Goal: Task Accomplishment & Management: Use online tool/utility

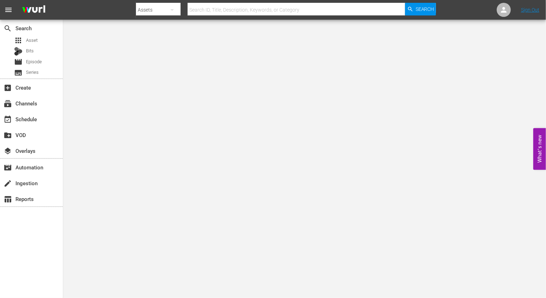
click at [211, 7] on input "text" at bounding box center [296, 9] width 217 height 17
type input "The New Norm"
click at [419, 11] on span "Search" at bounding box center [425, 9] width 19 height 13
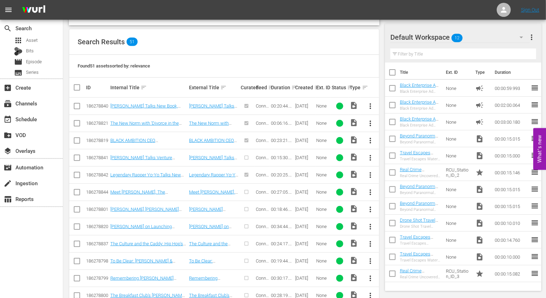
scroll to position [147, 0]
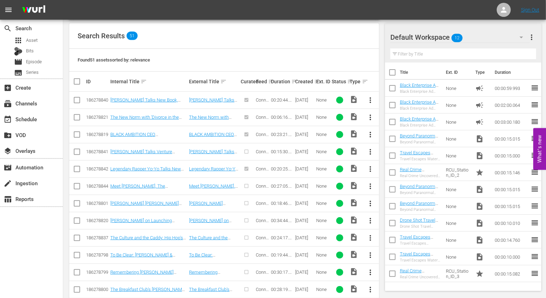
click at [372, 200] on span "more_vert" at bounding box center [370, 203] width 8 height 8
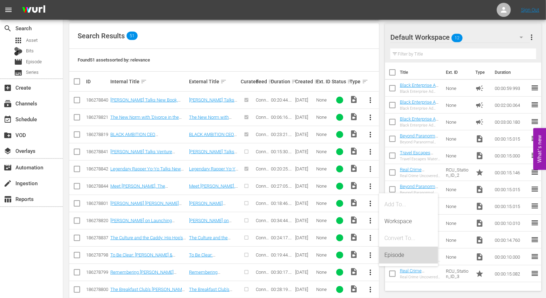
click at [395, 253] on div "Episode" at bounding box center [409, 255] width 48 height 17
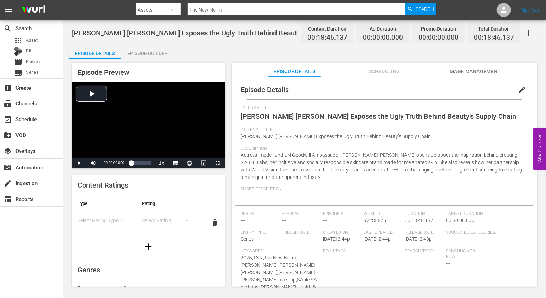
click at [147, 56] on div "Episode Builder" at bounding box center [147, 53] width 53 height 17
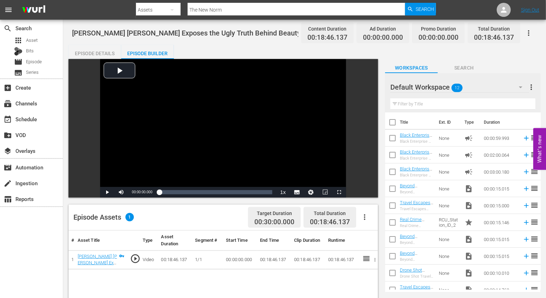
click at [365, 221] on icon "button" at bounding box center [364, 217] width 8 height 8
click at [364, 220] on icon "button" at bounding box center [364, 217] width 8 height 8
click at [380, 218] on div "Edit Cue Points" at bounding box center [386, 219] width 48 height 17
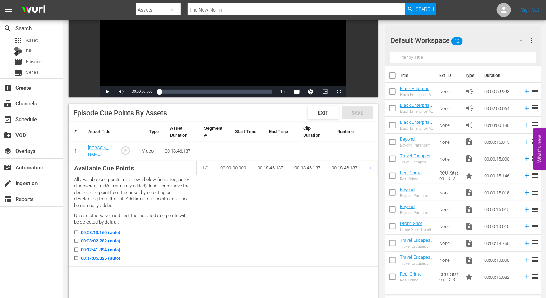
scroll to position [124, 0]
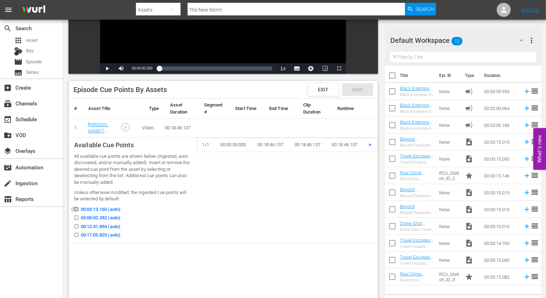
click at [75, 209] on input "00:03:13.160 (auto)" at bounding box center [74, 210] width 9 height 5
checkbox input "true"
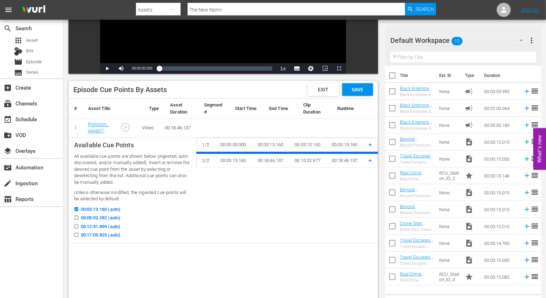
click at [77, 217] on input "00:08:02.282 (auto)" at bounding box center [74, 218] width 9 height 5
checkbox input "true"
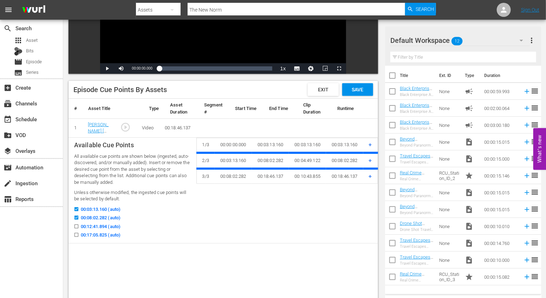
click at [78, 225] on input "00:12:41.894 (auto)" at bounding box center [74, 227] width 9 height 5
checkbox input "true"
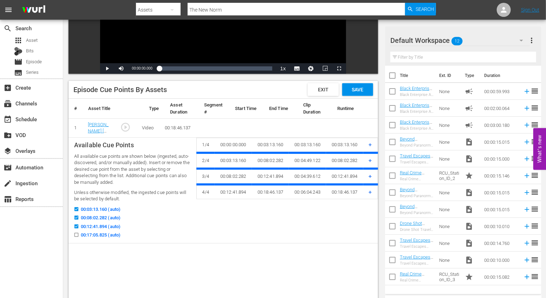
click at [77, 240] on td "Available Cue Points All available cue points are shown below (ingested, auto-d…" at bounding box center [133, 190] width 128 height 106
click at [77, 236] on input "00:17:05.825 (auto)" at bounding box center [74, 236] width 9 height 5
checkbox input "true"
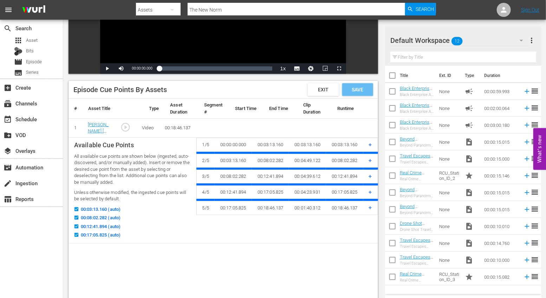
click at [364, 87] on span "Save" at bounding box center [357, 90] width 23 height 6
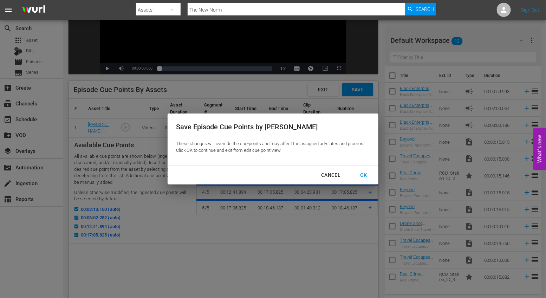
click at [329, 175] on div "Cancel" at bounding box center [330, 175] width 31 height 9
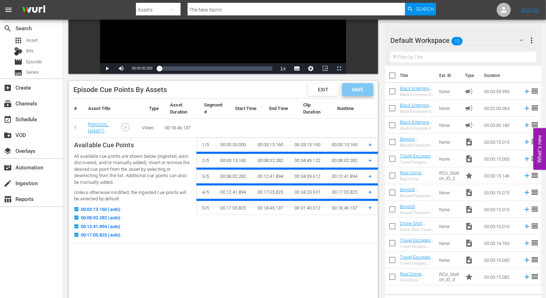
click at [356, 88] on span "Save" at bounding box center [357, 90] width 23 height 6
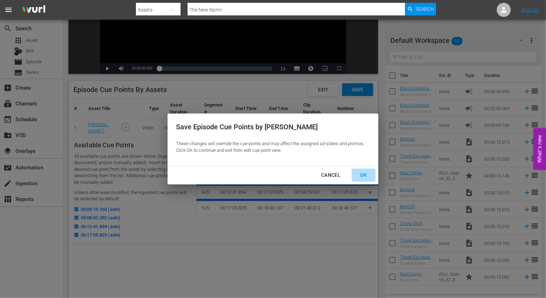
click at [361, 171] on div "OK" at bounding box center [363, 175] width 18 height 9
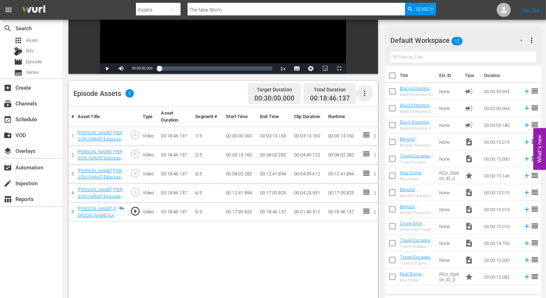
click at [364, 92] on icon "button" at bounding box center [364, 93] width 8 height 8
click at [373, 114] on div "Fill with Ads" at bounding box center [386, 113] width 48 height 17
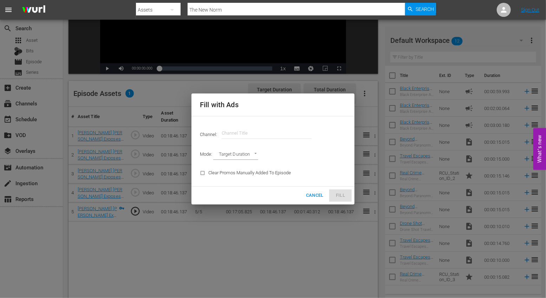
click at [270, 126] on input "text" at bounding box center [267, 133] width 90 height 17
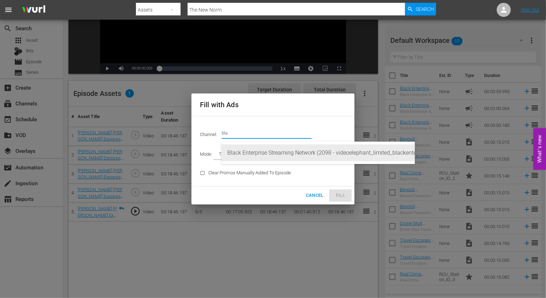
click at [270, 154] on div "Black Enterprise Streaming Network (2098 - videoelephant_limited_blackenterpris…" at bounding box center [318, 152] width 182 height 17
type input "Black Enterprise Streaming Network (2098)"
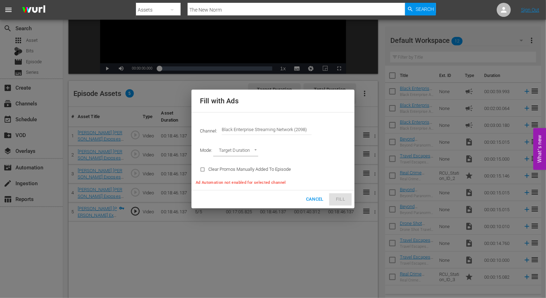
click at [338, 200] on div "Cancel Fill" at bounding box center [272, 199] width 163 height 18
type input "AD_BREAK_DURATION"
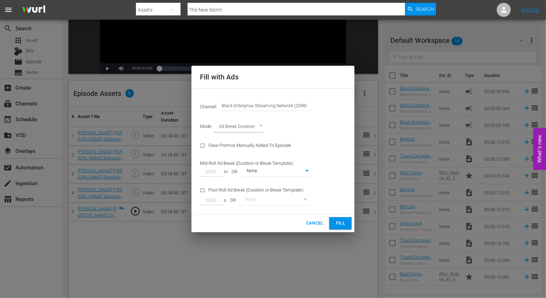
click at [343, 225] on span "Fill" at bounding box center [340, 223] width 11 height 8
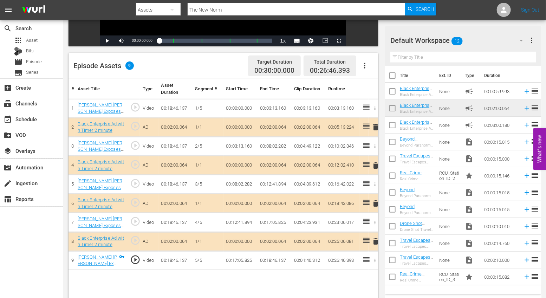
scroll to position [157, 0]
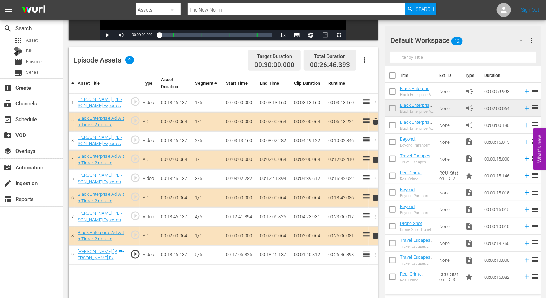
click at [374, 119] on span "delete" at bounding box center [375, 121] width 8 height 8
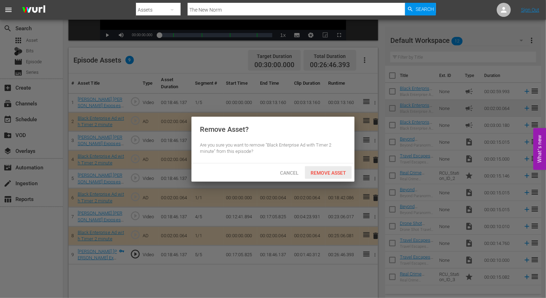
click at [327, 173] on span "Remove Asset" at bounding box center [328, 173] width 47 height 6
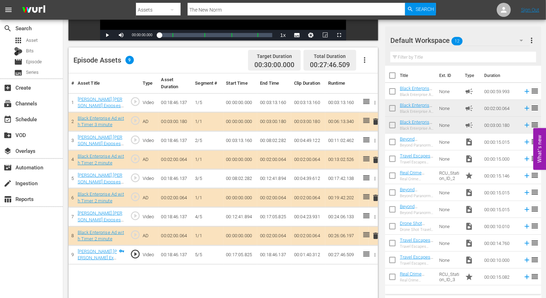
click at [373, 234] on span "delete" at bounding box center [375, 236] width 8 height 8
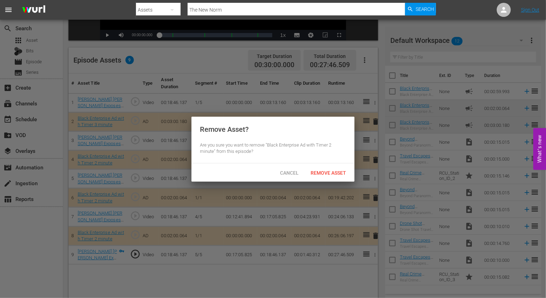
click at [320, 181] on div "Cancel Remove Asset" at bounding box center [272, 172] width 163 height 18
click at [320, 171] on span "Remove Asset" at bounding box center [328, 173] width 47 height 6
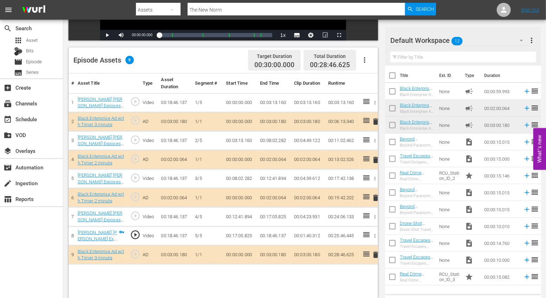
click at [373, 157] on span "delete" at bounding box center [375, 160] width 8 height 8
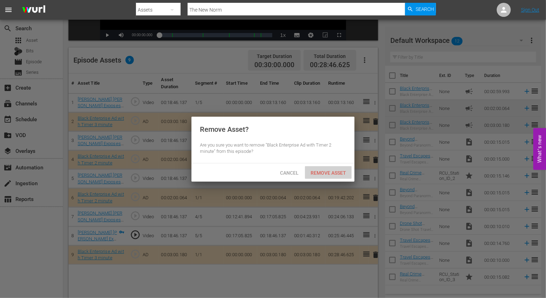
click at [321, 170] on span "Remove Asset" at bounding box center [328, 173] width 47 height 6
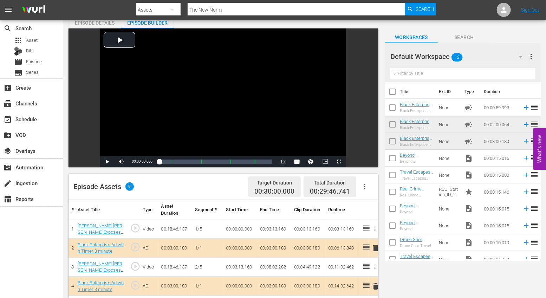
scroll to position [0, 0]
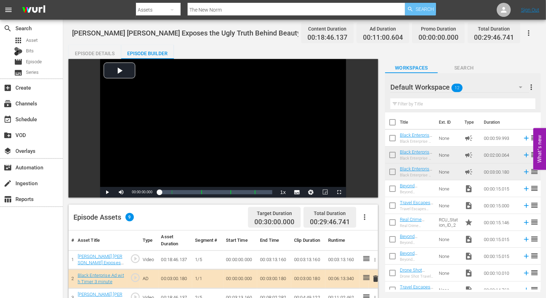
click at [432, 10] on span "Search" at bounding box center [425, 9] width 19 height 13
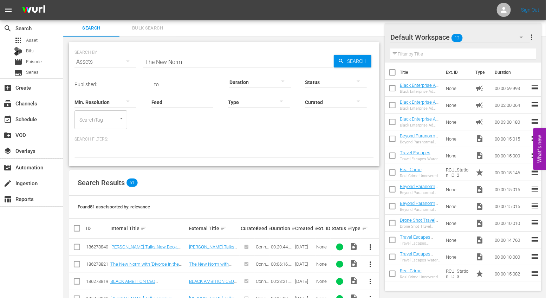
scroll to position [195, 0]
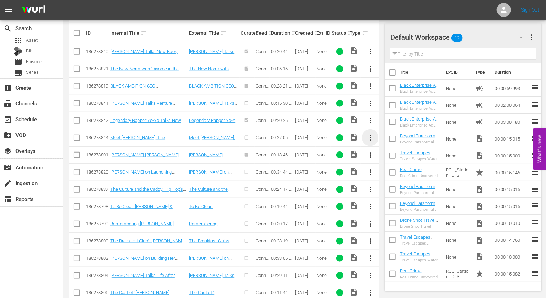
click at [370, 135] on span "more_vert" at bounding box center [370, 137] width 8 height 8
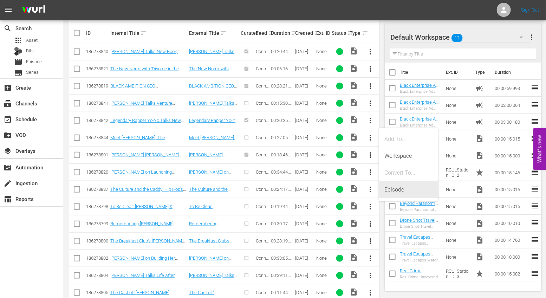
click at [392, 193] on div "Episode" at bounding box center [409, 189] width 48 height 17
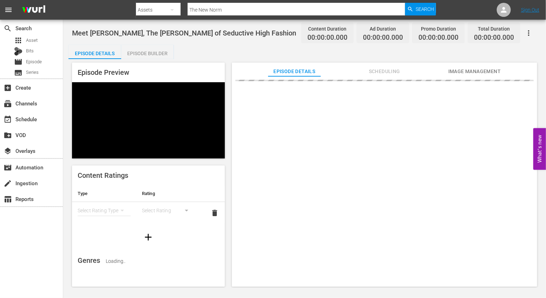
click at [145, 43] on div "Meet [PERSON_NAME], The [PERSON_NAME] of Seductive High Fashion Content Duratio…" at bounding box center [304, 154] width 483 height 268
click at [143, 48] on div "Episode Builder" at bounding box center [147, 53] width 53 height 17
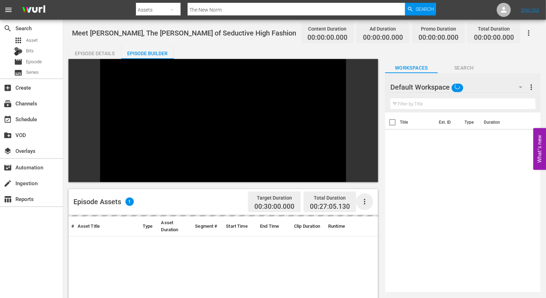
click at [366, 197] on icon "button" at bounding box center [364, 201] width 8 height 8
click at [374, 135] on div "Edit Cue Points" at bounding box center [386, 134] width 48 height 17
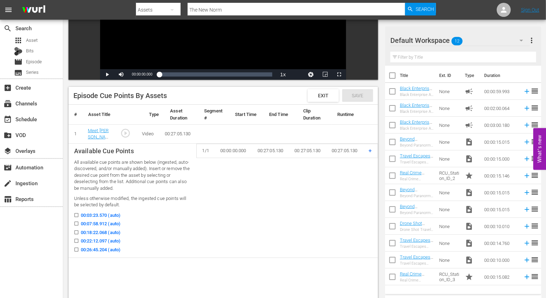
scroll to position [118, 0]
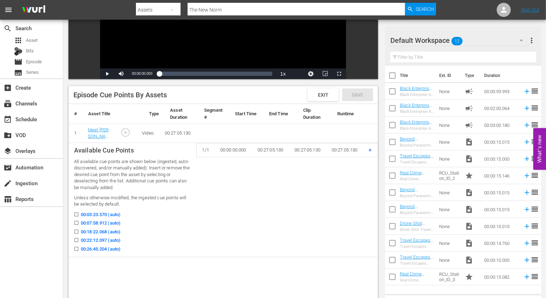
click at [78, 223] on input "00:07:58.912 (auto)" at bounding box center [74, 224] width 9 height 5
checkbox input "true"
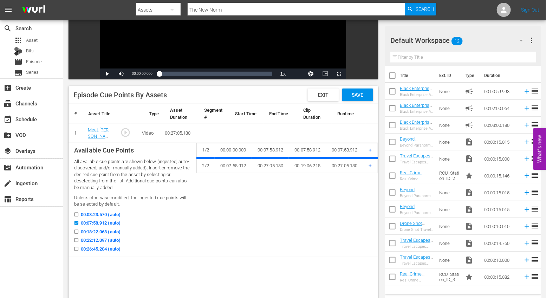
click at [77, 231] on input "00:18:22.068 (auto)" at bounding box center [74, 232] width 9 height 5
checkbox input "true"
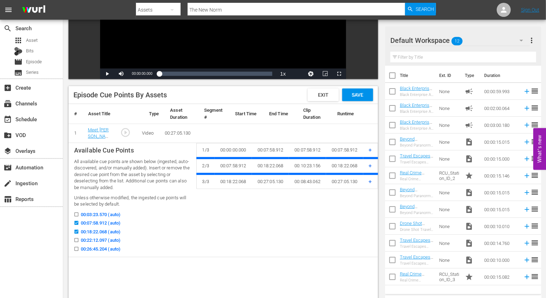
click at [77, 240] on input "00:22:12.097 (auto)" at bounding box center [74, 241] width 9 height 5
checkbox input "true"
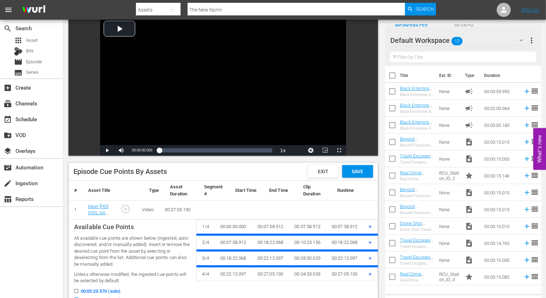
checkbox input "false"
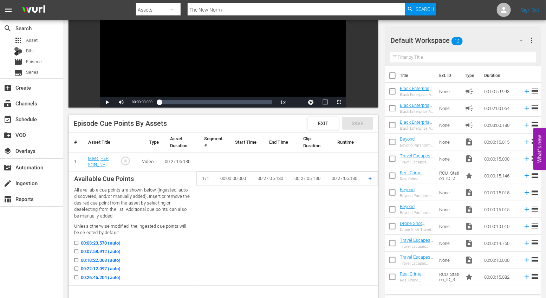
scroll to position [90, 0]
click at [78, 249] on icon at bounding box center [76, 251] width 5 height 5
click at [78, 250] on input "00:07:58.912 (auto)" at bounding box center [74, 252] width 9 height 5
checkbox input "true"
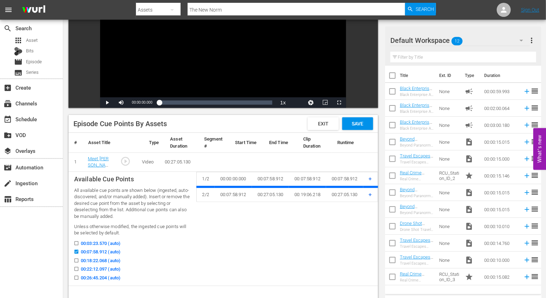
click at [76, 261] on input "00:18:22.068 (auto)" at bounding box center [74, 261] width 9 height 5
checkbox input "true"
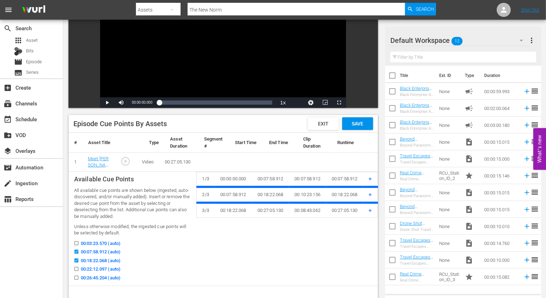
click at [76, 268] on input "00:22:12.097 (auto)" at bounding box center [74, 270] width 9 height 5
checkbox input "true"
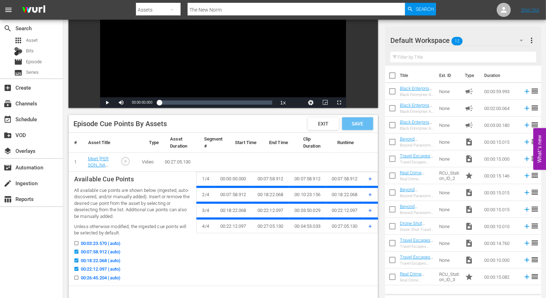
click at [350, 125] on span "Save" at bounding box center [357, 124] width 23 height 6
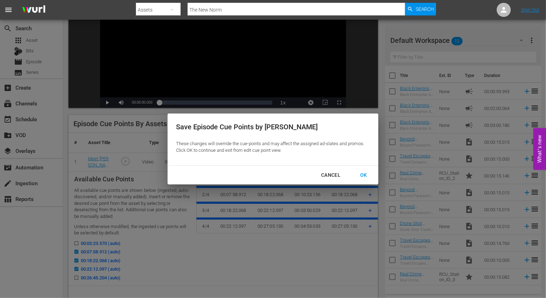
click at [364, 178] on div "OK" at bounding box center [363, 175] width 18 height 9
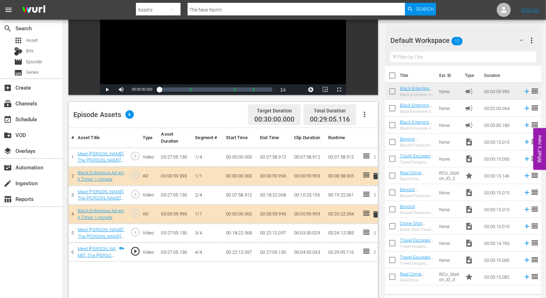
scroll to position [106, 0]
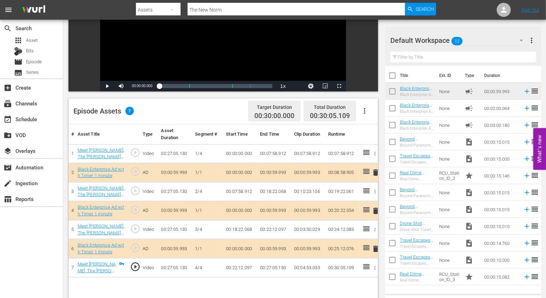
drag, startPoint x: 455, startPoint y: 91, endPoint x: 145, endPoint y: 280, distance: 362.6
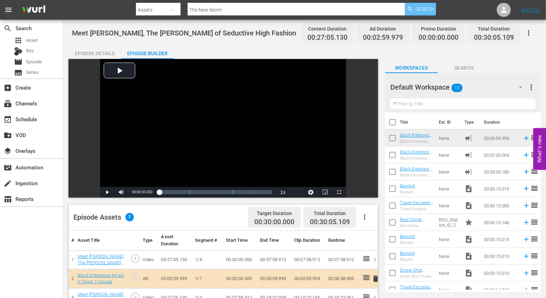
click at [421, 7] on span "Search" at bounding box center [425, 9] width 19 height 13
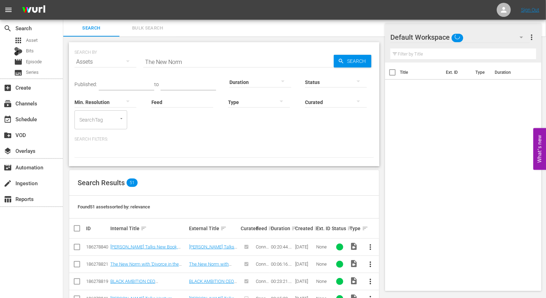
scroll to position [168, 0]
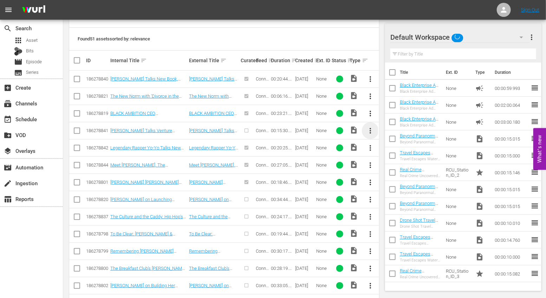
click at [374, 130] on span "more_vert" at bounding box center [370, 130] width 8 height 8
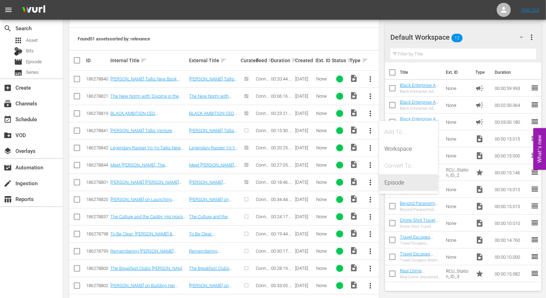
click at [396, 178] on div "Episode" at bounding box center [409, 182] width 48 height 17
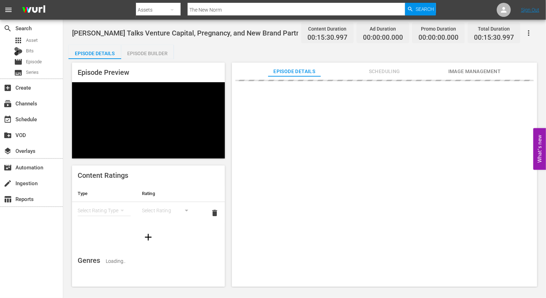
click at [152, 54] on div "Episode Builder" at bounding box center [147, 53] width 53 height 17
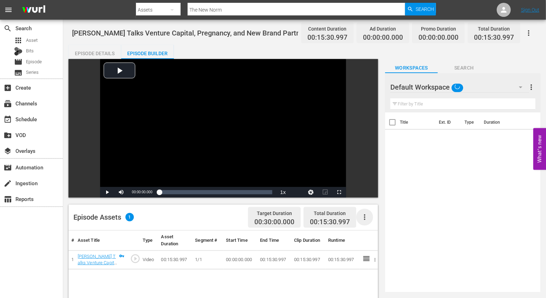
click at [367, 220] on icon "button" at bounding box center [364, 217] width 8 height 8
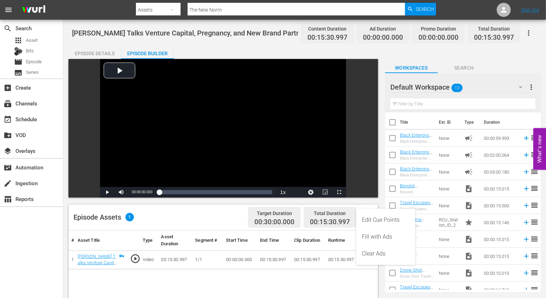
click at [366, 223] on div "Edit Cue Points" at bounding box center [386, 219] width 48 height 17
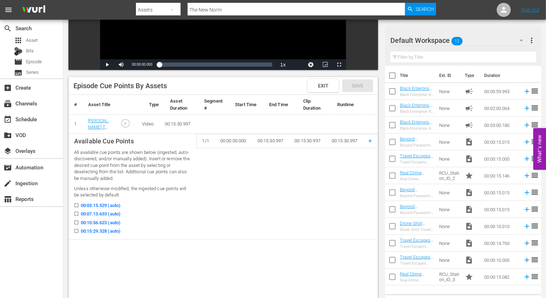
scroll to position [136, 0]
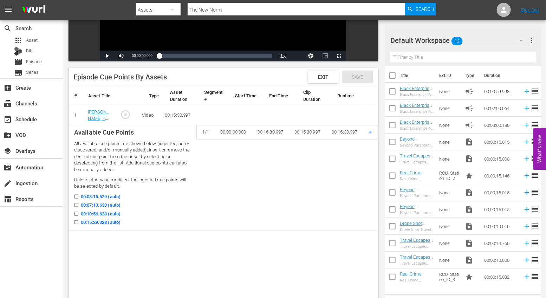
click at [79, 195] on label "00:03:15.529 (auto)" at bounding box center [95, 196] width 50 height 7
click at [79, 195] on input "00:03:15.529 (auto)" at bounding box center [74, 197] width 9 height 5
checkbox input "true"
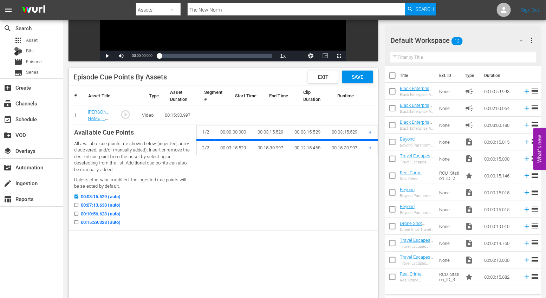
click at [79, 204] on label "00:07:13.633 (auto)" at bounding box center [95, 205] width 50 height 7
click at [79, 204] on input "00:07:13.633 (auto)" at bounding box center [74, 206] width 9 height 5
checkbox input "true"
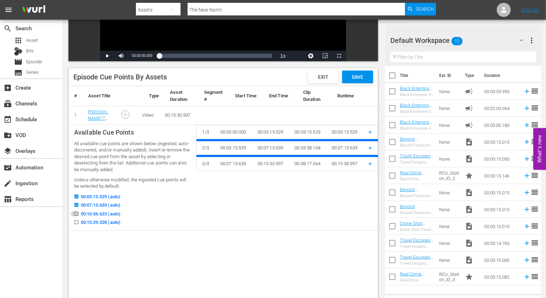
click at [78, 214] on input "00:10:56.623 (auto)" at bounding box center [74, 215] width 9 height 5
checkbox input "true"
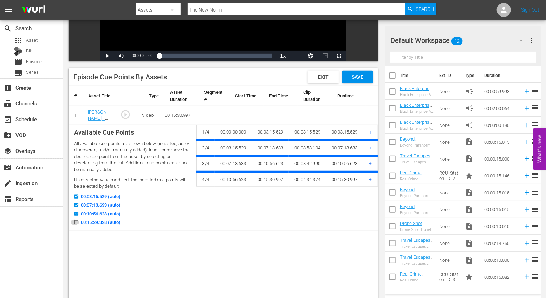
click at [78, 223] on input "00:15:29.328 (auto)" at bounding box center [74, 223] width 9 height 5
checkbox input "true"
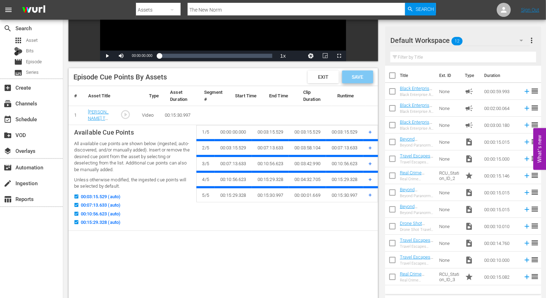
click at [354, 83] on div "Save" at bounding box center [357, 77] width 31 height 13
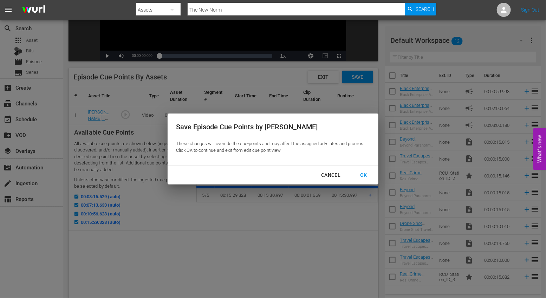
click at [364, 171] on div "OK" at bounding box center [363, 175] width 18 height 9
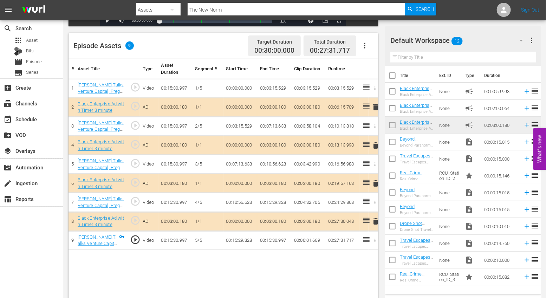
scroll to position [172, 0]
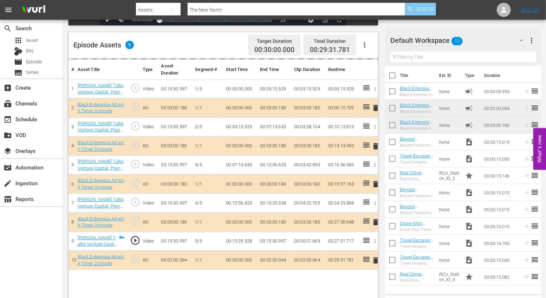
click at [421, 6] on span "Search" at bounding box center [425, 9] width 19 height 13
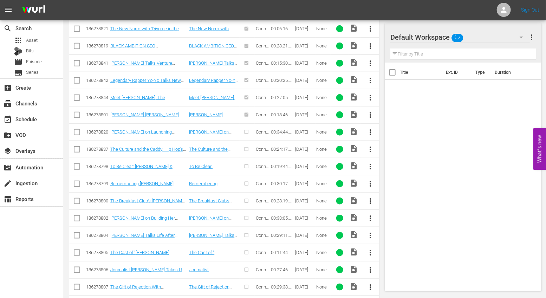
scroll to position [233, 0]
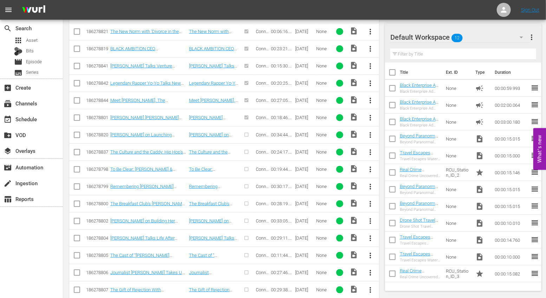
click at [369, 150] on span "more_vert" at bounding box center [370, 152] width 8 height 8
click at [397, 210] on div "Episode" at bounding box center [409, 203] width 48 height 17
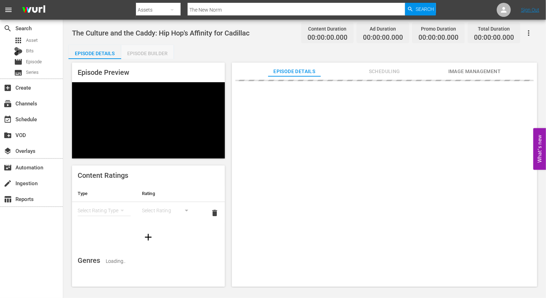
click at [147, 50] on div "Episode Builder" at bounding box center [147, 53] width 53 height 17
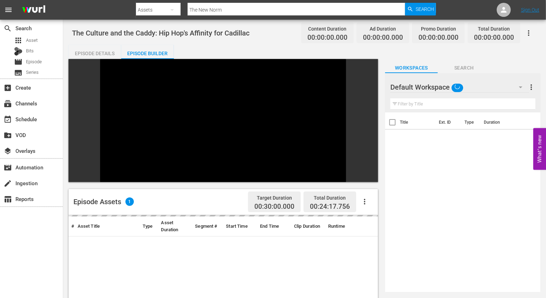
click at [368, 193] on button "button" at bounding box center [364, 201] width 17 height 17
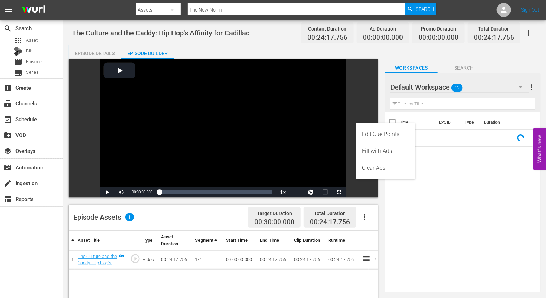
click at [374, 135] on div "Edit Cue Points" at bounding box center [386, 134] width 48 height 17
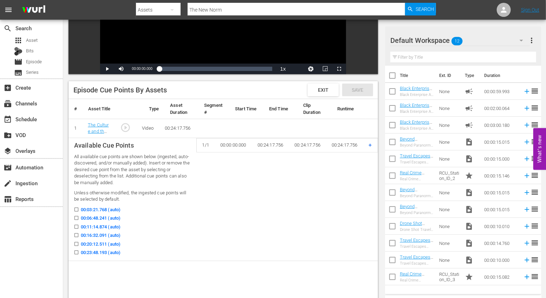
scroll to position [128, 0]
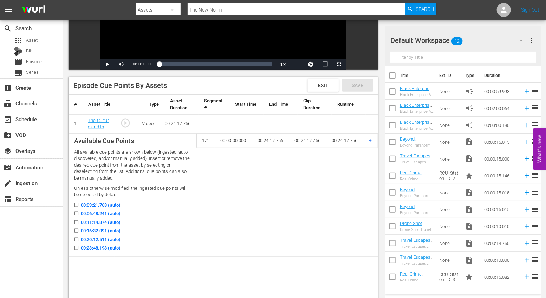
click at [77, 214] on input "00:06:48.241 (auto)" at bounding box center [74, 214] width 9 height 5
checkbox input "true"
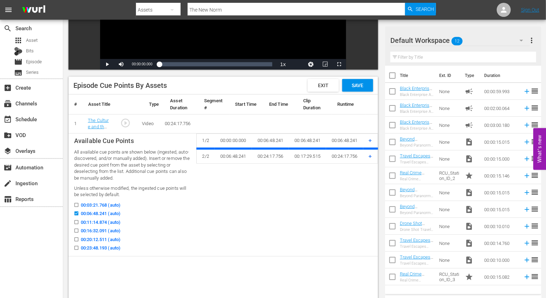
click at [76, 228] on icon at bounding box center [76, 230] width 5 height 5
click at [76, 229] on input "00:16:32.091 (auto)" at bounding box center [74, 231] width 9 height 5
checkbox input "true"
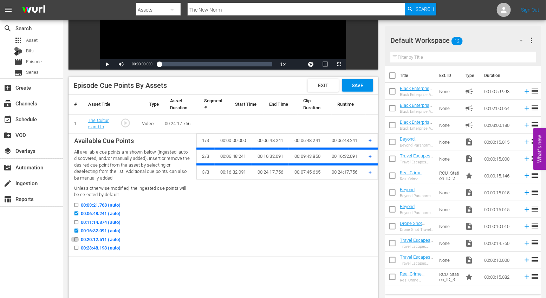
click at [75, 238] on input "00:20:12.511 (auto)" at bounding box center [74, 240] width 9 height 5
checkbox input "true"
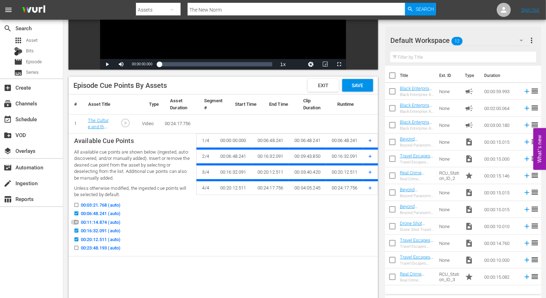
click at [76, 221] on input "00:11:14.874 (auto)" at bounding box center [74, 223] width 9 height 5
checkbox input "true"
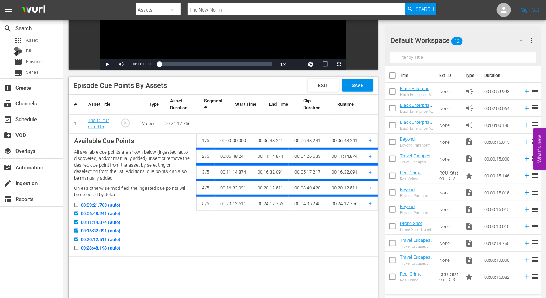
click at [77, 229] on input "00:16:32.091 (auto)" at bounding box center [74, 231] width 9 height 5
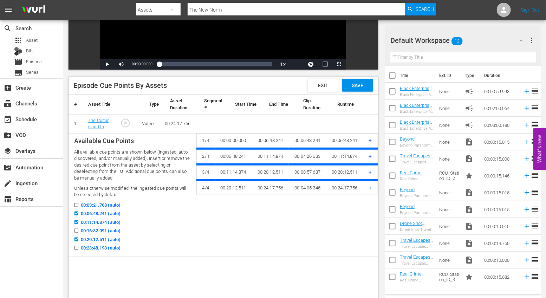
scroll to position [124, 0]
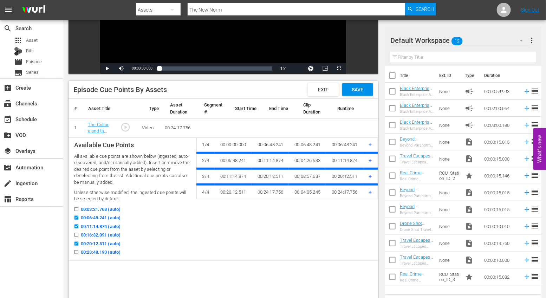
click at [76, 234] on input "00:16:32.091 (auto)" at bounding box center [74, 236] width 9 height 5
checkbox input "true"
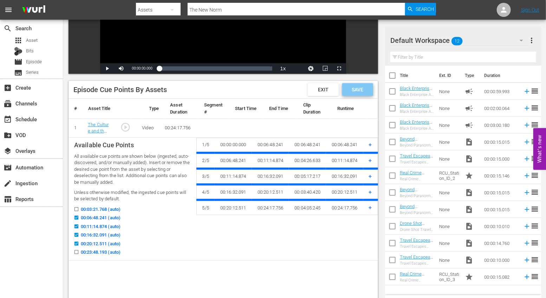
click at [356, 87] on span "Save" at bounding box center [357, 90] width 23 height 6
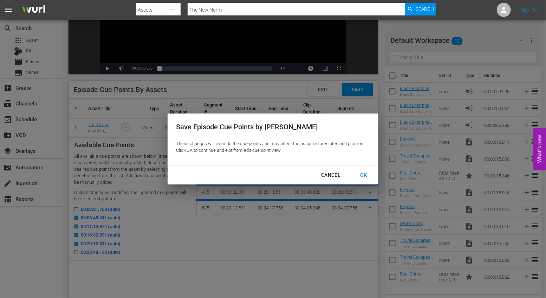
click at [367, 175] on div "OK" at bounding box center [363, 175] width 18 height 9
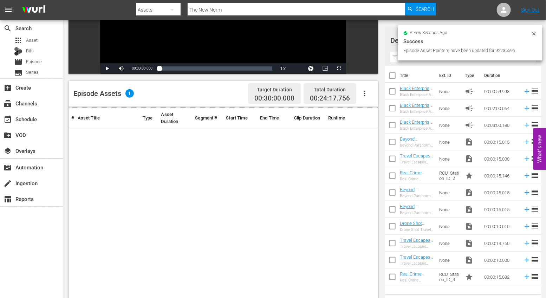
click at [365, 97] on icon "button" at bounding box center [364, 93] width 8 height 8
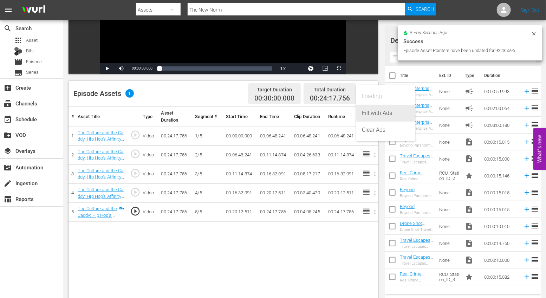
click at [374, 117] on div "Fill with Ads" at bounding box center [386, 113] width 48 height 17
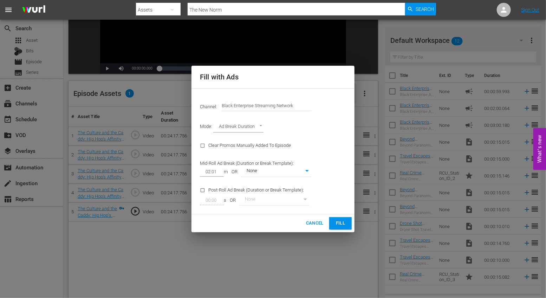
click at [344, 226] on span "Fill" at bounding box center [340, 223] width 11 height 8
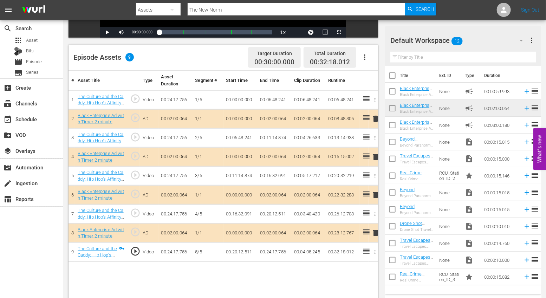
scroll to position [160, 0]
click at [376, 117] on span "delete" at bounding box center [375, 118] width 8 height 8
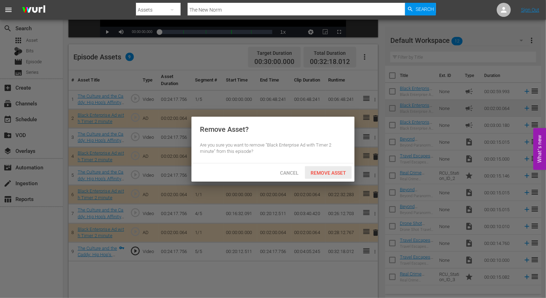
click at [324, 168] on div "Remove Asset" at bounding box center [328, 172] width 47 height 13
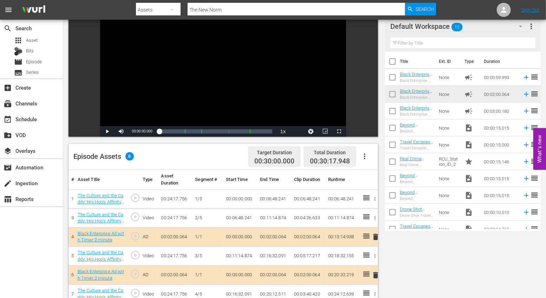
scroll to position [0, 0]
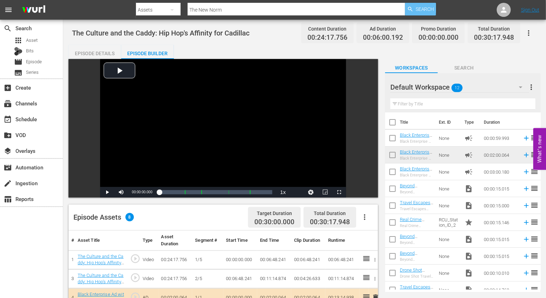
click at [420, 13] on span "Search" at bounding box center [425, 9] width 19 height 13
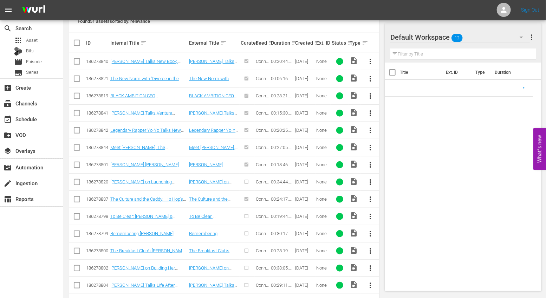
scroll to position [208, 0]
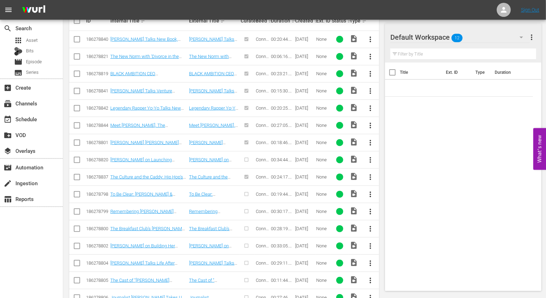
click at [374, 194] on span "more_vert" at bounding box center [370, 194] width 8 height 8
click at [395, 251] on div "Episode" at bounding box center [409, 245] width 48 height 17
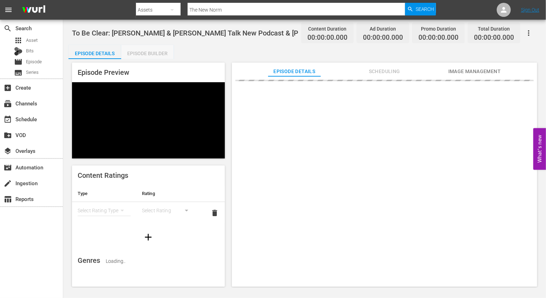
click at [151, 54] on div "Episode Builder" at bounding box center [147, 53] width 53 height 17
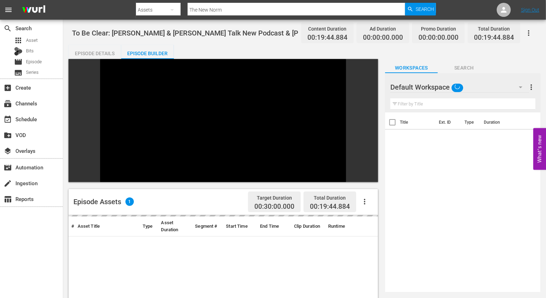
click at [366, 197] on icon "button" at bounding box center [364, 201] width 8 height 8
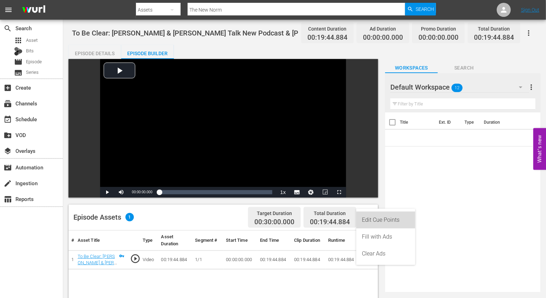
click at [378, 220] on div "Edit Cue Points" at bounding box center [386, 219] width 48 height 17
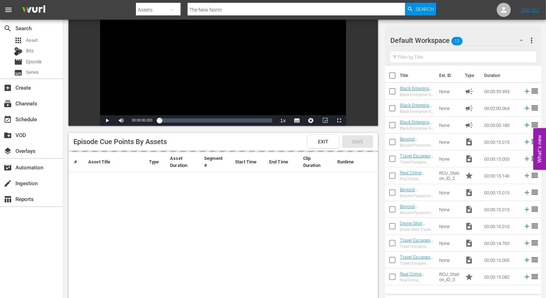
scroll to position [98, 0]
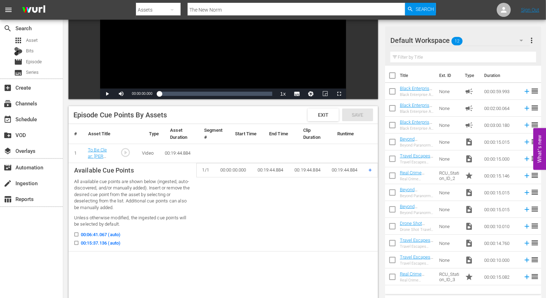
click at [77, 234] on input "00:06:41.067 (auto)" at bounding box center [74, 235] width 9 height 5
checkbox input "true"
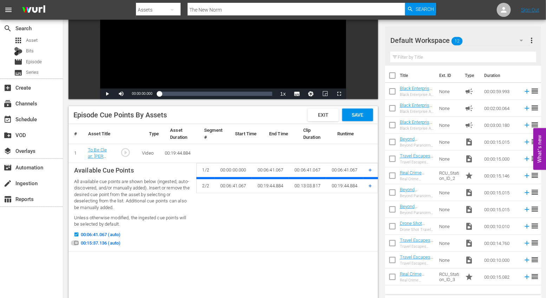
click at [78, 243] on input "00:15:37.136 (auto)" at bounding box center [74, 244] width 9 height 5
checkbox input "true"
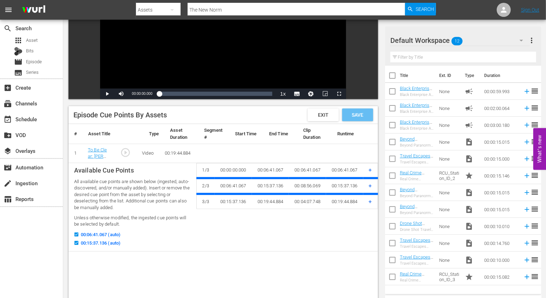
click at [351, 118] on div "Save" at bounding box center [357, 115] width 31 height 13
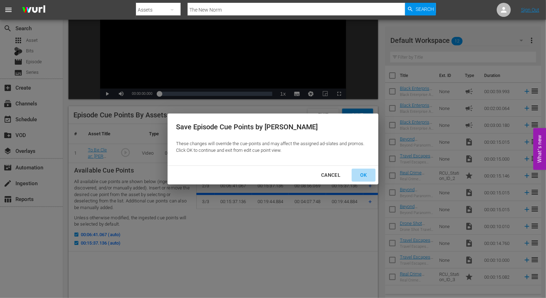
click at [365, 173] on div "OK" at bounding box center [363, 175] width 18 height 9
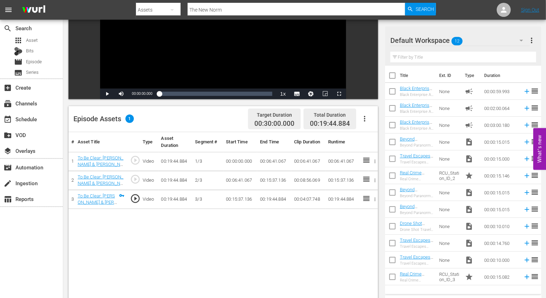
click at [366, 119] on icon "button" at bounding box center [364, 119] width 8 height 8
click at [292, 265] on div "# Asset Title Type Asset Duration Segment # Start Time End Time Clip Duration R…" at bounding box center [223, 254] width 309 height 245
click at [378, 162] on icon "button" at bounding box center [374, 161] width 5 height 5
click at [291, 243] on div at bounding box center [273, 149] width 546 height 298
click at [368, 121] on icon "button" at bounding box center [364, 119] width 8 height 8
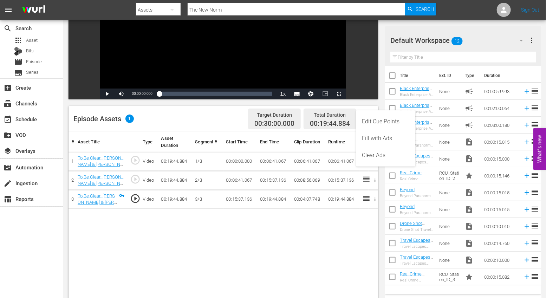
click at [201, 165] on td "1/3" at bounding box center [207, 161] width 31 height 19
click at [266, 161] on td "00:06:41.067" at bounding box center [274, 161] width 34 height 19
click at [280, 158] on td "00:06:41.067" at bounding box center [274, 161] width 34 height 19
click at [367, 162] on icon at bounding box center [366, 160] width 8 height 8
click at [374, 160] on icon "button" at bounding box center [374, 161] width 5 height 5
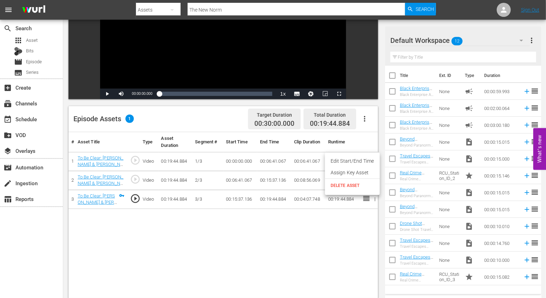
click at [374, 160] on li "Edit Start/End Time" at bounding box center [352, 161] width 55 height 12
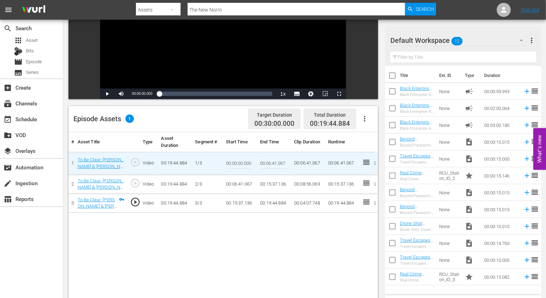
click at [335, 163] on td "00:06:41.067" at bounding box center [342, 163] width 34 height 23
click at [343, 160] on td "00:06:41.067" at bounding box center [342, 163] width 34 height 23
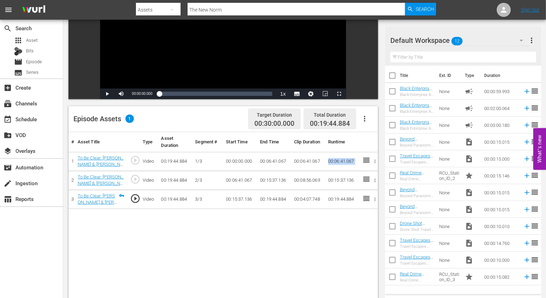
click at [343, 160] on td "00:06:41.067" at bounding box center [342, 161] width 34 height 19
click at [376, 159] on icon "button" at bounding box center [374, 161] width 5 height 5
click at [365, 163] on li "Edit Start/End Time" at bounding box center [352, 161] width 55 height 12
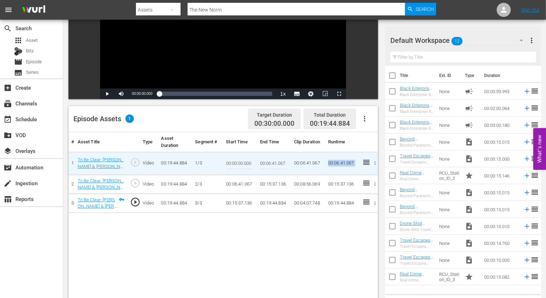
click at [334, 164] on td "00:06:41.067" at bounding box center [342, 163] width 34 height 23
click at [319, 232] on div "# Asset Title Type Asset Duration Segment # Start Time End Time Clip Duration R…" at bounding box center [223, 254] width 309 height 245
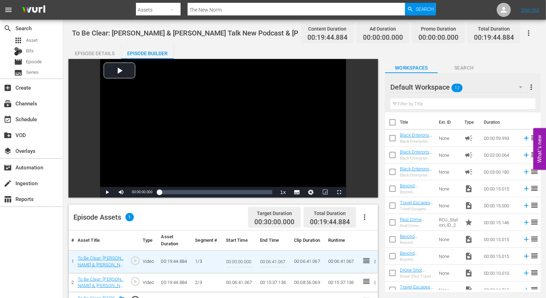
click at [92, 52] on div "Episode Details" at bounding box center [95, 53] width 53 height 17
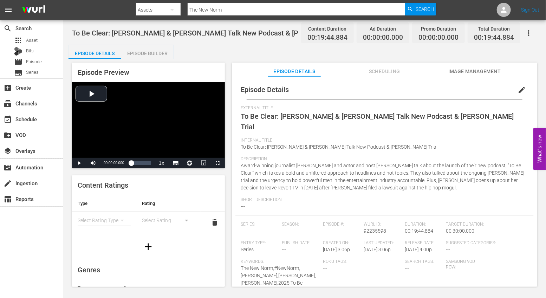
click at [151, 53] on div "Episode Builder" at bounding box center [147, 53] width 53 height 17
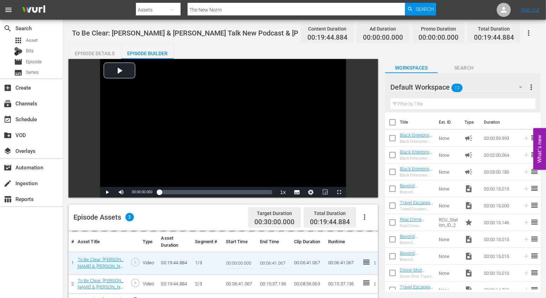
scroll to position [80, 0]
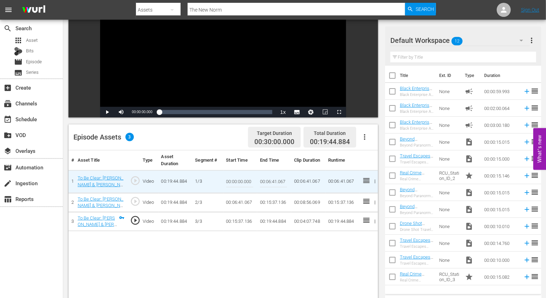
click at [377, 200] on icon "button" at bounding box center [374, 202] width 5 height 5
click at [211, 281] on div at bounding box center [273, 149] width 546 height 298
click at [299, 206] on td "00:08:56.069" at bounding box center [308, 202] width 34 height 19
click at [317, 202] on td "00:08:56.069" at bounding box center [308, 202] width 34 height 19
click at [366, 141] on icon "button" at bounding box center [364, 137] width 8 height 8
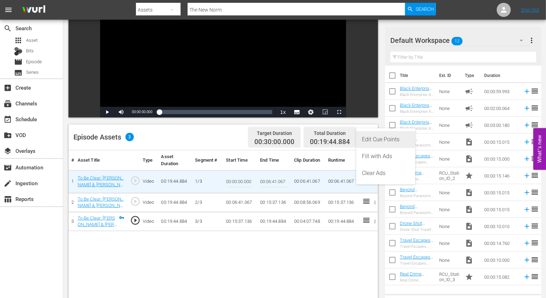
click at [373, 137] on div "Edit Cue Points" at bounding box center [386, 139] width 48 height 17
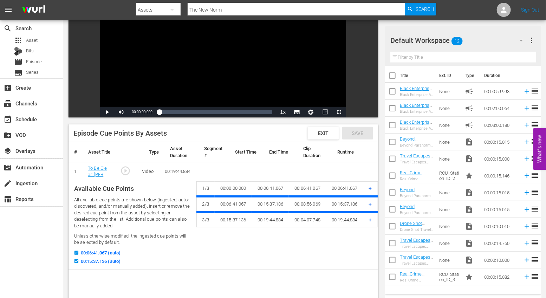
scroll to position [122, 0]
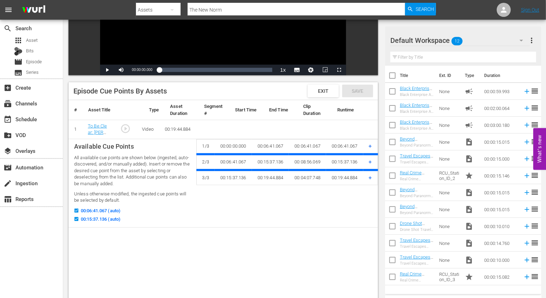
click at [354, 161] on td "00:15:37.136" at bounding box center [344, 162] width 37 height 16
click at [370, 161] on span "+" at bounding box center [370, 161] width 3 height 7
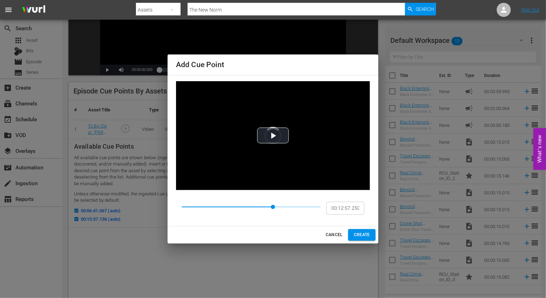
drag, startPoint x: 292, startPoint y: 205, endPoint x: 273, endPoint y: 206, distance: 19.0
click at [273, 206] on span at bounding box center [273, 207] width 4 height 4
type input "00:15:37.136"
click at [354, 233] on span "CREATE" at bounding box center [362, 234] width 16 height 7
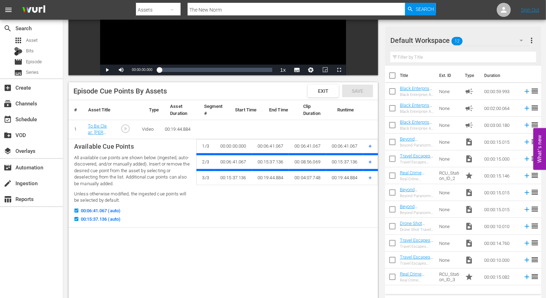
click at [369, 160] on span "+" at bounding box center [370, 161] width 3 height 7
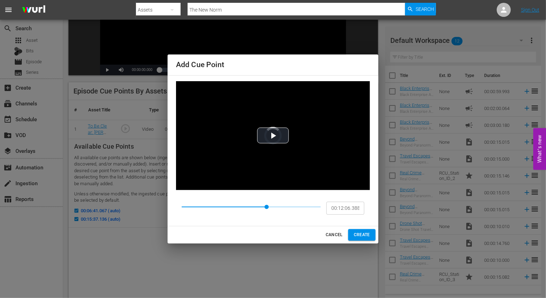
drag, startPoint x: 292, startPoint y: 204, endPoint x: 267, endPoint y: 206, distance: 24.6
click at [267, 206] on span at bounding box center [267, 207] width 4 height 4
drag, startPoint x: 291, startPoint y: 206, endPoint x: 268, endPoint y: 207, distance: 23.5
click at [268, 206] on span at bounding box center [267, 207] width 4 height 4
click at [352, 207] on input "00:15:37.136" at bounding box center [345, 207] width 38 height 13
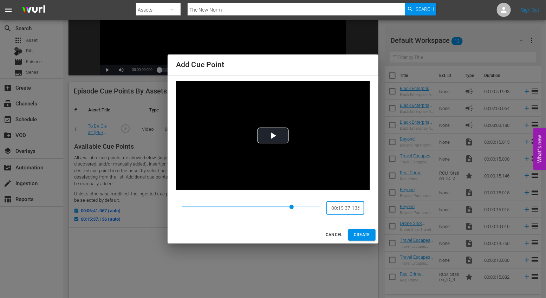
click at [343, 207] on input "00:15:37.136" at bounding box center [345, 207] width 38 height 13
type input "00:15:37.136"
click at [341, 234] on span "CANCEL" at bounding box center [334, 234] width 17 height 7
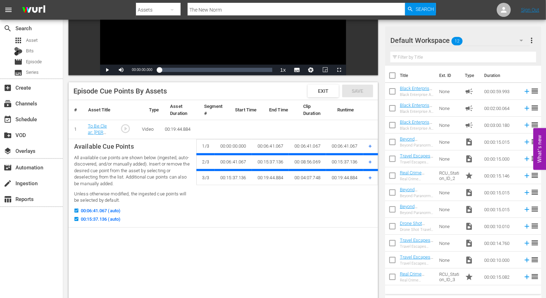
click at [371, 144] on span "+" at bounding box center [370, 146] width 3 height 7
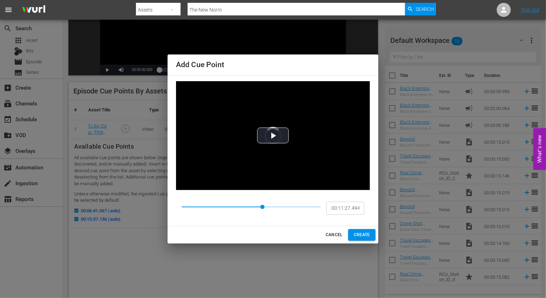
type input "00:15:37.136"
drag, startPoint x: 291, startPoint y: 204, endPoint x: 262, endPoint y: 206, distance: 28.2
click at [262, 206] on span at bounding box center [251, 207] width 139 height 10
click at [360, 238] on span "CREATE" at bounding box center [362, 234] width 16 height 7
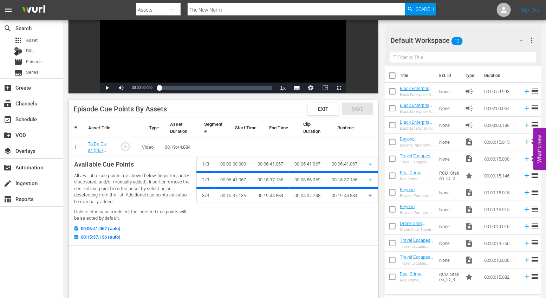
scroll to position [101, 0]
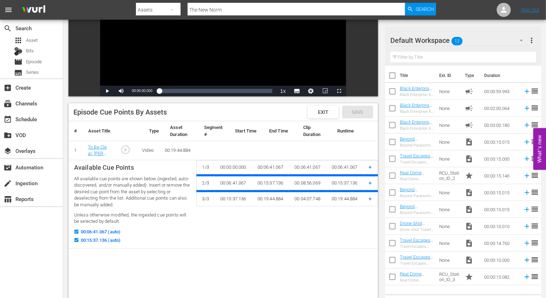
click at [371, 196] on span "+" at bounding box center [370, 198] width 3 height 7
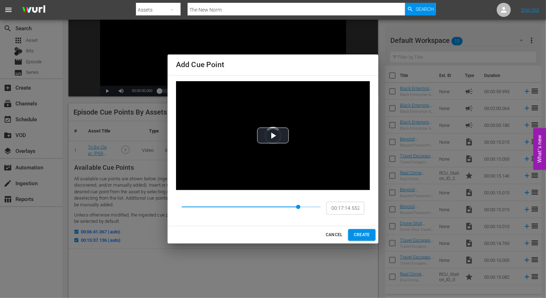
type input "00:17:17.544"
drag, startPoint x: 292, startPoint y: 207, endPoint x: 304, endPoint y: 207, distance: 11.9
click at [300, 207] on span at bounding box center [298, 207] width 4 height 4
click at [362, 231] on span "CREATE" at bounding box center [362, 234] width 16 height 7
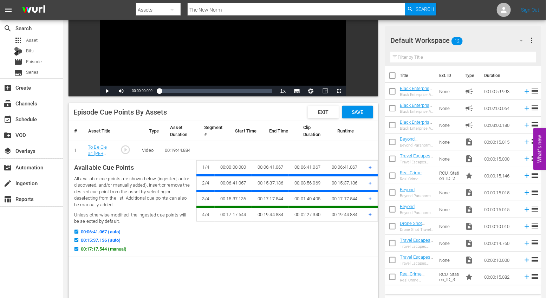
click at [370, 164] on span "+" at bounding box center [370, 167] width 3 height 7
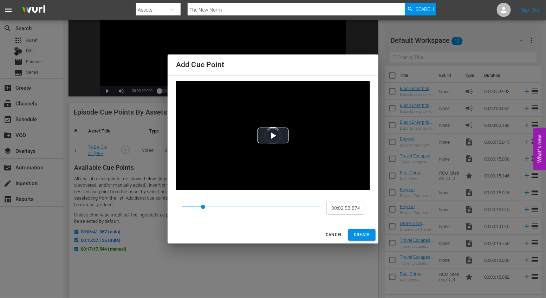
drag, startPoint x: 259, startPoint y: 205, endPoint x: 203, endPoint y: 204, distance: 56.2
click at [203, 205] on span at bounding box center [203, 207] width 4 height 4
type input "00:15:37.136"
click at [334, 239] on button "CANCEL" at bounding box center [334, 235] width 22 height 12
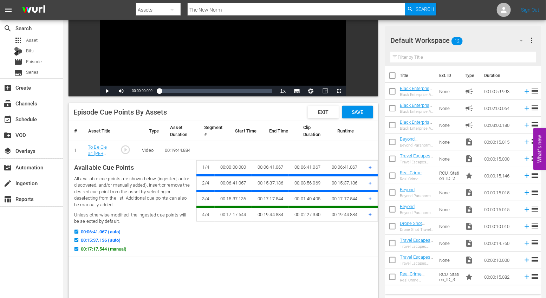
click at [371, 198] on span "+" at bounding box center [370, 198] width 3 height 7
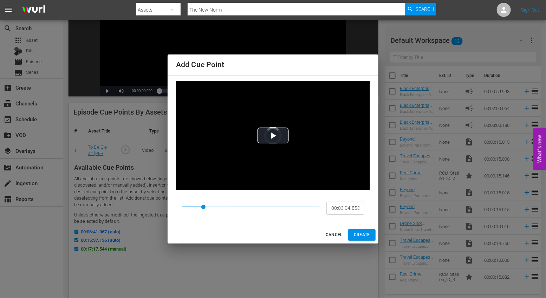
drag, startPoint x: 292, startPoint y: 208, endPoint x: 204, endPoint y: 208, distance: 88.2
click at [204, 208] on span at bounding box center [203, 207] width 4 height 4
type input "00:15:37.136"
drag, startPoint x: 290, startPoint y: 204, endPoint x: 196, endPoint y: 204, distance: 93.4
click at [196, 204] on span at bounding box center [251, 207] width 139 height 10
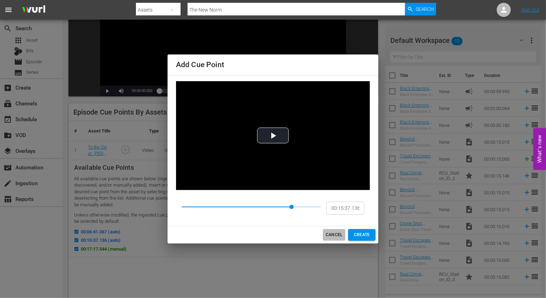
click at [334, 236] on span "CANCEL" at bounding box center [334, 234] width 17 height 7
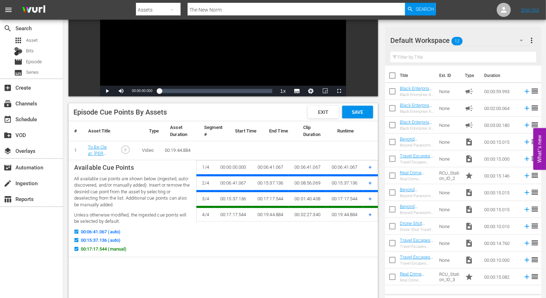
click at [324, 165] on td "00:06:41.067" at bounding box center [307, 167] width 37 height 15
click at [359, 114] on span "Save" at bounding box center [357, 112] width 23 height 6
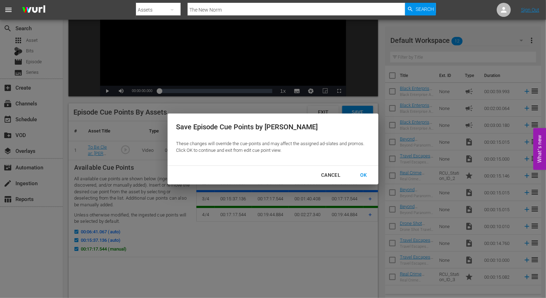
click at [363, 172] on div "OK" at bounding box center [363, 175] width 18 height 9
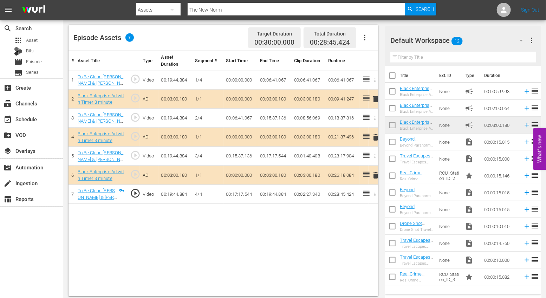
scroll to position [180, 0]
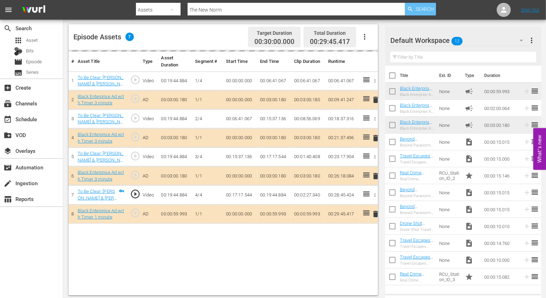
click at [423, 10] on span "Search" at bounding box center [425, 9] width 19 height 13
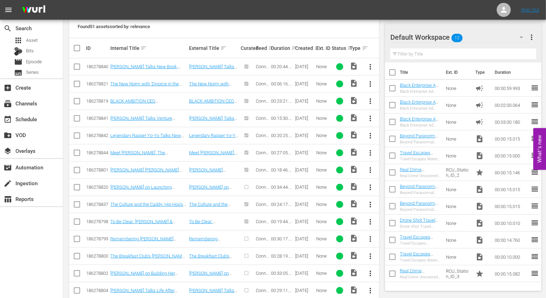
scroll to position [233, 0]
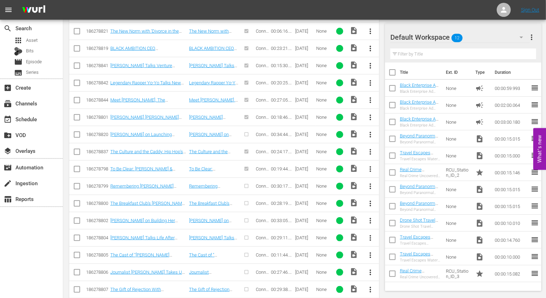
click at [370, 199] on span "more_vert" at bounding box center [370, 203] width 8 height 8
click at [398, 255] on div "Episode" at bounding box center [409, 254] width 48 height 17
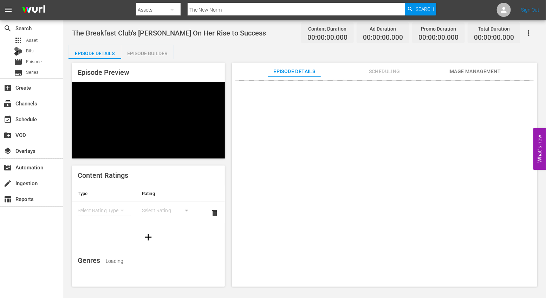
click at [152, 53] on div "Episode Builder" at bounding box center [147, 53] width 53 height 17
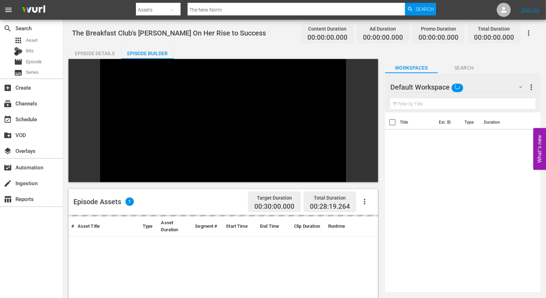
click at [367, 197] on icon "button" at bounding box center [364, 201] width 8 height 8
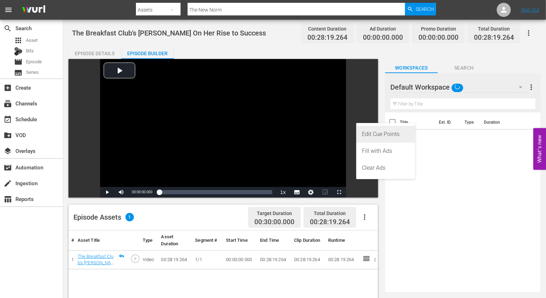
click at [371, 137] on div "Edit Cue Points" at bounding box center [386, 134] width 48 height 17
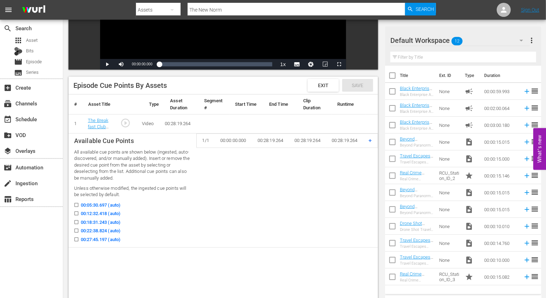
scroll to position [129, 0]
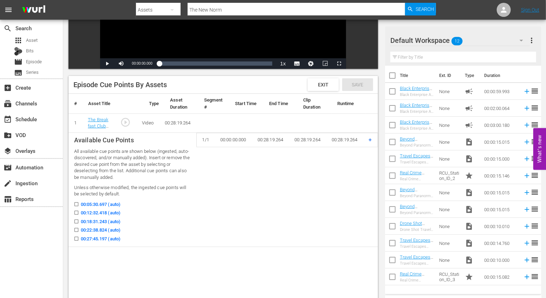
click at [75, 211] on icon at bounding box center [76, 213] width 4 height 4
click at [75, 211] on input "00:12:32.418 (auto)" at bounding box center [74, 213] width 9 height 5
checkbox input "true"
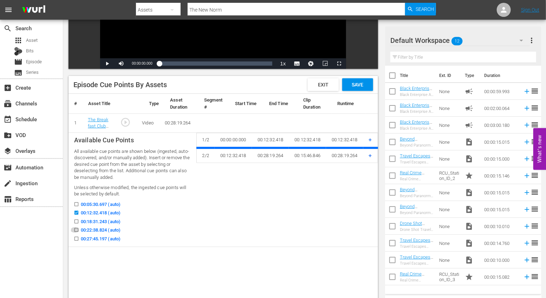
click at [75, 228] on icon at bounding box center [76, 230] width 4 height 4
click at [75, 229] on input "00:22:38.824 (auto)" at bounding box center [74, 231] width 9 height 5
checkbox input "true"
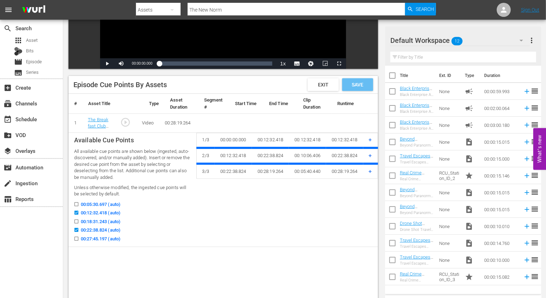
click at [356, 89] on div "Save" at bounding box center [357, 84] width 31 height 13
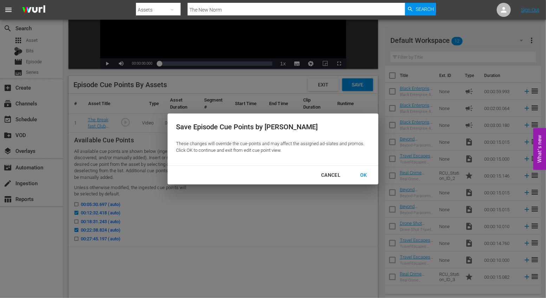
click at [363, 171] on div "OK" at bounding box center [363, 175] width 18 height 9
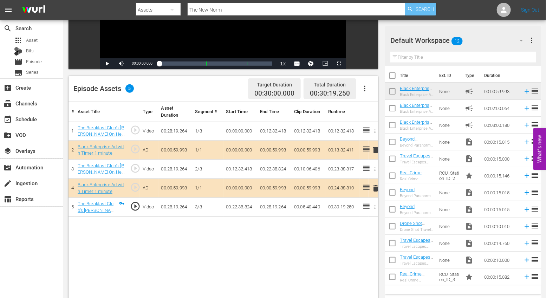
click at [425, 11] on span "Search" at bounding box center [425, 9] width 19 height 13
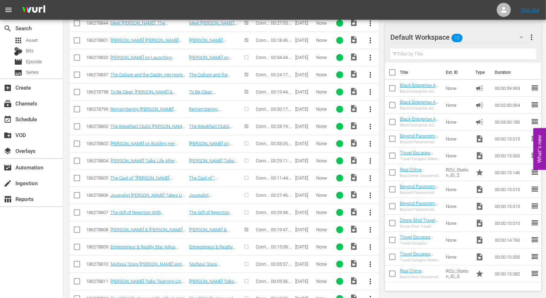
scroll to position [356, 0]
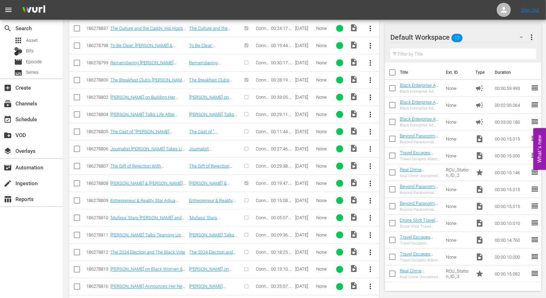
click at [371, 248] on span "more_vert" at bounding box center [370, 252] width 8 height 8
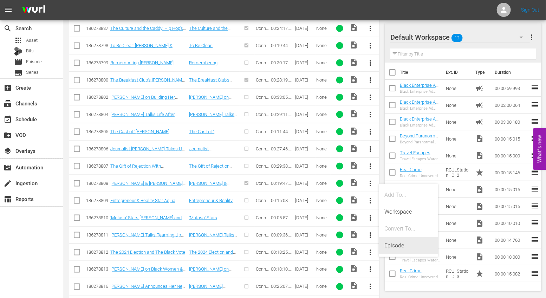
click at [394, 245] on div "Episode" at bounding box center [409, 245] width 48 height 17
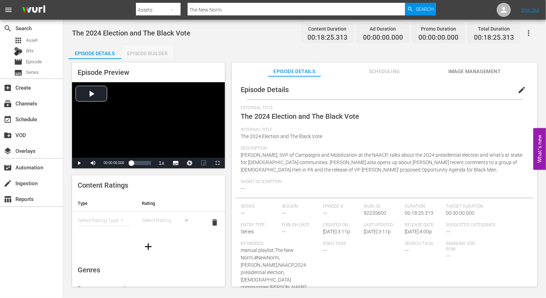
click at [167, 52] on div "Episode Builder" at bounding box center [147, 53] width 53 height 17
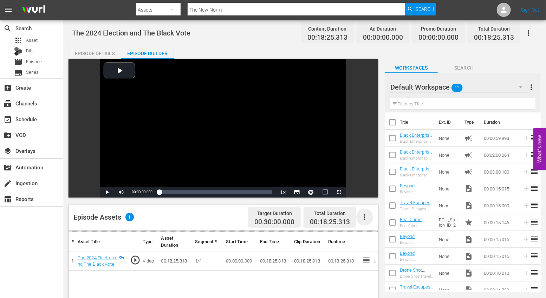
click at [366, 219] on icon "button" at bounding box center [364, 217] width 8 height 8
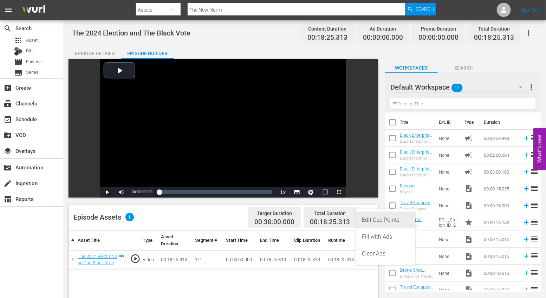
click at [370, 220] on div "Edit Cue Points" at bounding box center [386, 219] width 48 height 17
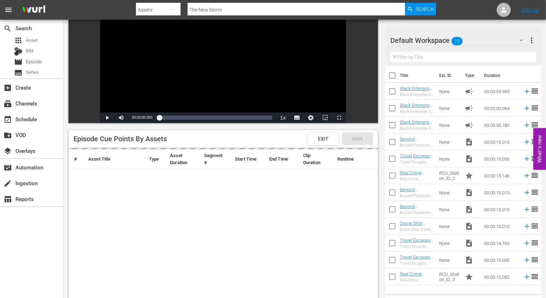
scroll to position [75, 0]
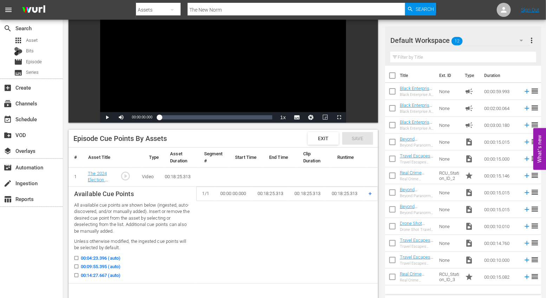
click at [78, 257] on input "00:04:23.396 (auto)" at bounding box center [74, 259] width 9 height 5
checkbox input "true"
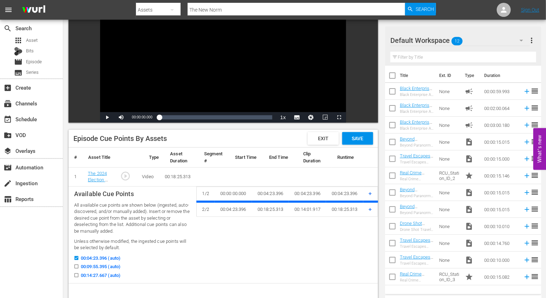
click at [76, 270] on div "00:09:55.395 (auto)" at bounding box center [132, 267] width 117 height 9
click at [76, 268] on input "00:09:55.395 (auto)" at bounding box center [74, 267] width 9 height 5
checkbox input "true"
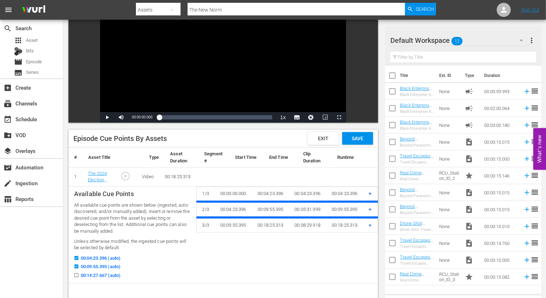
click at [75, 278] on input "00:14:27.667 (auto)" at bounding box center [74, 276] width 9 height 5
checkbox input "true"
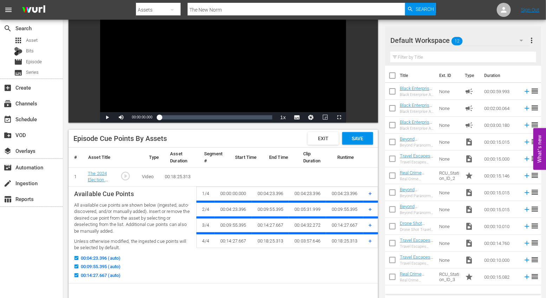
click at [78, 260] on input "00:04:23.396 (auto)" at bounding box center [74, 259] width 9 height 5
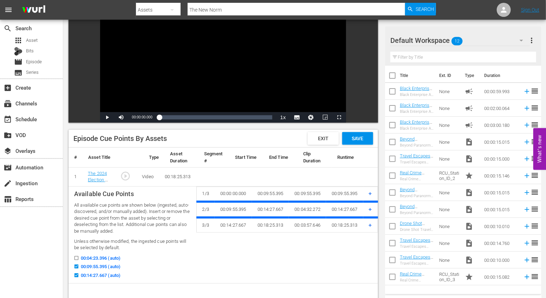
click at [78, 260] on input "00:04:23.396 (auto)" at bounding box center [74, 259] width 9 height 5
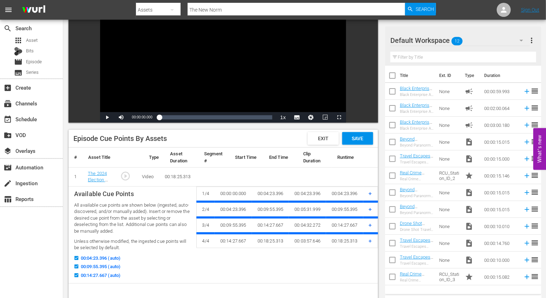
click at [78, 259] on input "00:04:23.396 (auto)" at bounding box center [74, 259] width 9 height 5
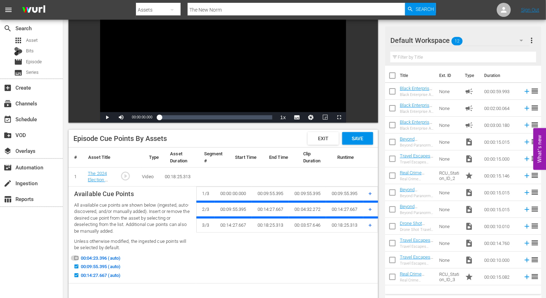
click at [78, 259] on input "00:04:23.396 (auto)" at bounding box center [74, 259] width 9 height 5
checkbox input "true"
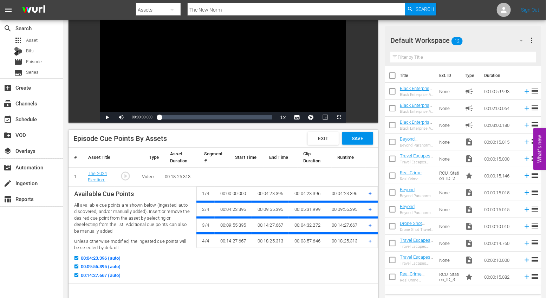
click at [370, 224] on span "+" at bounding box center [370, 225] width 3 height 7
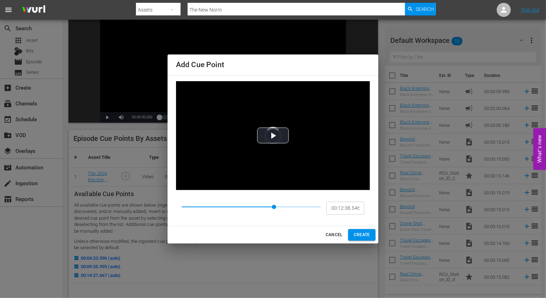
type input "00:12:41.337"
drag, startPoint x: 257, startPoint y: 207, endPoint x: 278, endPoint y: 206, distance: 20.1
click at [278, 206] on span at bounding box center [277, 207] width 4 height 4
click at [361, 238] on button "CREATE" at bounding box center [361, 235] width 27 height 12
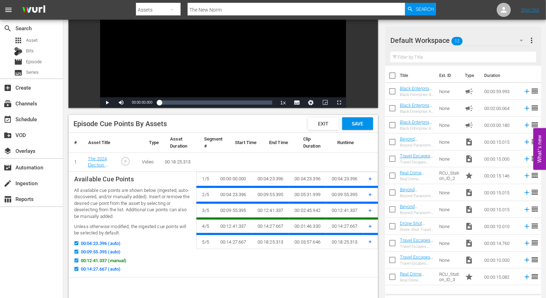
scroll to position [92, 0]
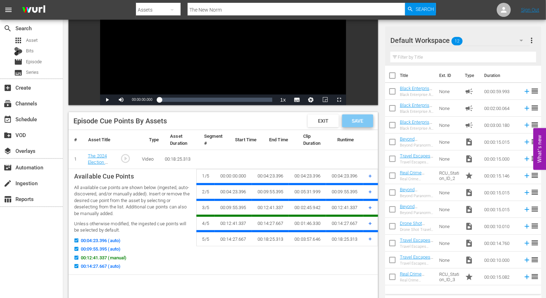
click at [361, 123] on span "Save" at bounding box center [357, 121] width 23 height 6
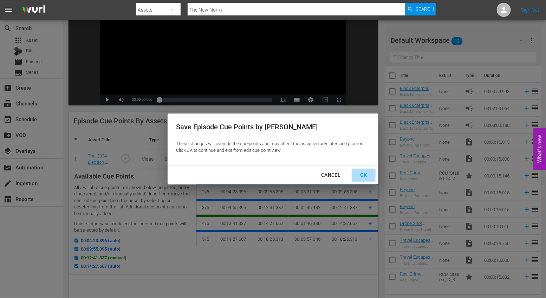
click at [366, 178] on div "OK" at bounding box center [363, 175] width 18 height 9
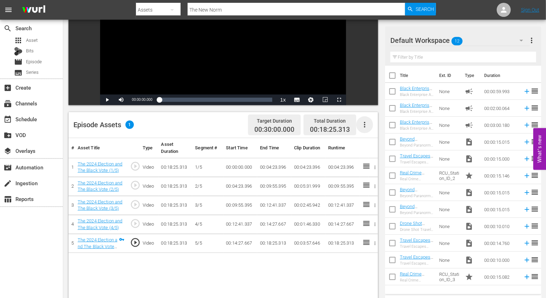
click at [365, 125] on icon "button" at bounding box center [364, 124] width 8 height 8
click at [372, 143] on div "Fill with Ads" at bounding box center [386, 144] width 48 height 17
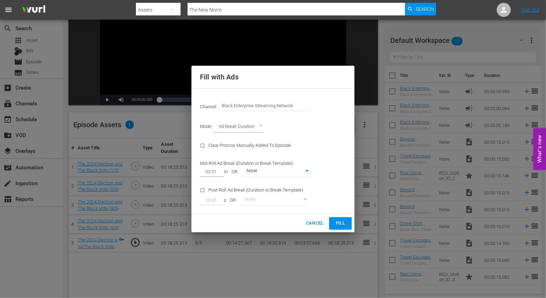
click at [338, 223] on span "Fill" at bounding box center [340, 223] width 11 height 8
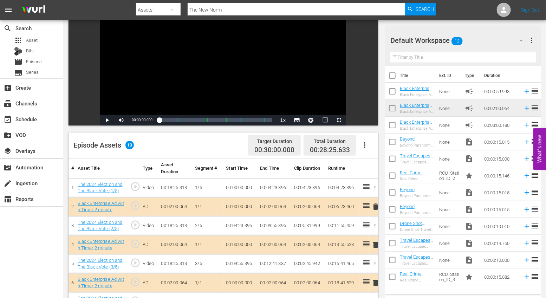
scroll to position [71, 0]
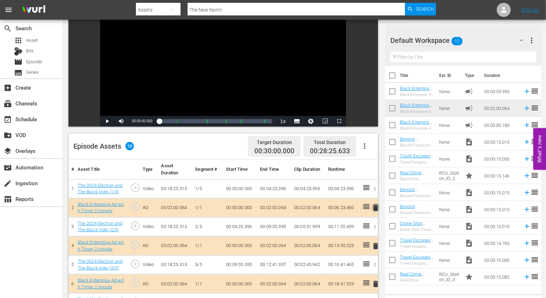
click at [376, 207] on span "delete" at bounding box center [375, 207] width 8 height 8
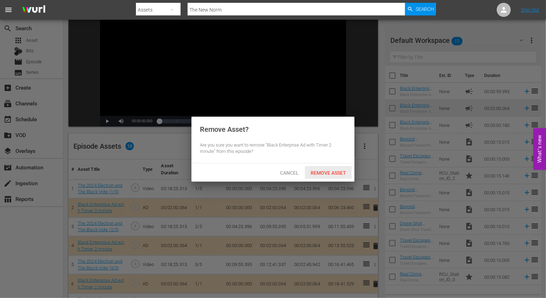
click at [332, 176] on div "Remove Asset" at bounding box center [328, 172] width 47 height 13
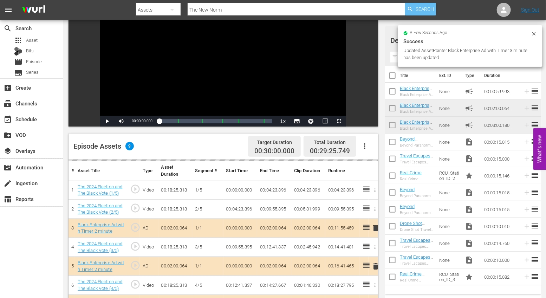
click at [422, 9] on span "Search" at bounding box center [425, 9] width 19 height 13
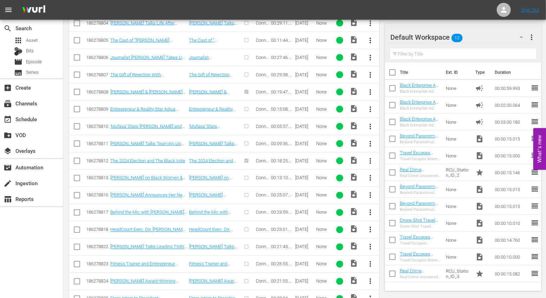
scroll to position [461, 0]
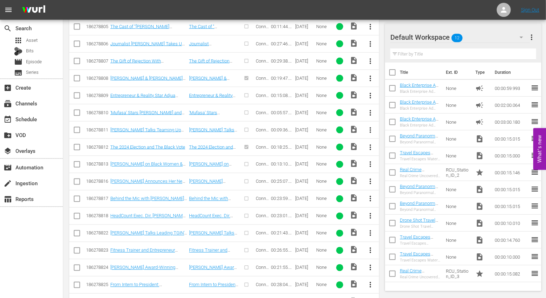
click at [373, 195] on span "more_vert" at bounding box center [370, 199] width 8 height 8
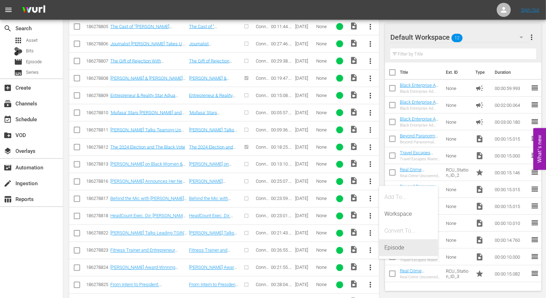
click at [395, 253] on div "Episode" at bounding box center [409, 247] width 48 height 17
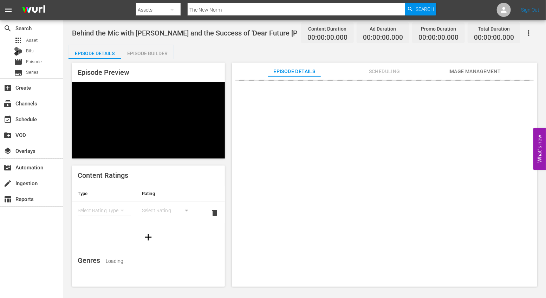
click at [151, 52] on div "Episode Builder" at bounding box center [147, 53] width 53 height 17
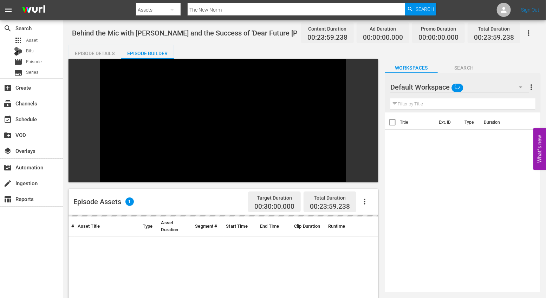
click at [364, 197] on icon "button" at bounding box center [364, 201] width 8 height 8
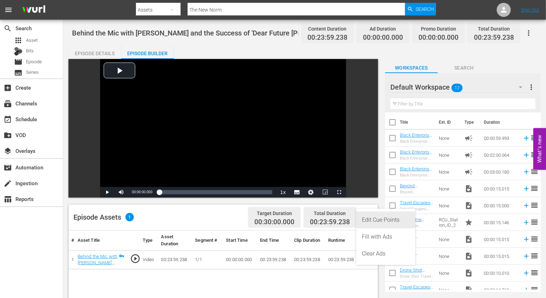
click at [378, 221] on div "Edit Cue Points" at bounding box center [386, 219] width 48 height 17
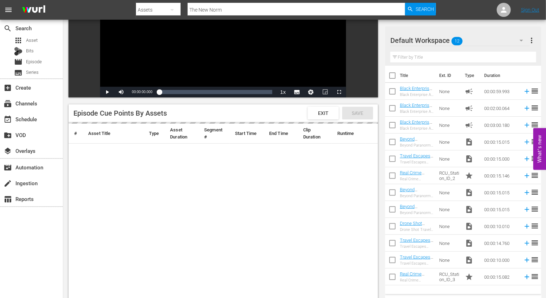
scroll to position [100, 0]
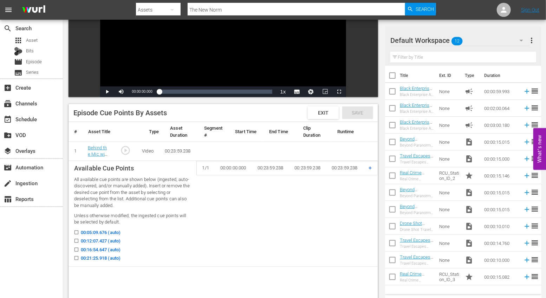
click at [76, 232] on input "00:05:09.676 (auto)" at bounding box center [74, 233] width 9 height 5
checkbox input "true"
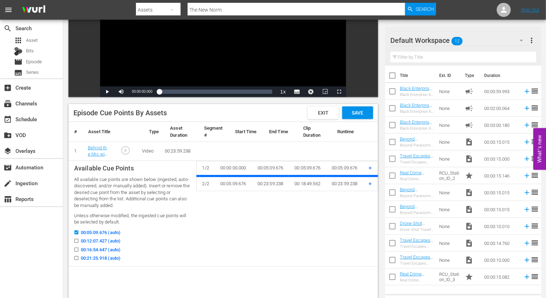
click at [77, 241] on input "00:12:07.427 (auto)" at bounding box center [74, 242] width 9 height 5
checkbox input "true"
click at [76, 247] on icon at bounding box center [76, 249] width 5 height 5
click at [76, 248] on input "00:16:54.647 (auto)" at bounding box center [74, 250] width 9 height 5
checkbox input "true"
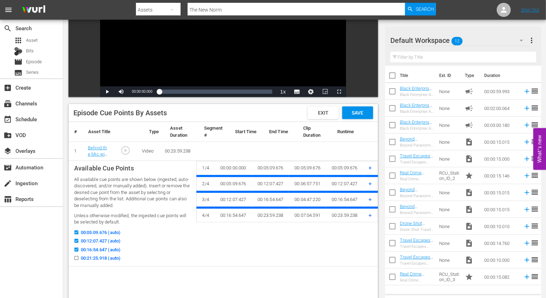
click at [76, 240] on input "00:12:07.427 (auto)" at bounding box center [74, 242] width 9 height 5
checkbox input "false"
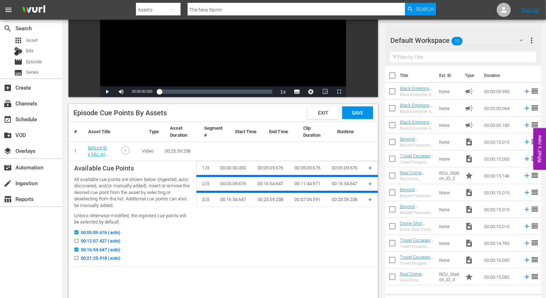
click at [77, 258] on input "00:21:25.918 (auto)" at bounding box center [74, 259] width 9 height 5
checkbox input "true"
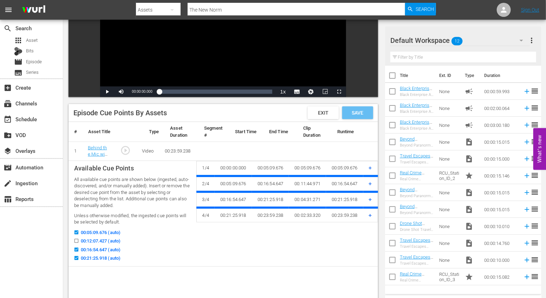
click at [358, 116] on div "Save" at bounding box center [357, 112] width 31 height 13
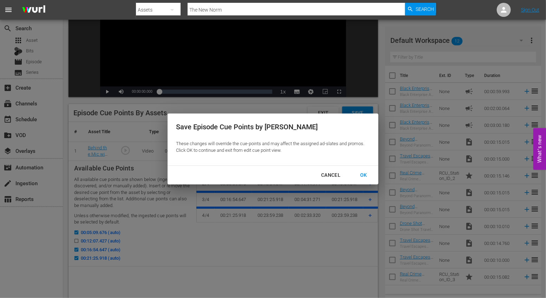
click at [328, 175] on div "Cancel" at bounding box center [330, 175] width 31 height 9
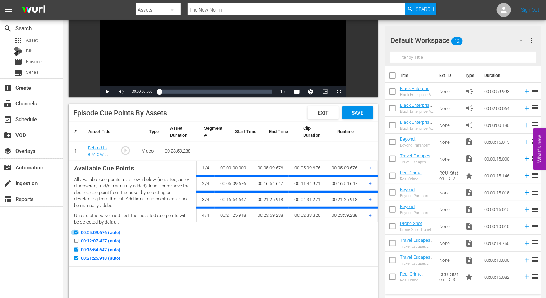
click at [78, 231] on input "00:05:09.676 (auto)" at bounding box center [74, 233] width 9 height 5
checkbox input "false"
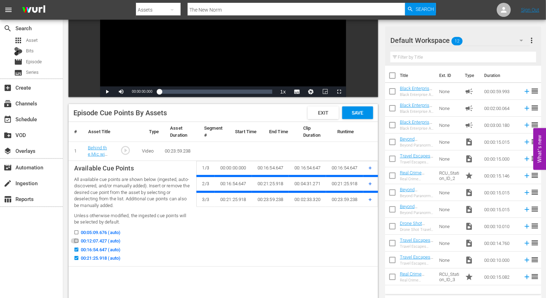
click at [78, 243] on input "00:12:07.427 (auto)" at bounding box center [74, 242] width 9 height 5
checkbox input "true"
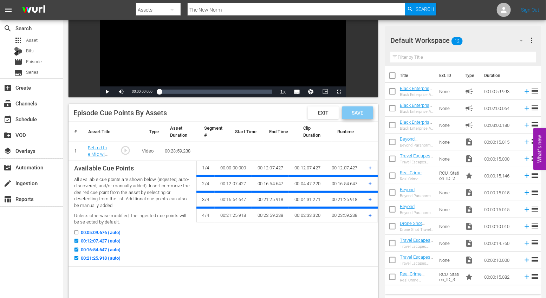
click at [361, 112] on span "Save" at bounding box center [357, 113] width 23 height 6
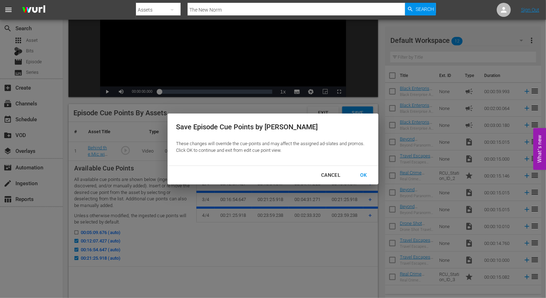
click at [364, 170] on button "OK" at bounding box center [364, 175] width 24 height 13
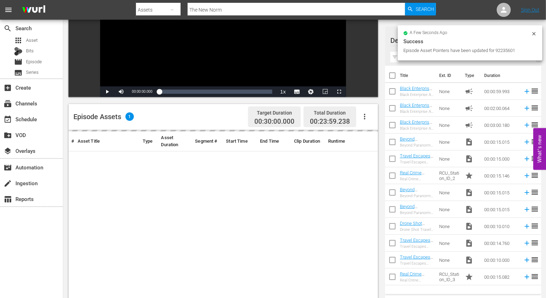
click at [368, 118] on icon "button" at bounding box center [364, 116] width 8 height 8
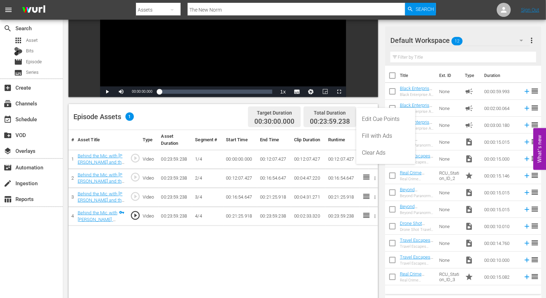
click at [226, 121] on div "Episode Assets 1 Target Duration 00:30:00.000 Total Duration 00:23:59.238" at bounding box center [223, 117] width 309 height 26
click at [363, 119] on icon "button" at bounding box center [364, 116] width 8 height 8
click at [373, 135] on div "Fill with Ads" at bounding box center [386, 136] width 48 height 17
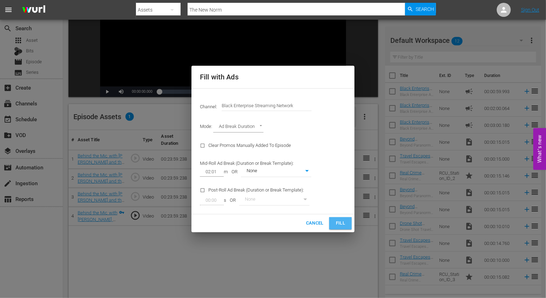
click at [337, 224] on span "Fill" at bounding box center [340, 223] width 11 height 8
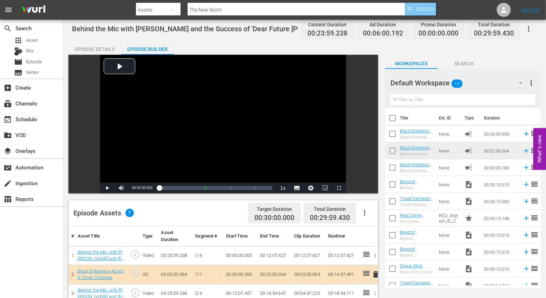
click at [425, 12] on span "Search" at bounding box center [425, 9] width 19 height 13
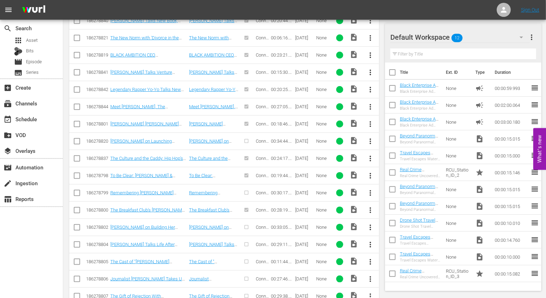
scroll to position [311, 0]
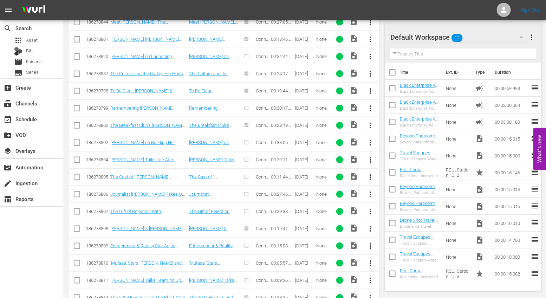
click at [372, 196] on button "more_vert" at bounding box center [370, 194] width 17 height 17
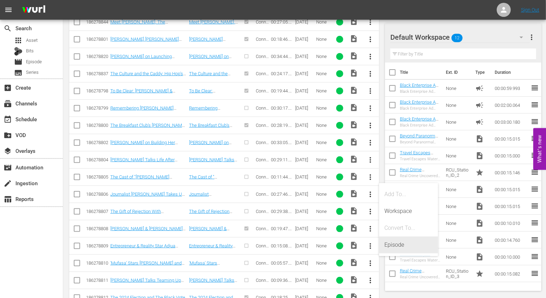
click at [391, 240] on div "Episode" at bounding box center [409, 244] width 48 height 17
click at [392, 247] on div "Episode" at bounding box center [409, 244] width 48 height 17
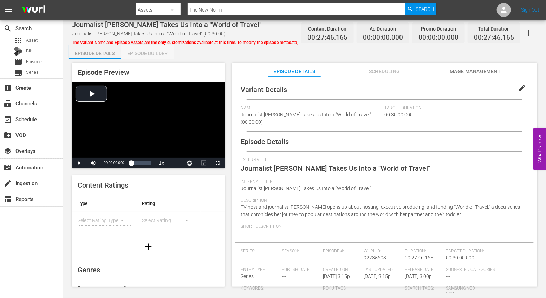
click at [142, 51] on div "Episode Builder" at bounding box center [147, 53] width 53 height 17
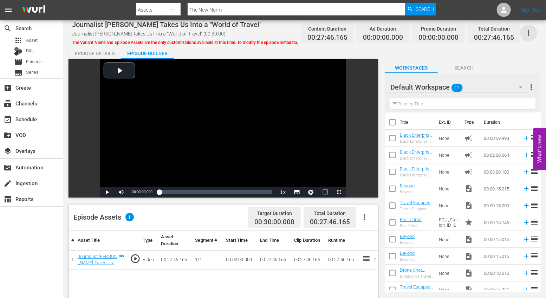
click at [529, 30] on icon "button" at bounding box center [528, 33] width 8 height 8
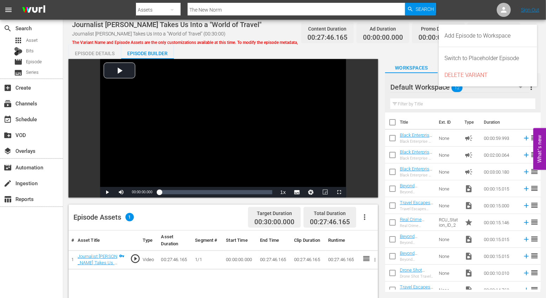
click at [272, 48] on div "Episode Details Episode Builder Episode Preview Video Player is loading. Play V…" at bounding box center [305, 260] width 472 height 431
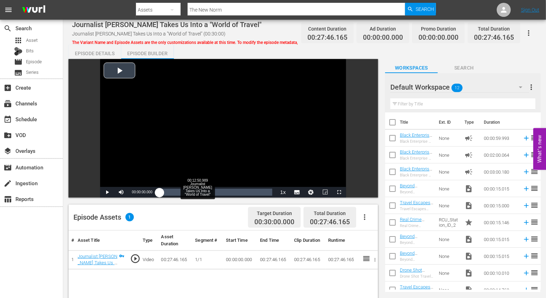
scroll to position [13, 0]
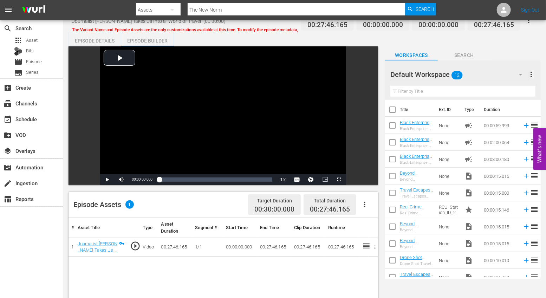
click at [425, 18] on div at bounding box center [286, 16] width 300 height 3
click at [424, 14] on span "Search" at bounding box center [425, 9] width 19 height 13
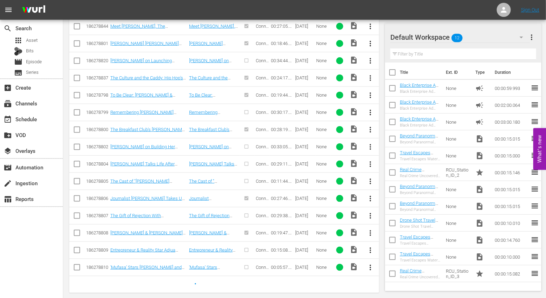
scroll to position [311, 0]
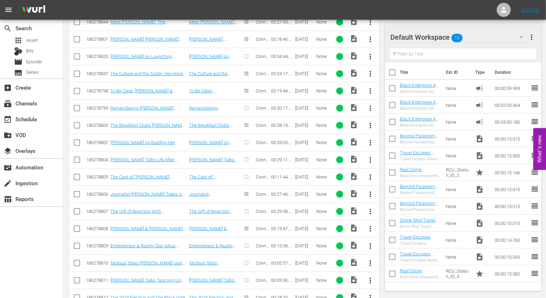
click at [372, 245] on span "more_vert" at bounding box center [370, 246] width 8 height 8
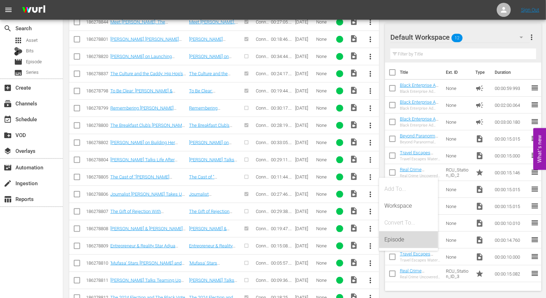
click at [395, 239] on div "Episode" at bounding box center [409, 239] width 48 height 17
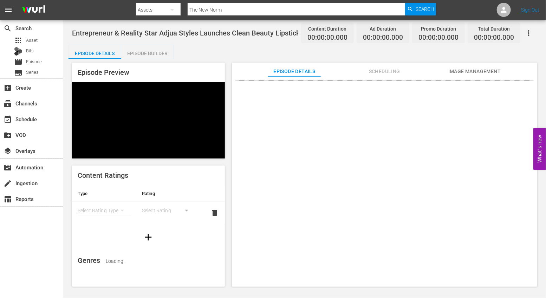
click at [160, 51] on div "Episode Builder" at bounding box center [147, 53] width 53 height 17
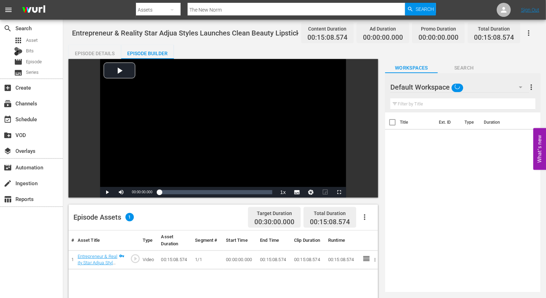
click at [366, 221] on button "button" at bounding box center [364, 217] width 17 height 17
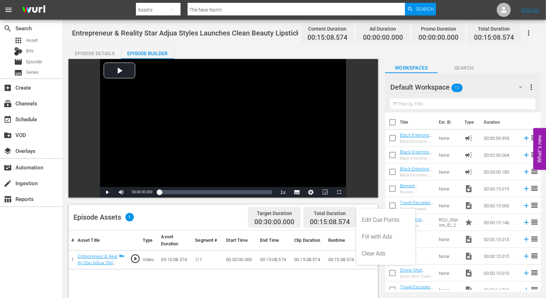
click at [371, 219] on div "Edit Cue Points" at bounding box center [386, 219] width 48 height 17
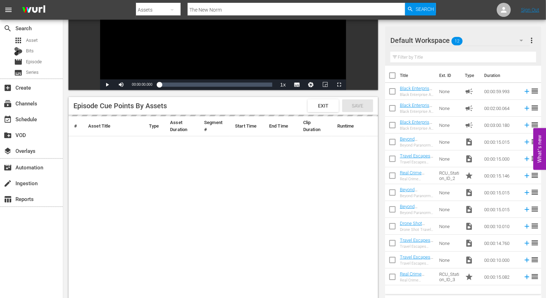
scroll to position [110, 0]
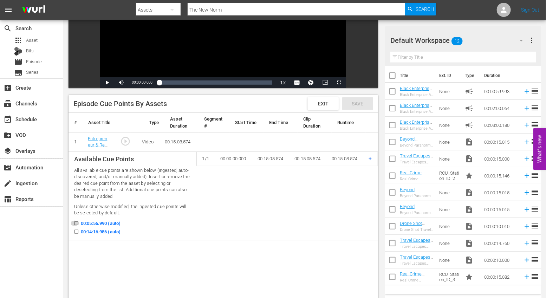
click at [77, 221] on icon at bounding box center [76, 223] width 5 height 5
click at [77, 222] on input "00:05:56.990 (auto)" at bounding box center [74, 224] width 9 height 5
checkbox input "true"
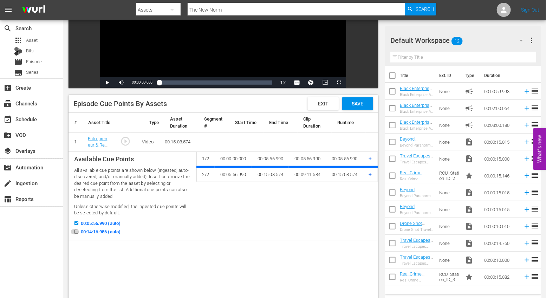
click at [78, 231] on input "00:14:16.956 (auto)" at bounding box center [74, 232] width 9 height 5
checkbox input "true"
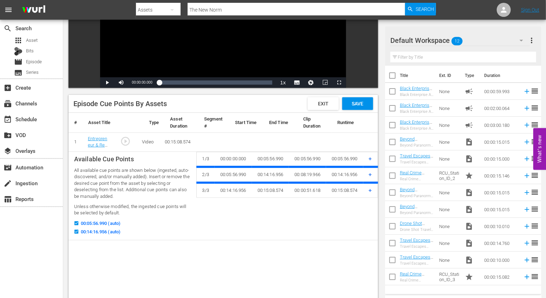
click at [371, 158] on span "+" at bounding box center [370, 158] width 3 height 7
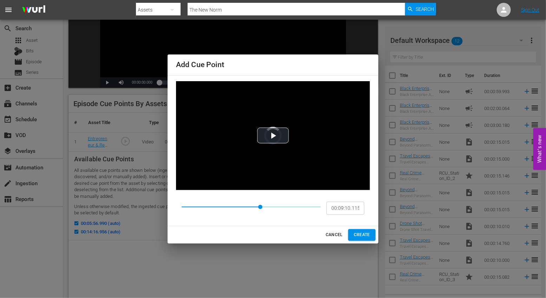
type input "00:09:14.703"
drag, startPoint x: 181, startPoint y: 206, endPoint x: 267, endPoint y: 199, distance: 86.0
click at [267, 205] on span at bounding box center [267, 207] width 4 height 4
click at [359, 231] on span "CREATE" at bounding box center [362, 234] width 16 height 7
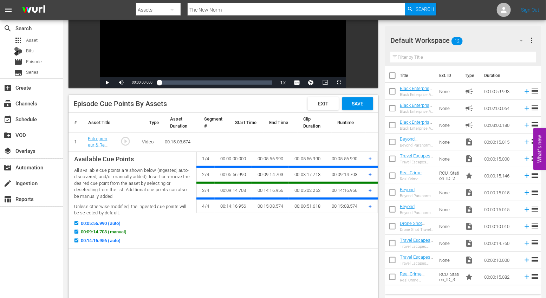
click at [370, 157] on span "+" at bounding box center [370, 158] width 3 height 7
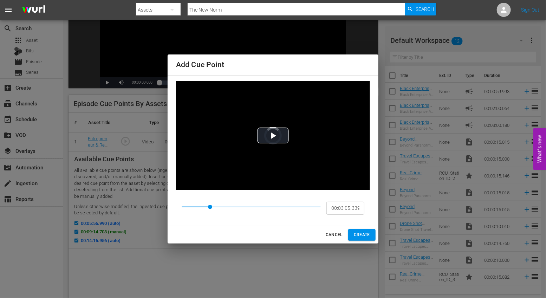
drag, startPoint x: 183, startPoint y: 207, endPoint x: 210, endPoint y: 204, distance: 27.5
click at [210, 205] on span at bounding box center [210, 207] width 4 height 4
click at [211, 206] on span at bounding box center [211, 207] width 4 height 4
type input "00:03:19.104"
click at [212, 207] on span at bounding box center [212, 207] width 4 height 4
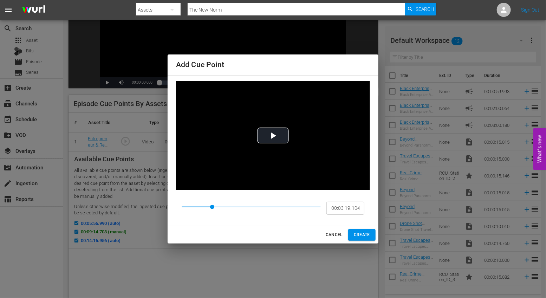
click at [367, 236] on span "CREATE" at bounding box center [362, 234] width 16 height 7
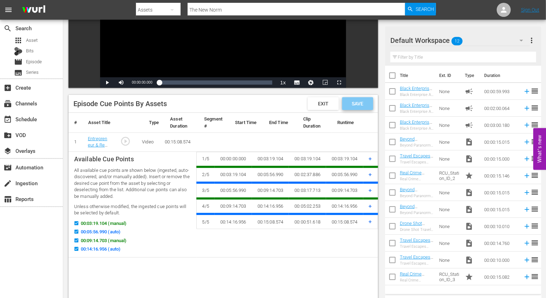
click at [356, 103] on span "Save" at bounding box center [357, 104] width 23 height 6
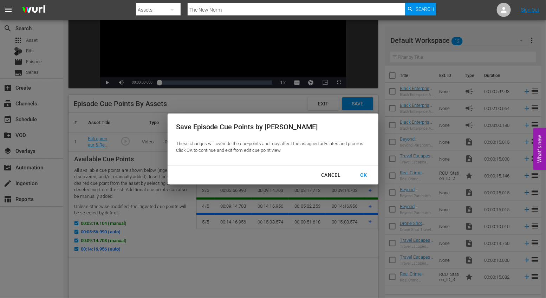
click at [360, 173] on div "OK" at bounding box center [363, 175] width 18 height 9
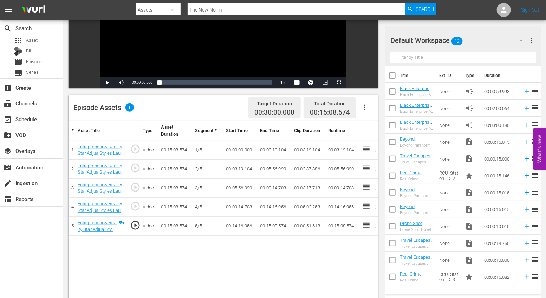
click at [366, 109] on icon "button" at bounding box center [364, 107] width 8 height 8
click at [377, 126] on div "Fill with Ads" at bounding box center [386, 127] width 48 height 17
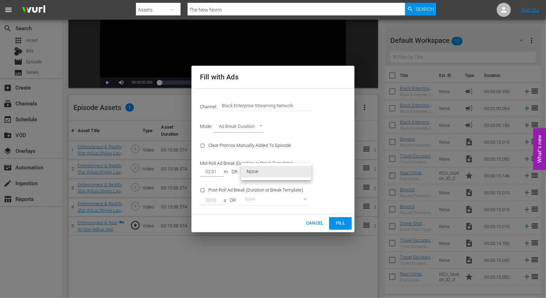
click at [276, 173] on body "menu Search By Assets Search ID, Title, Description, Keywords, or Category The …" at bounding box center [273, 39] width 546 height 298
click at [276, 173] on li "None" at bounding box center [276, 172] width 70 height 12
click at [215, 171] on input "02:01" at bounding box center [210, 172] width 21 height 10
click at [337, 137] on div "Channel: Channel Title Black Enterprise Streaming Network Mode: Ad Break Durati…" at bounding box center [272, 151] width 163 height 126
click at [338, 225] on span "Fill" at bounding box center [340, 223] width 11 height 8
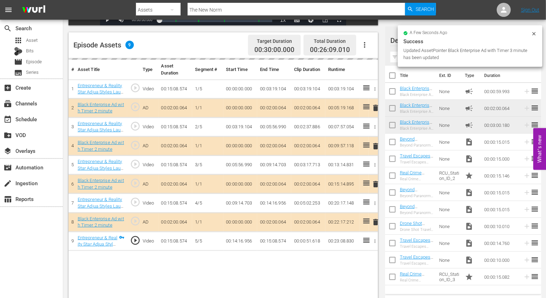
scroll to position [183, 0]
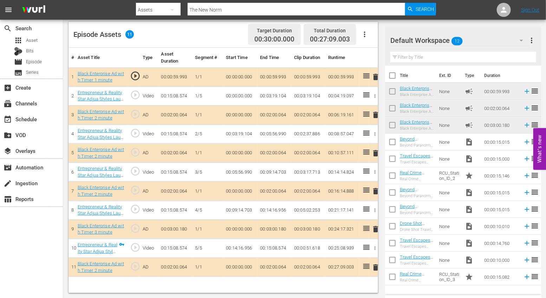
click at [376, 113] on span "delete" at bounding box center [375, 115] width 8 height 8
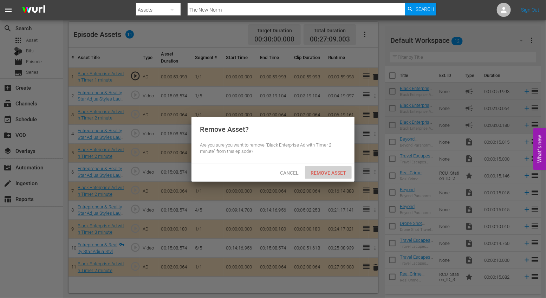
click at [326, 176] on div "Remove Asset" at bounding box center [328, 172] width 47 height 13
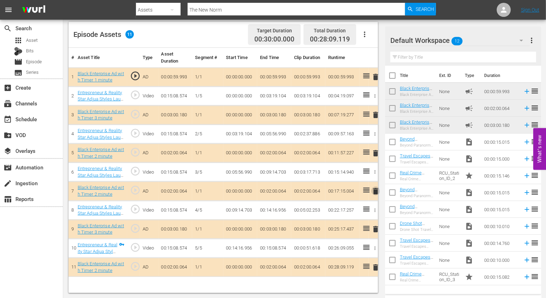
click at [375, 190] on span "delete" at bounding box center [375, 191] width 8 height 8
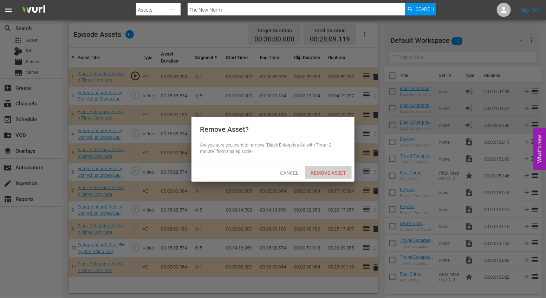
click at [333, 178] on div "Remove Asset" at bounding box center [328, 172] width 47 height 13
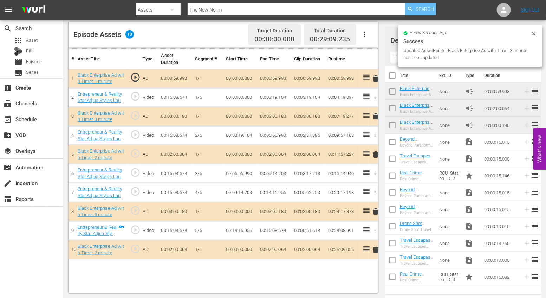
click at [419, 9] on span "Search" at bounding box center [425, 9] width 19 height 13
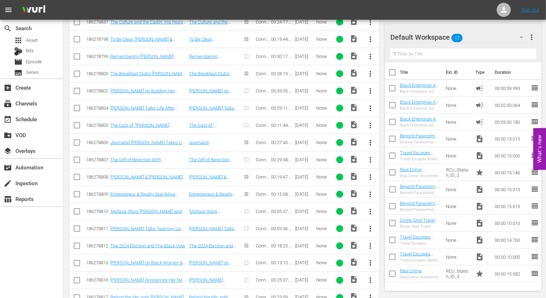
scroll to position [450, 0]
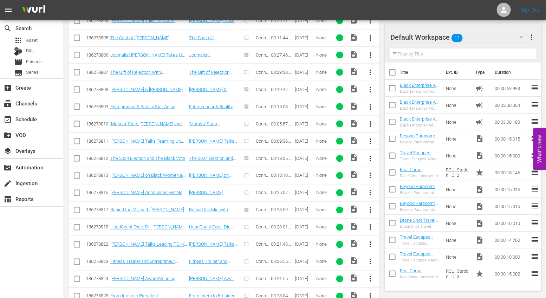
click at [371, 224] on span "more_vert" at bounding box center [370, 227] width 8 height 8
click at [393, 274] on div "Episode" at bounding box center [409, 276] width 48 height 17
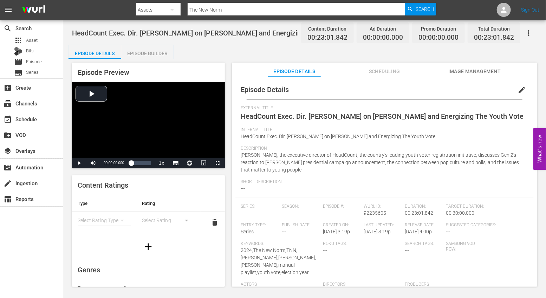
click at [146, 53] on div "Episode Builder" at bounding box center [147, 53] width 53 height 17
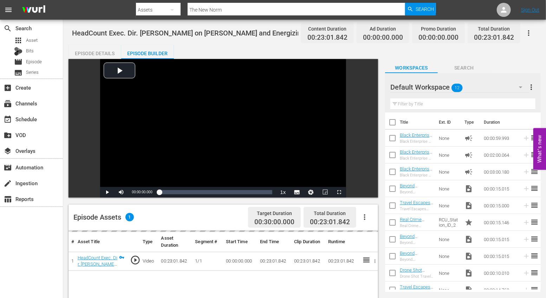
click at [363, 217] on icon "button" at bounding box center [364, 217] width 8 height 8
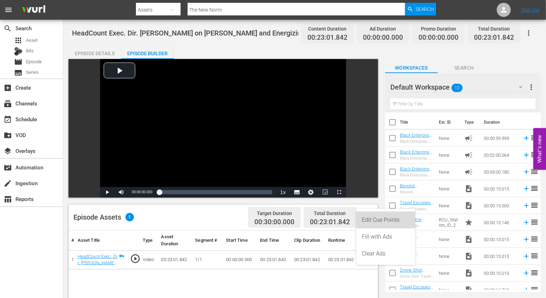
click at [378, 219] on div "Edit Cue Points" at bounding box center [386, 219] width 48 height 17
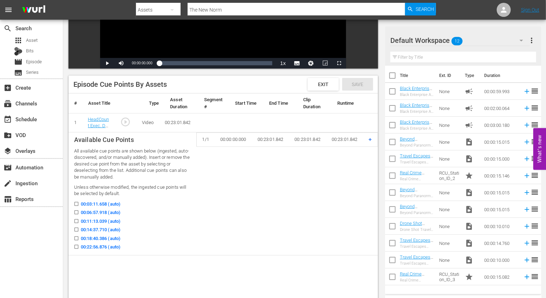
scroll to position [141, 0]
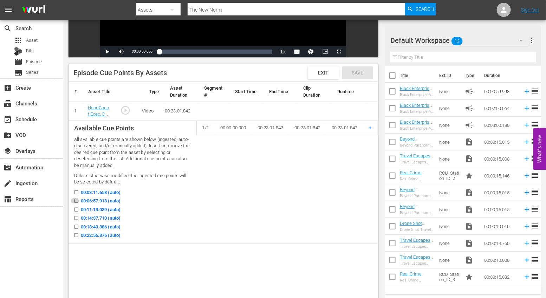
click at [75, 199] on icon at bounding box center [76, 201] width 4 height 4
click at [75, 200] on input "00:06:57.918 (auto)" at bounding box center [74, 202] width 9 height 5
checkbox input "true"
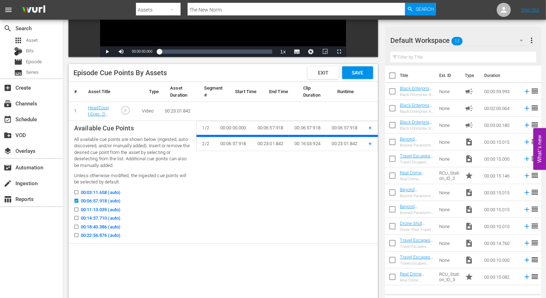
click at [76, 208] on input "00:11:13.039 (auto)" at bounding box center [74, 210] width 9 height 5
checkbox input "true"
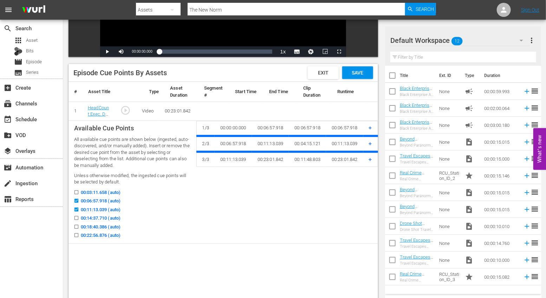
click at [76, 217] on input "00:14:37.710 (auto)" at bounding box center [74, 219] width 9 height 5
checkbox input "true"
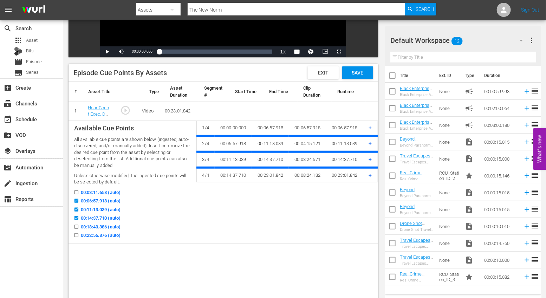
click at [76, 226] on input "00:18:40.386 (auto)" at bounding box center [74, 228] width 9 height 5
checkbox input "true"
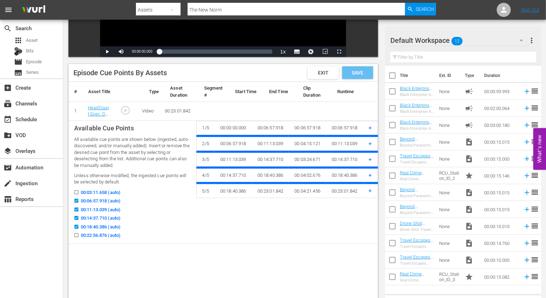
click at [353, 72] on span "Save" at bounding box center [357, 73] width 23 height 6
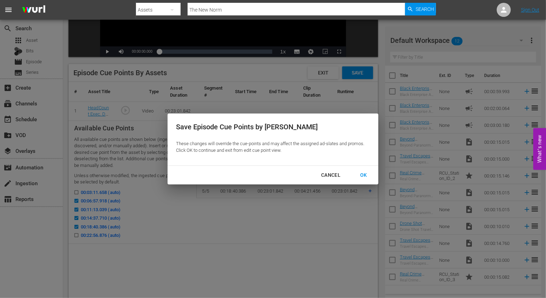
click at [369, 174] on div "OK" at bounding box center [363, 175] width 18 height 9
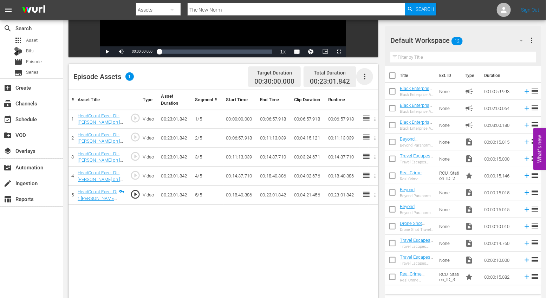
click at [365, 79] on icon "button" at bounding box center [364, 77] width 1 height 6
click at [377, 96] on div "Fill with Ads" at bounding box center [386, 96] width 48 height 17
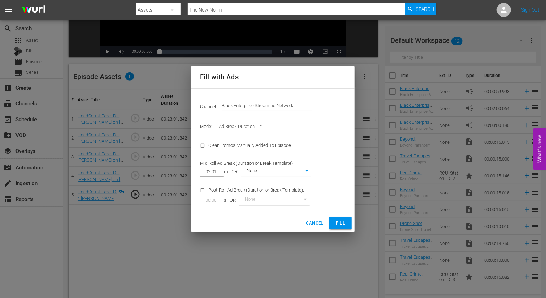
click at [345, 224] on span "Fill" at bounding box center [340, 223] width 11 height 8
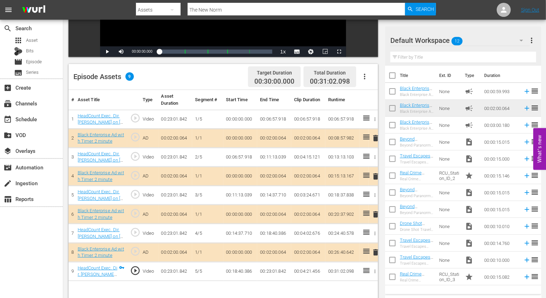
click at [375, 140] on span "delete" at bounding box center [375, 138] width 8 height 8
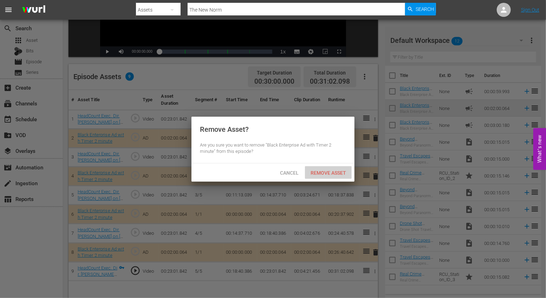
click at [321, 170] on span "Remove Asset" at bounding box center [328, 173] width 47 height 6
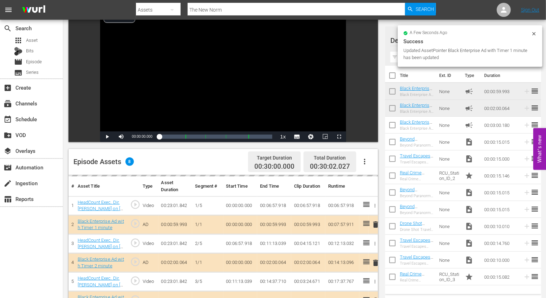
scroll to position [0, 0]
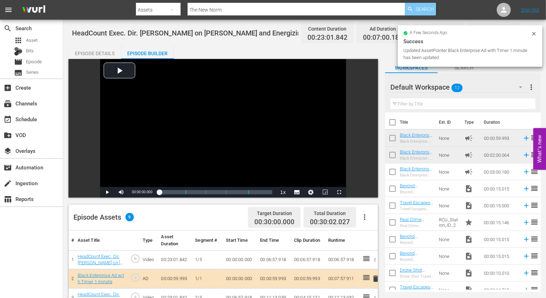
click at [425, 6] on span "Search" at bounding box center [425, 9] width 19 height 13
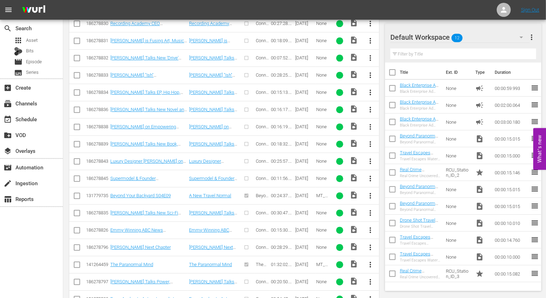
scroll to position [823, 0]
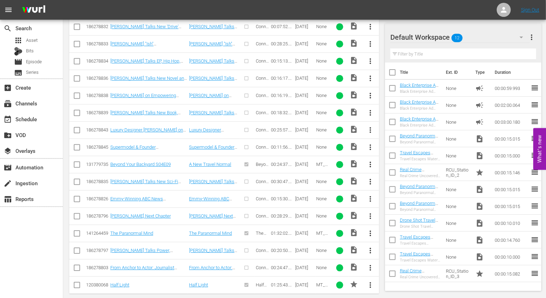
click at [374, 263] on span "more_vert" at bounding box center [370, 267] width 8 height 8
click at [397, 251] on div "Episode" at bounding box center [409, 256] width 48 height 17
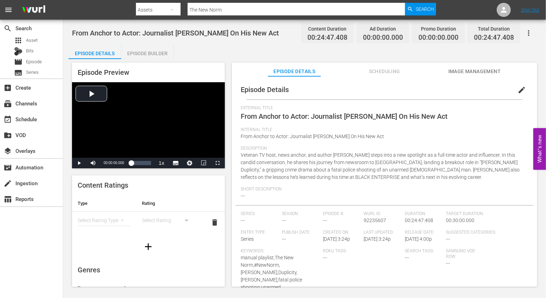
click at [157, 51] on div "Episode Builder" at bounding box center [147, 53] width 53 height 17
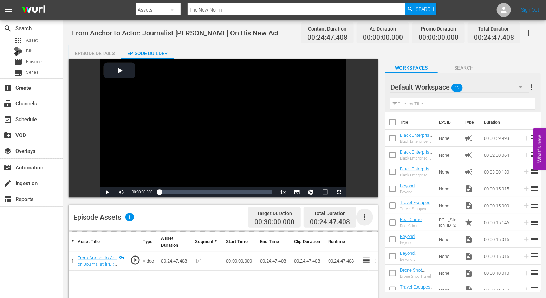
click at [364, 216] on icon "button" at bounding box center [364, 217] width 8 height 8
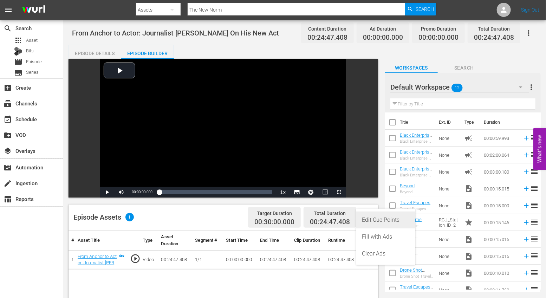
click at [372, 222] on div "Edit Cue Points" at bounding box center [386, 219] width 48 height 17
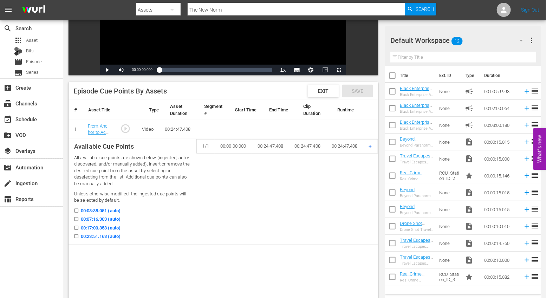
scroll to position [134, 0]
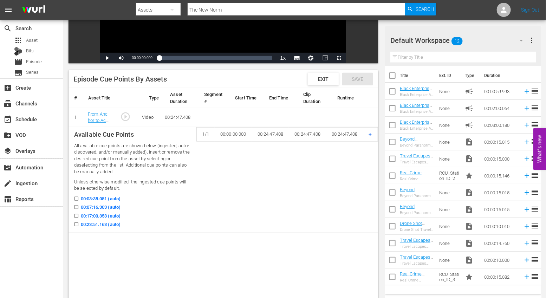
click at [76, 206] on input "00:07:16.303 (auto)" at bounding box center [74, 208] width 9 height 5
checkbox input "true"
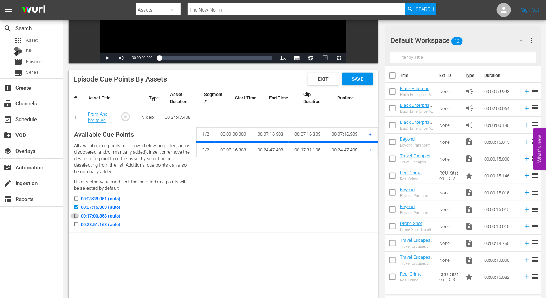
click at [76, 215] on input "00:17:00.353 (auto)" at bounding box center [74, 217] width 9 height 5
checkbox input "true"
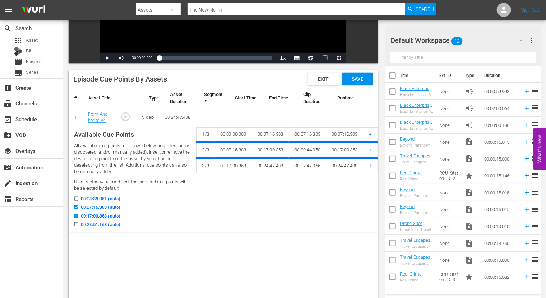
click at [77, 227] on input "00:23:51.163 (auto)" at bounding box center [74, 225] width 9 height 5
checkbox input "true"
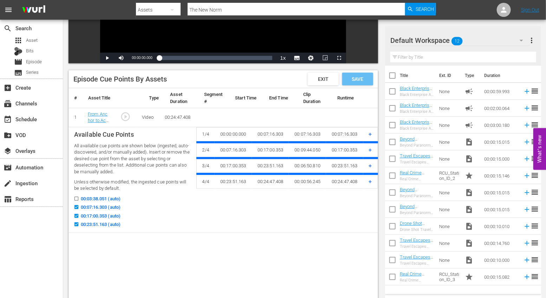
click at [358, 76] on span "Save" at bounding box center [357, 79] width 23 height 6
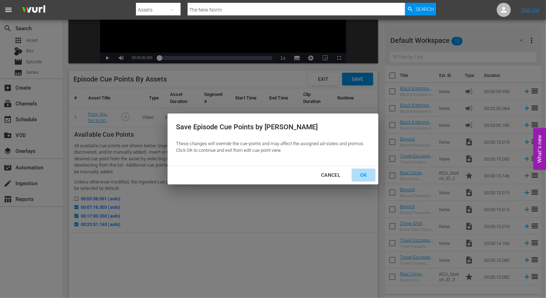
click at [361, 177] on div "OK" at bounding box center [363, 175] width 18 height 9
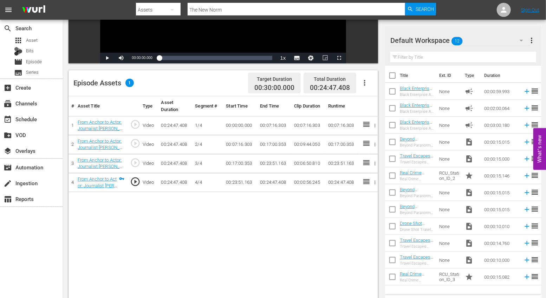
click at [363, 83] on icon "button" at bounding box center [364, 83] width 8 height 8
click at [376, 103] on div "Fill with Ads" at bounding box center [386, 102] width 48 height 17
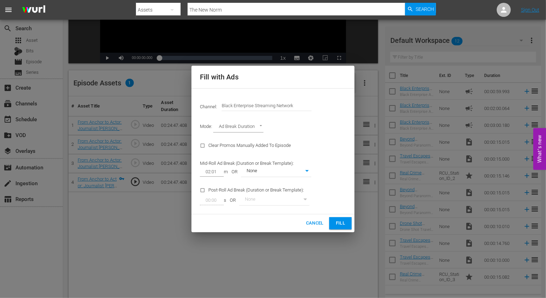
click at [340, 219] on span "Fill" at bounding box center [340, 223] width 11 height 8
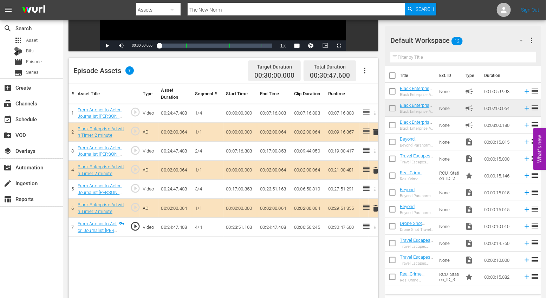
scroll to position [148, 0]
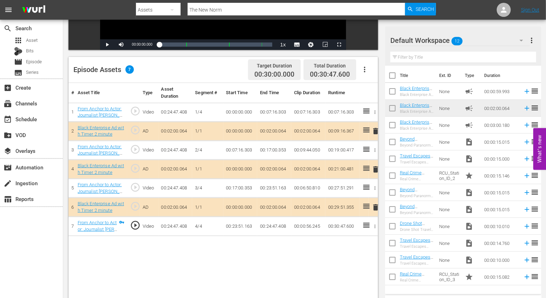
click at [374, 129] on span "delete" at bounding box center [375, 131] width 8 height 8
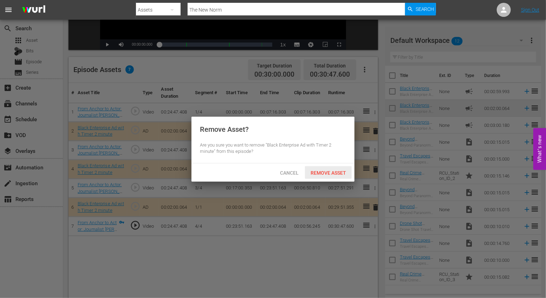
click at [329, 172] on span "Remove Asset" at bounding box center [328, 173] width 47 height 6
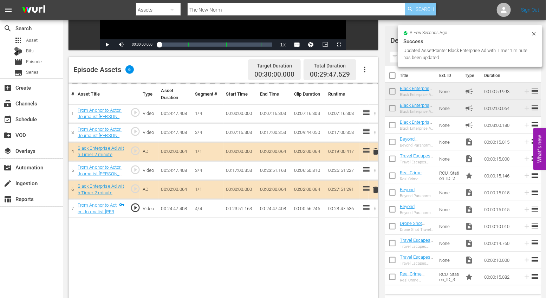
click at [425, 10] on span "Search" at bounding box center [425, 9] width 19 height 13
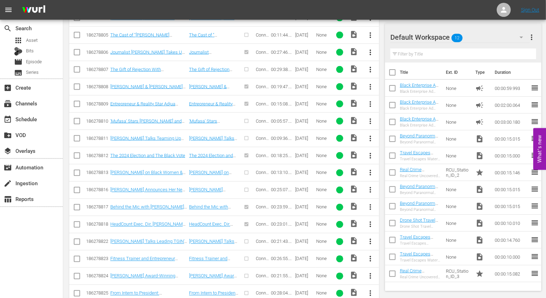
scroll to position [451, 0]
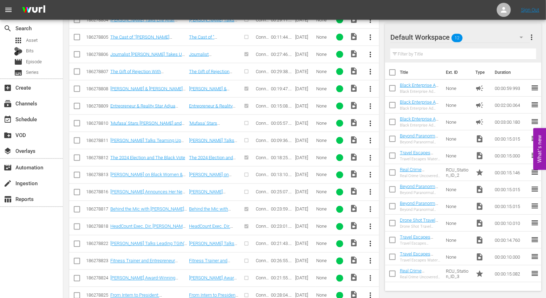
click at [370, 240] on span "more_vert" at bounding box center [370, 244] width 8 height 8
click at [393, 233] on div "Episode" at bounding box center [409, 236] width 48 height 17
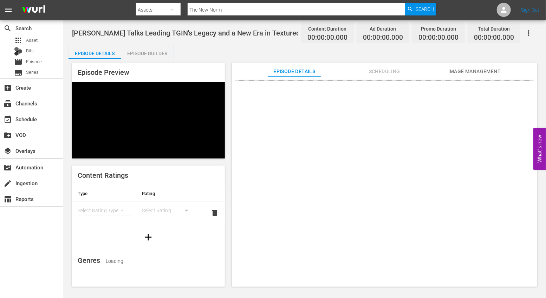
click at [153, 51] on div "Episode Builder" at bounding box center [147, 53] width 53 height 17
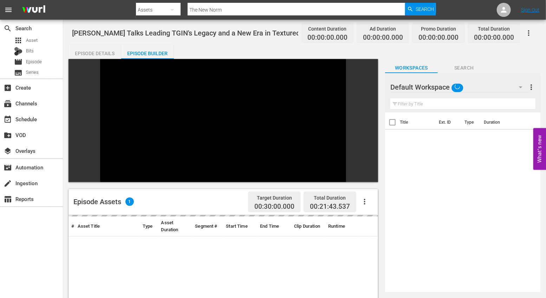
click at [363, 197] on icon "button" at bounding box center [364, 201] width 8 height 8
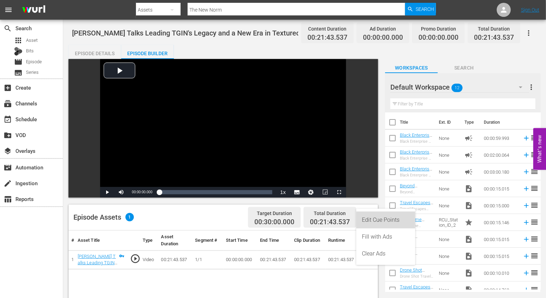
click at [376, 226] on div "Edit Cue Points" at bounding box center [386, 219] width 48 height 17
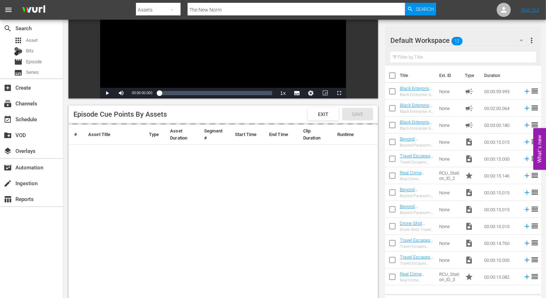
scroll to position [104, 0]
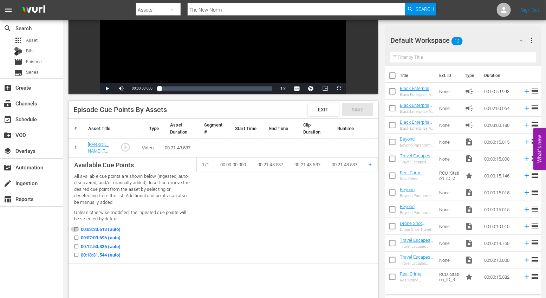
click at [77, 228] on input "00:03:33.613 (auto)" at bounding box center [74, 230] width 9 height 5
checkbox input "true"
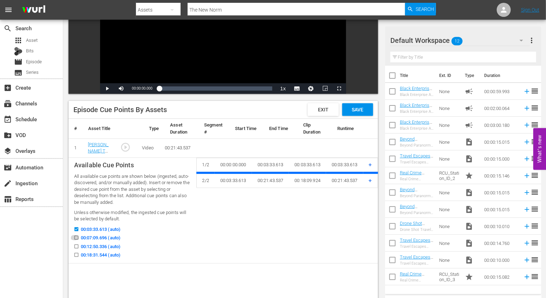
click at [77, 240] on input "00:07:09.696 (auto)" at bounding box center [74, 238] width 9 height 5
checkbox input "true"
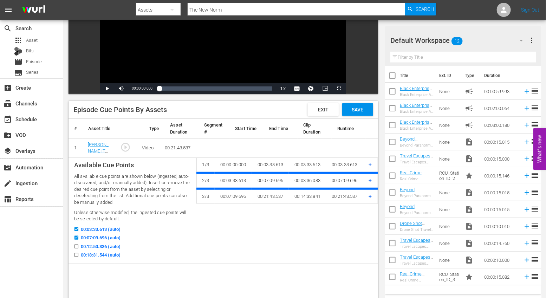
click at [76, 246] on input "00:12:50.336 (auto)" at bounding box center [74, 247] width 9 height 5
checkbox input "true"
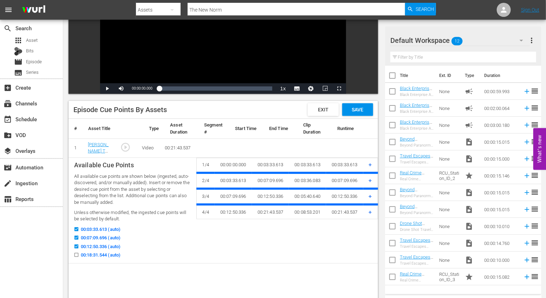
click at [77, 257] on input "00:18:31.544 (auto)" at bounding box center [74, 256] width 9 height 5
checkbox input "true"
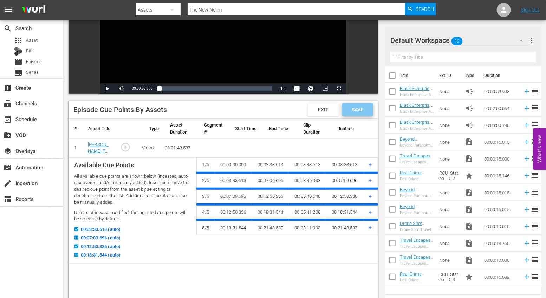
click at [361, 107] on span "Save" at bounding box center [357, 110] width 23 height 6
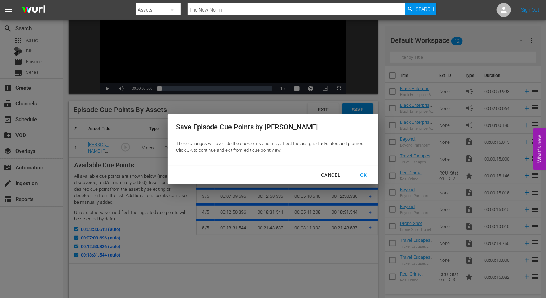
click at [366, 175] on div "OK" at bounding box center [363, 175] width 18 height 9
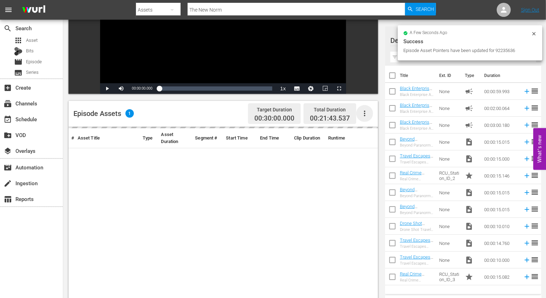
click at [364, 116] on icon "button" at bounding box center [364, 114] width 1 height 6
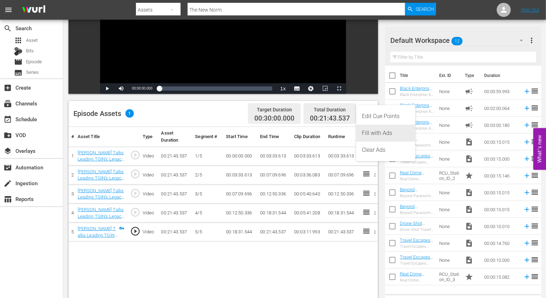
click at [374, 133] on div "Fill with Ads" at bounding box center [386, 133] width 48 height 17
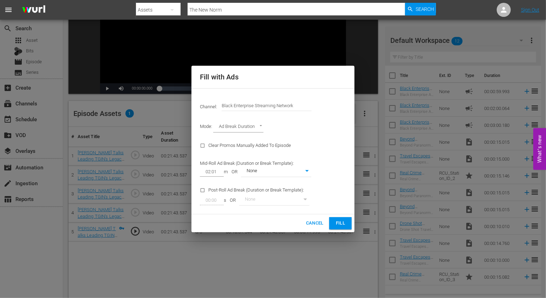
click at [343, 227] on span "Fill" at bounding box center [340, 223] width 11 height 8
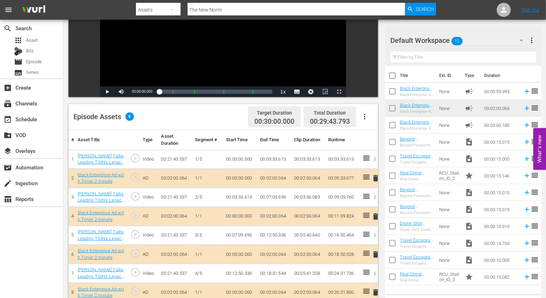
scroll to position [102, 0]
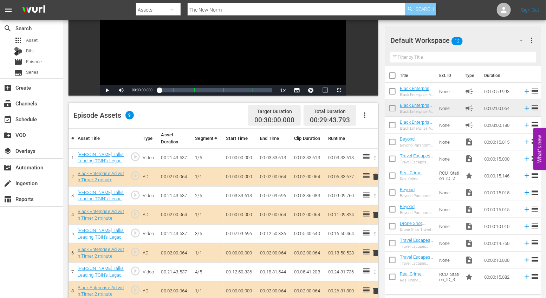
click at [433, 12] on span "Search" at bounding box center [425, 9] width 19 height 13
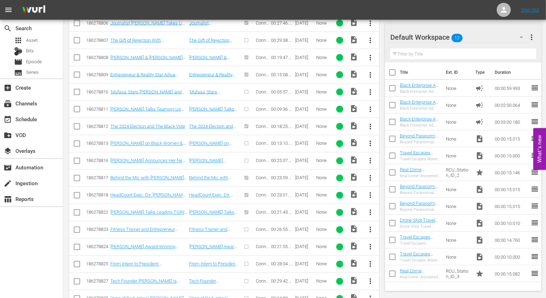
scroll to position [506, 0]
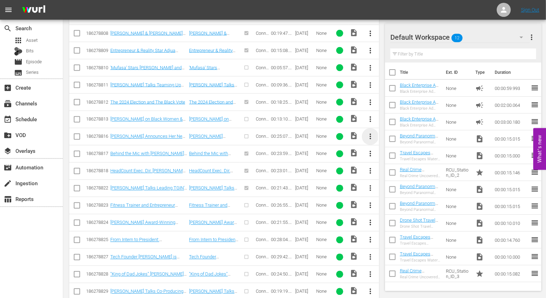
click at [373, 132] on span "more_vert" at bounding box center [370, 136] width 8 height 8
click at [391, 183] on div "Episode" at bounding box center [409, 185] width 48 height 17
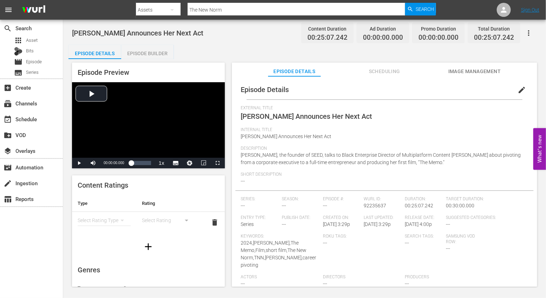
click at [149, 52] on div "Episode Builder" at bounding box center [147, 53] width 53 height 17
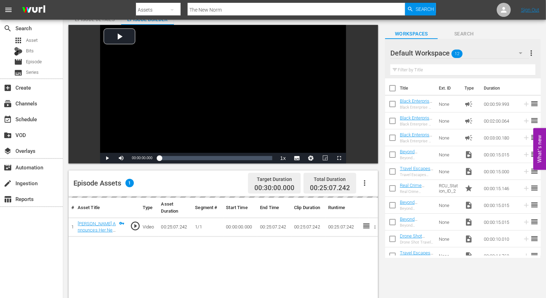
scroll to position [45, 0]
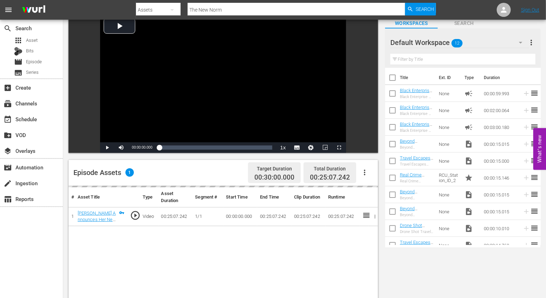
click at [361, 175] on icon "button" at bounding box center [364, 172] width 8 height 8
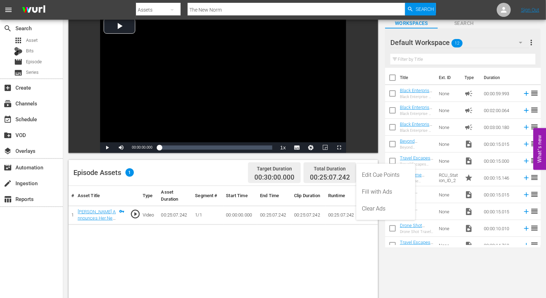
click at [374, 175] on div "Edit Cue Points" at bounding box center [386, 175] width 48 height 17
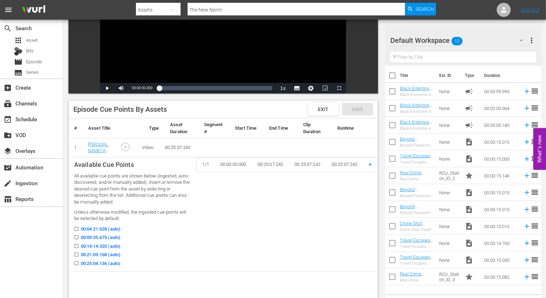
scroll to position [107, 0]
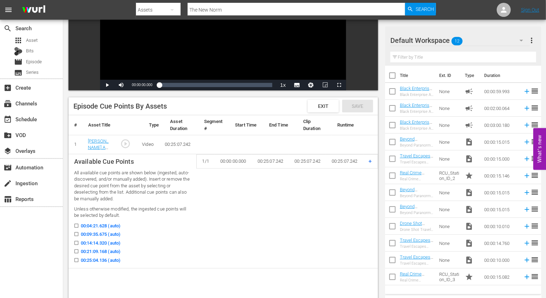
click at [74, 233] on input "00:09:35.675 (auto)" at bounding box center [74, 235] width 9 height 5
checkbox input "true"
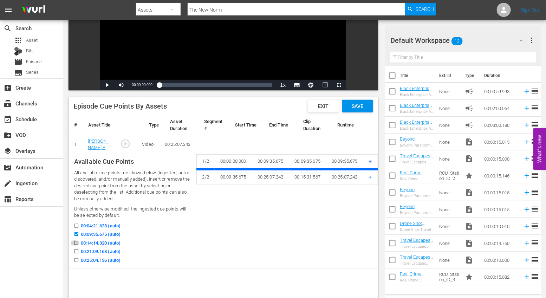
click at [76, 242] on input "00:14:14.320 (auto)" at bounding box center [74, 244] width 9 height 5
checkbox input "true"
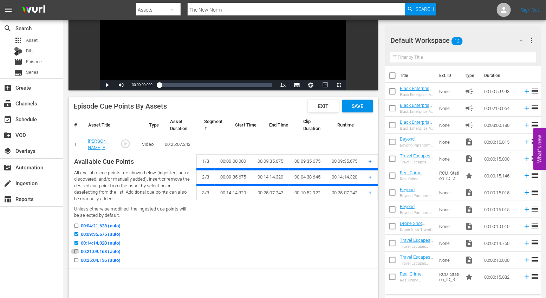
click at [76, 252] on input "00:21:09.168 (auto)" at bounding box center [74, 252] width 9 height 5
checkbox input "true"
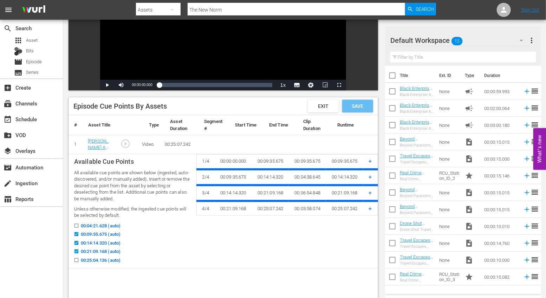
click at [359, 109] on div "Save" at bounding box center [357, 106] width 31 height 13
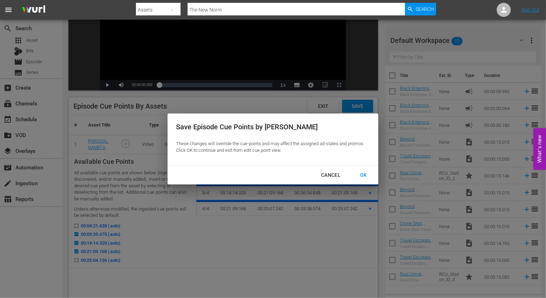
click at [367, 176] on div "OK" at bounding box center [363, 175] width 18 height 9
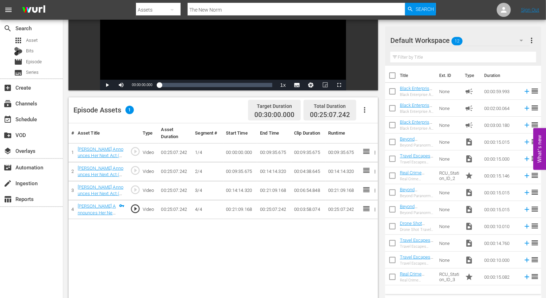
click at [368, 111] on icon "button" at bounding box center [364, 110] width 8 height 8
click at [377, 130] on div "Fill with Ads" at bounding box center [386, 129] width 48 height 17
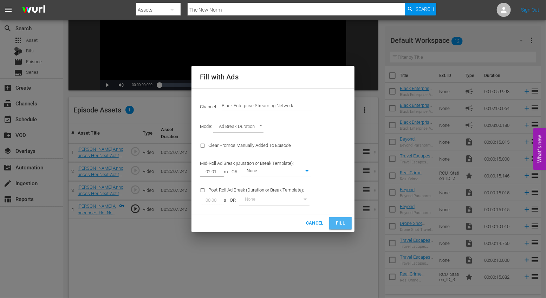
click at [332, 224] on button "Fill" at bounding box center [340, 223] width 22 height 12
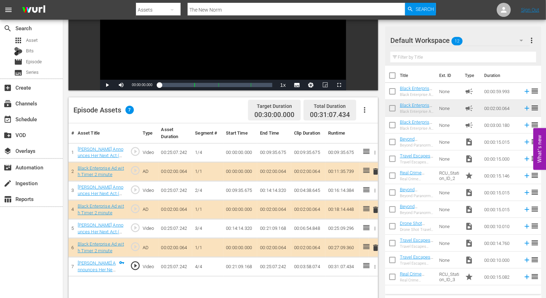
click at [375, 173] on span "delete" at bounding box center [375, 171] width 8 height 8
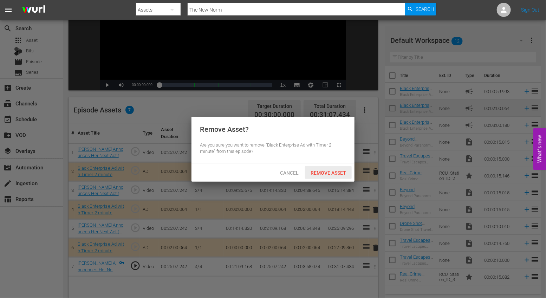
click at [331, 168] on div "Remove Asset" at bounding box center [328, 172] width 47 height 13
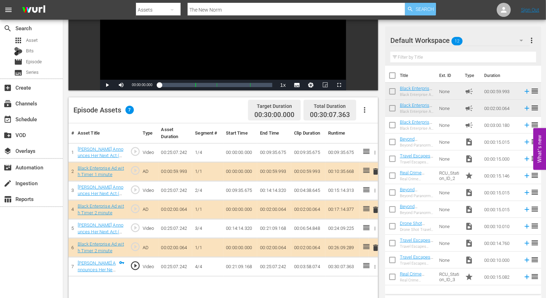
click at [421, 11] on span "Search" at bounding box center [425, 9] width 19 height 13
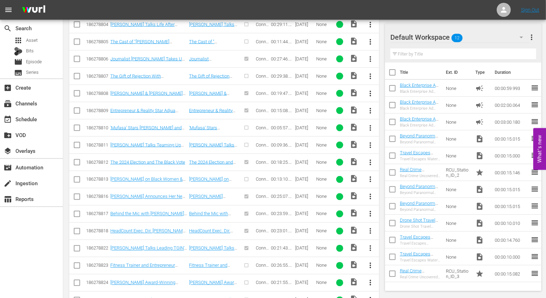
scroll to position [492, 0]
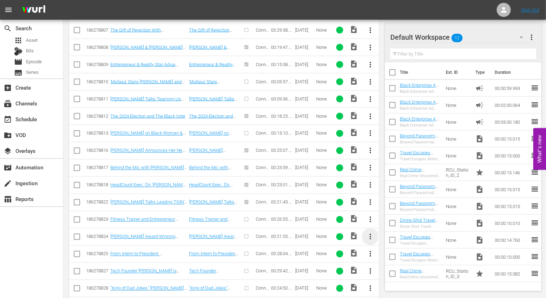
click at [370, 233] on span "more_vert" at bounding box center [370, 237] width 8 height 8
click at [390, 282] on div "Episode" at bounding box center [409, 284] width 48 height 17
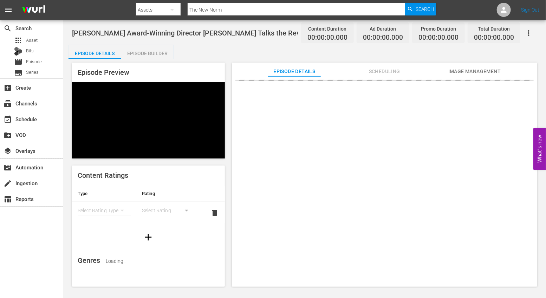
click at [140, 50] on div "Episode Builder" at bounding box center [147, 53] width 53 height 17
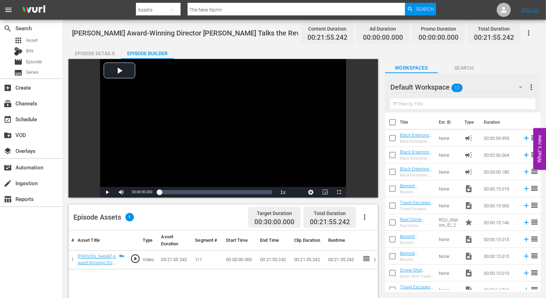
click at [364, 216] on icon "button" at bounding box center [364, 217] width 8 height 8
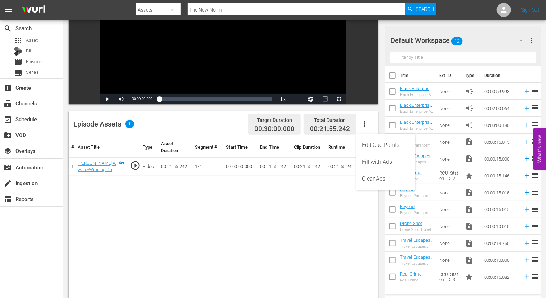
scroll to position [94, 0]
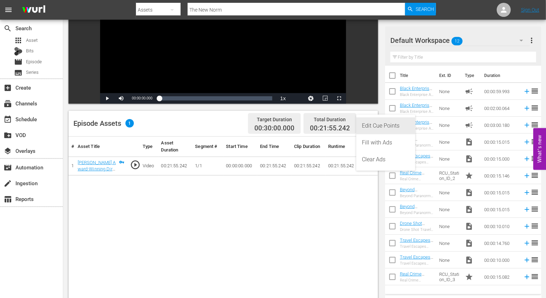
click at [386, 128] on div "Edit Cue Points" at bounding box center [386, 125] width 48 height 17
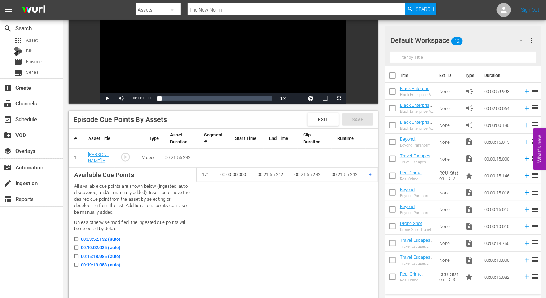
click at [74, 238] on input "00:03:52.132 (auto)" at bounding box center [74, 240] width 9 height 5
checkbox input "true"
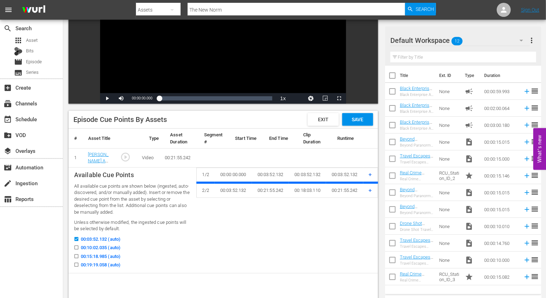
click at [76, 246] on icon at bounding box center [76, 248] width 4 height 4
click at [76, 246] on input "00:10:02.035 (auto)" at bounding box center [74, 248] width 9 height 5
checkbox input "true"
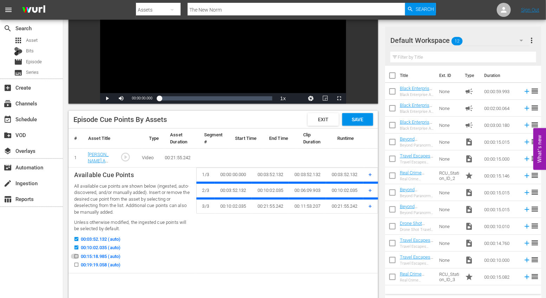
click at [76, 255] on input "00:15:18.985 (auto)" at bounding box center [74, 257] width 9 height 5
checkbox input "true"
click at [76, 263] on input "00:19:19.058 (auto)" at bounding box center [74, 265] width 9 height 5
checkbox input "true"
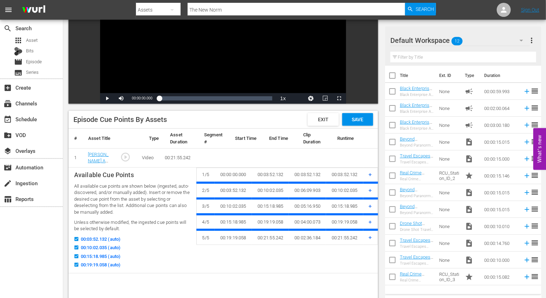
click at [367, 123] on div "Save" at bounding box center [357, 119] width 31 height 13
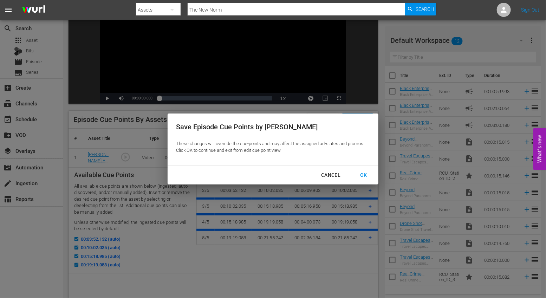
click at [360, 178] on div "OK" at bounding box center [363, 175] width 18 height 9
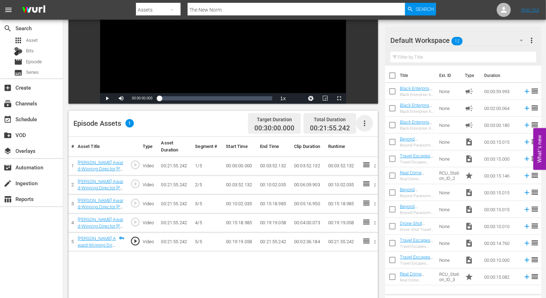
click at [365, 126] on icon "button" at bounding box center [364, 123] width 8 height 8
click at [372, 142] on div "Fill with Ads" at bounding box center [386, 142] width 48 height 17
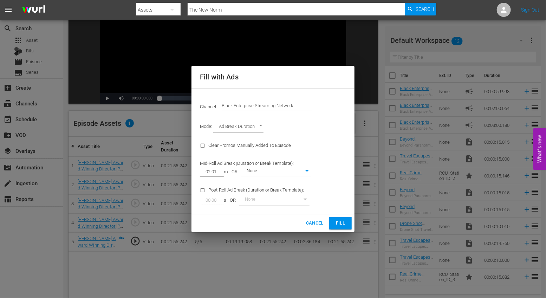
click at [340, 224] on span "Fill" at bounding box center [340, 223] width 11 height 8
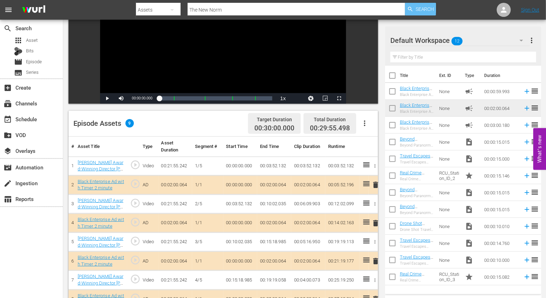
click at [421, 9] on span "Search" at bounding box center [425, 9] width 19 height 13
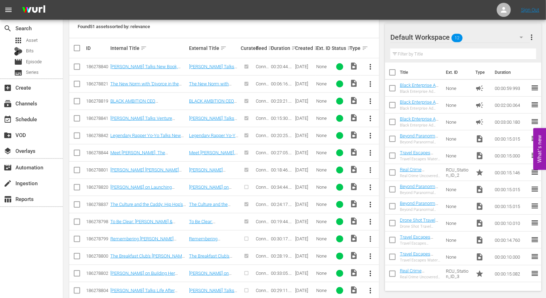
scroll to position [172, 0]
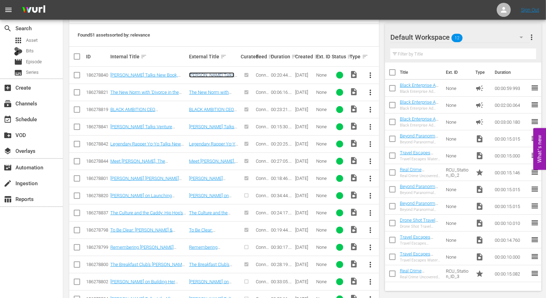
click at [220, 75] on link "[PERSON_NAME] Talks New Book, Business, and the Power of Manifestation" at bounding box center [211, 82] width 45 height 21
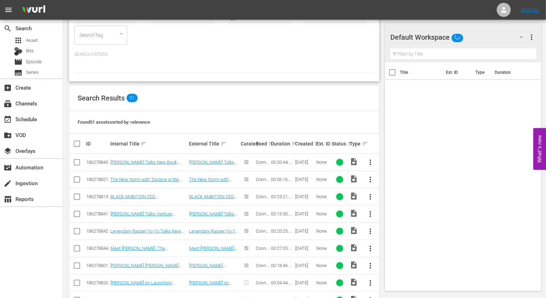
scroll to position [105, 0]
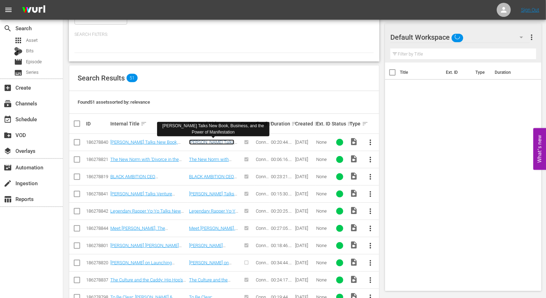
click at [212, 142] on link "[PERSON_NAME] Talks New Book, Business, and the Power of Manifestation" at bounding box center [211, 149] width 45 height 21
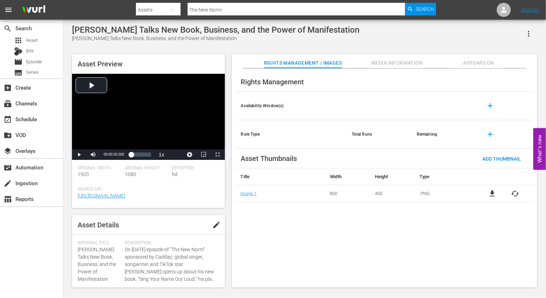
click at [487, 67] on span "Appears On" at bounding box center [478, 63] width 53 height 9
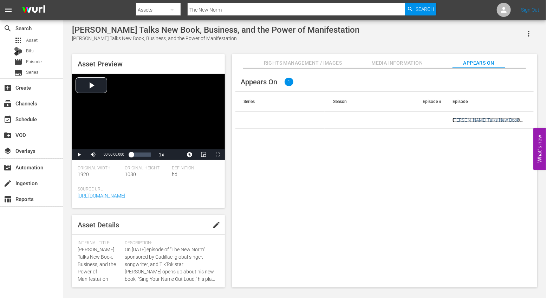
click at [476, 119] on link "[PERSON_NAME] Talks New Book, Business, and the Power of Manifestation" at bounding box center [485, 125] width 67 height 16
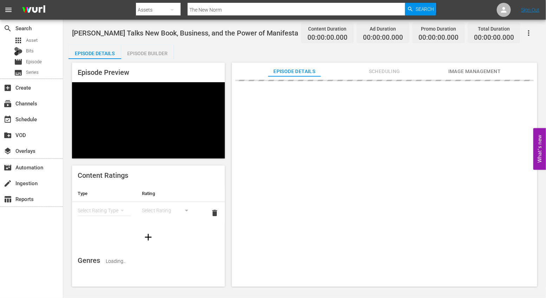
click at [148, 58] on div "Episode Builder" at bounding box center [147, 53] width 53 height 17
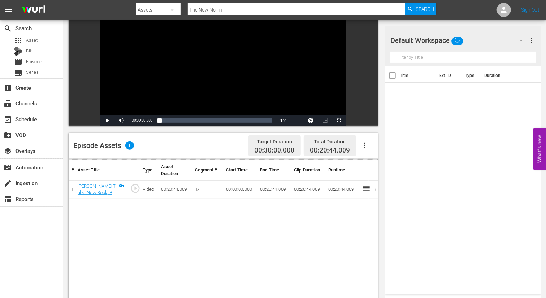
scroll to position [75, 0]
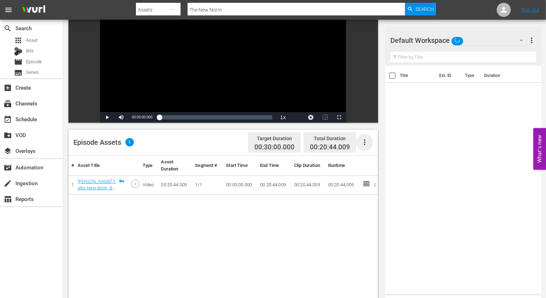
click at [363, 144] on icon "button" at bounding box center [364, 142] width 8 height 8
click at [372, 150] on div "Loading..." at bounding box center [386, 145] width 48 height 17
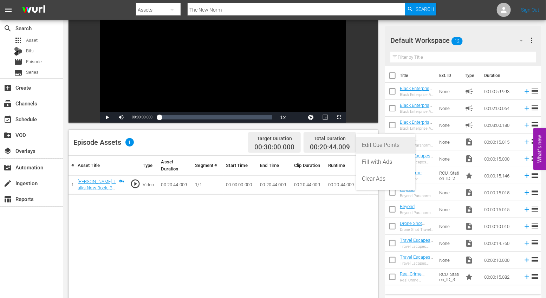
click at [372, 146] on div "Edit Cue Points" at bounding box center [386, 145] width 48 height 17
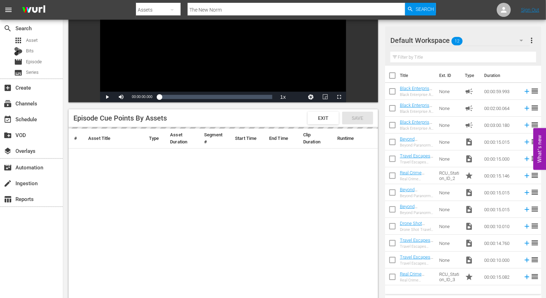
scroll to position [105, 0]
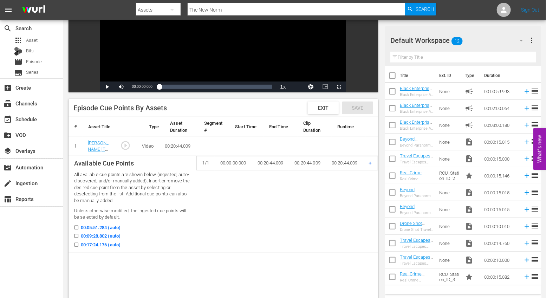
click at [82, 226] on span "00:05:51.284 (auto)" at bounding box center [101, 227] width 40 height 7
click at [79, 226] on input "00:05:51.284 (auto)" at bounding box center [74, 228] width 9 height 5
checkbox input "true"
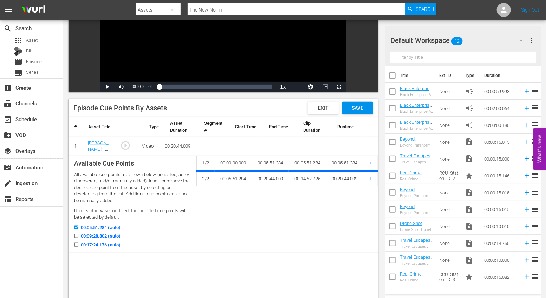
click at [78, 234] on icon at bounding box center [76, 236] width 4 height 4
click at [78, 235] on input "00:09:28.802 (auto)" at bounding box center [74, 237] width 9 height 5
checkbox input "true"
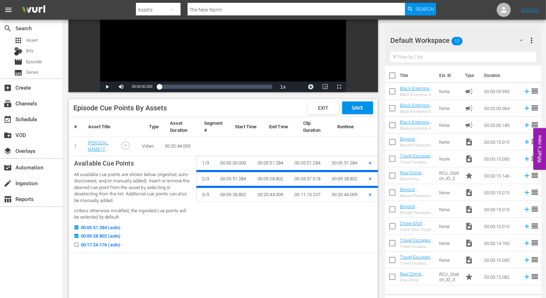
click at [78, 248] on input "00:17:24.176 (auto)" at bounding box center [74, 245] width 9 height 5
checkbox input "true"
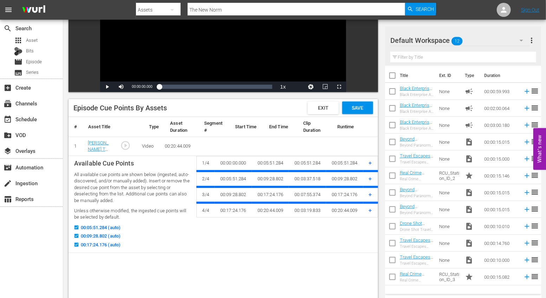
click at [371, 180] on span "+" at bounding box center [370, 178] width 3 height 7
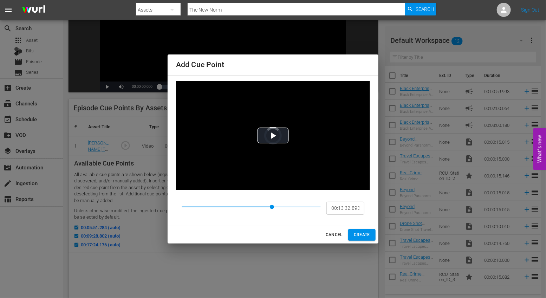
type input "00:13:36.035"
drag, startPoint x: 222, startPoint y: 206, endPoint x: 273, endPoint y: 205, distance: 51.3
click at [273, 205] on span at bounding box center [273, 207] width 4 height 4
click at [359, 235] on span "CREATE" at bounding box center [362, 234] width 16 height 7
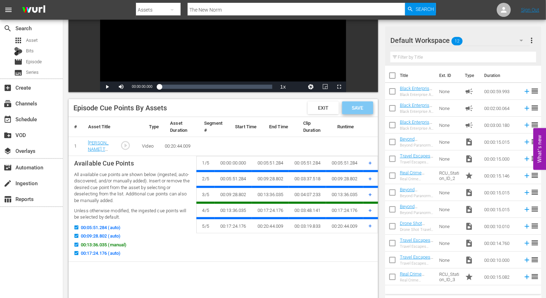
click at [361, 104] on div "Save" at bounding box center [357, 108] width 31 height 13
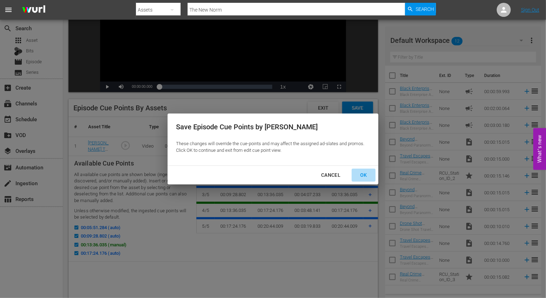
click at [363, 173] on div "OK" at bounding box center [363, 175] width 18 height 9
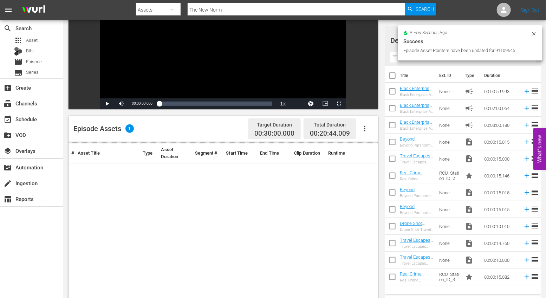
scroll to position [87, 0]
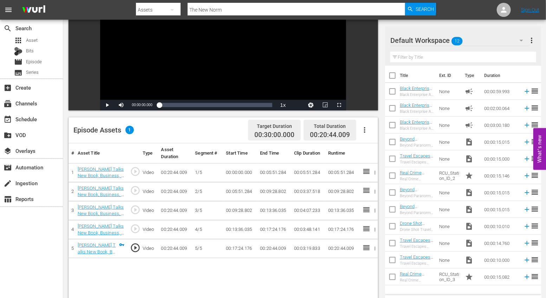
click at [365, 131] on icon "button" at bounding box center [364, 130] width 8 height 8
click at [372, 147] on div "Fill with Ads" at bounding box center [386, 149] width 48 height 17
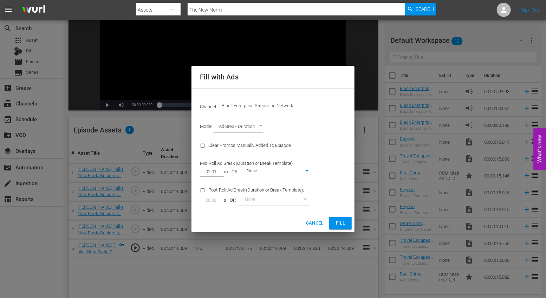
click at [343, 222] on span "Fill" at bounding box center [340, 223] width 11 height 8
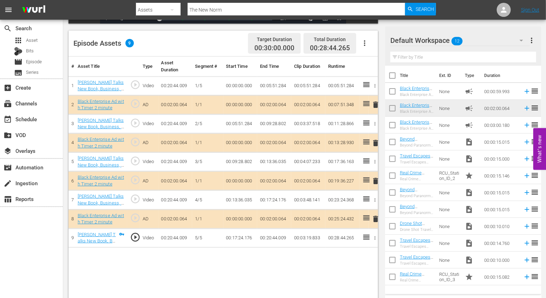
scroll to position [183, 0]
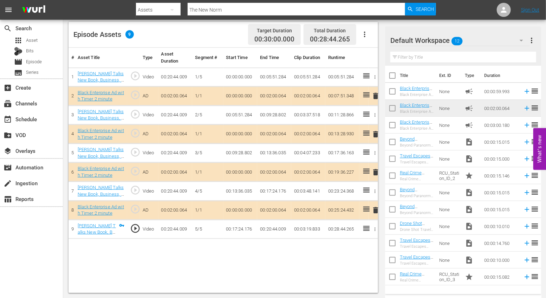
click at [374, 207] on span "delete" at bounding box center [375, 210] width 8 height 8
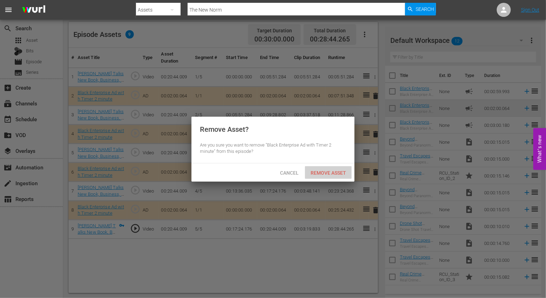
click at [317, 171] on span "Remove Asset" at bounding box center [328, 173] width 47 height 6
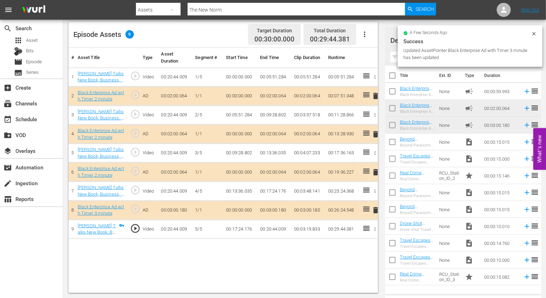
scroll to position [0, 0]
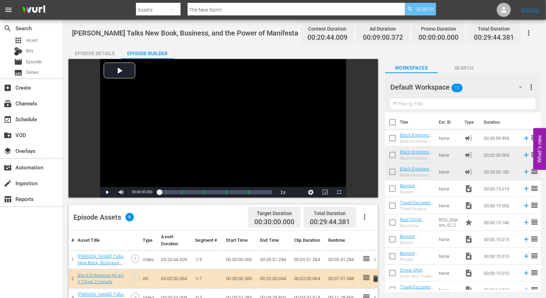
click at [420, 7] on span "Search" at bounding box center [425, 9] width 19 height 13
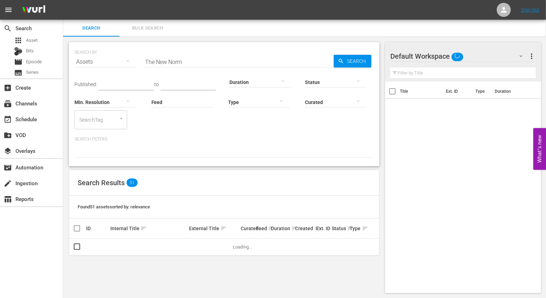
scroll to position [1, 0]
click at [104, 61] on div "Assets" at bounding box center [105, 61] width 62 height 20
click at [192, 59] on div "Channels Series Episodes Bits Assets" at bounding box center [273, 149] width 546 height 298
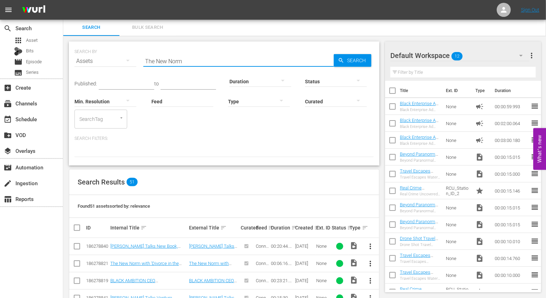
drag, startPoint x: 195, startPoint y: 60, endPoint x: 137, endPoint y: 60, distance: 58.3
click at [115, 65] on div "Assets" at bounding box center [105, 61] width 62 height 20
click at [109, 105] on div "Episodes" at bounding box center [97, 108] width 28 height 11
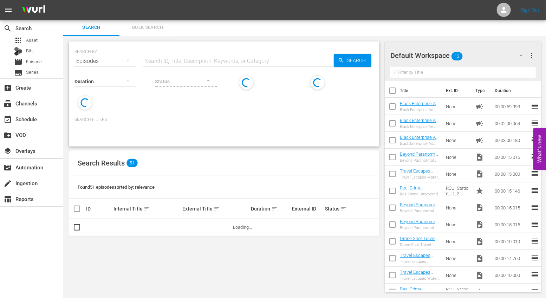
click at [169, 63] on input "text" at bounding box center [238, 61] width 190 height 17
paste input "The New Norm"
type input "The New Norm"
click at [344, 59] on icon "button" at bounding box center [341, 60] width 6 height 6
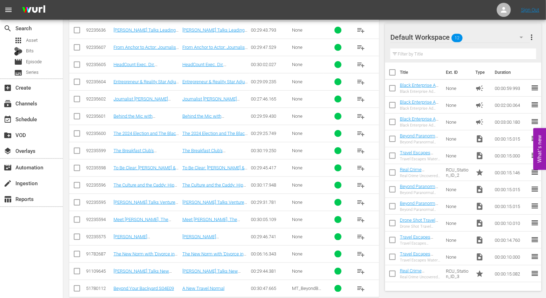
scroll to position [241, 0]
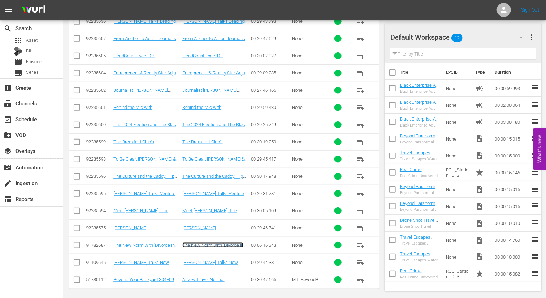
click at [206, 243] on link "The New Norm with 'Divorce in the Black' Co-Stars [PERSON_NAME] & [PERSON_NAME]" at bounding box center [212, 252] width 61 height 21
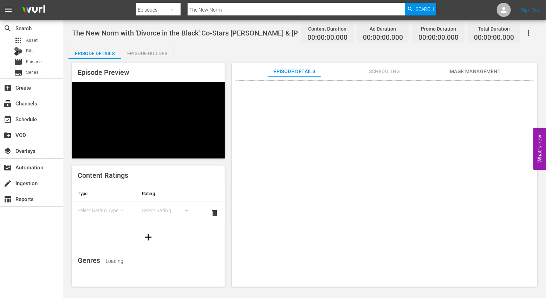
click at [148, 53] on div "Episode Builder" at bounding box center [147, 53] width 53 height 17
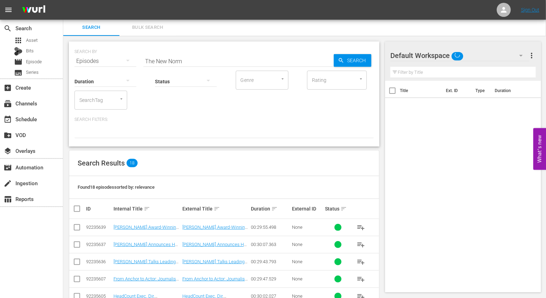
scroll to position [241, 0]
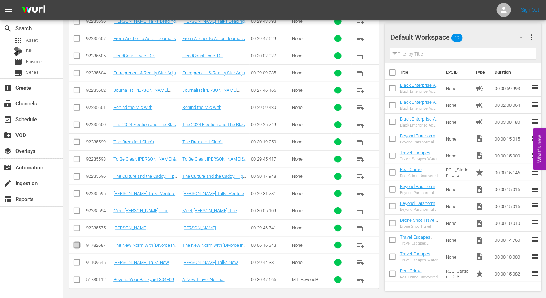
click at [79, 242] on input "checkbox" at bounding box center [77, 246] width 8 height 8
checkbox input "true"
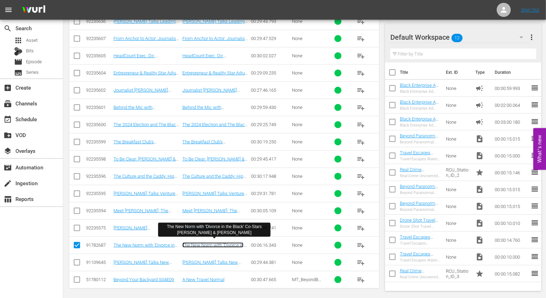
click at [211, 242] on link "The New Norm with 'Divorce in the Black' Co-Stars [PERSON_NAME] & [PERSON_NAME]" at bounding box center [212, 252] width 61 height 21
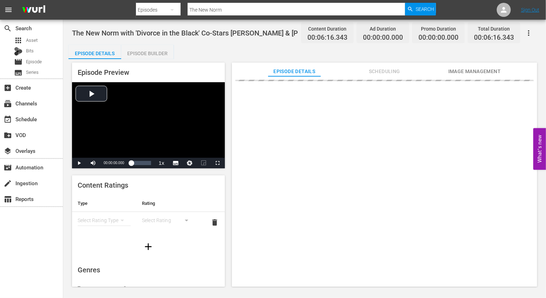
click at [532, 30] on icon "button" at bounding box center [528, 33] width 8 height 8
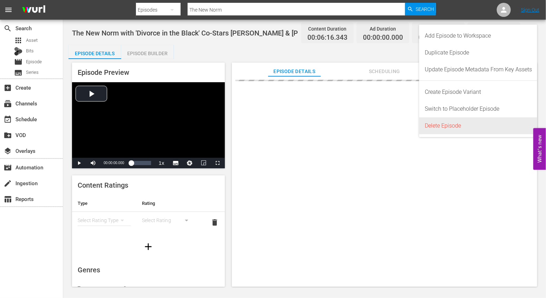
click at [458, 125] on div "Delete Episode" at bounding box center [478, 125] width 107 height 17
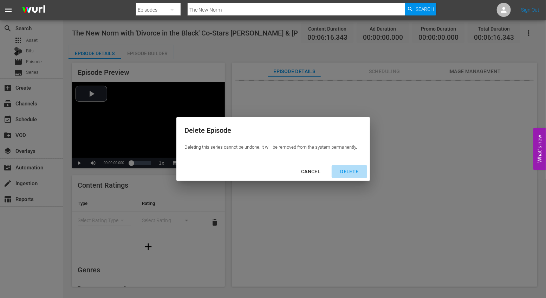
click at [357, 174] on div "DELETE" at bounding box center [349, 171] width 30 height 9
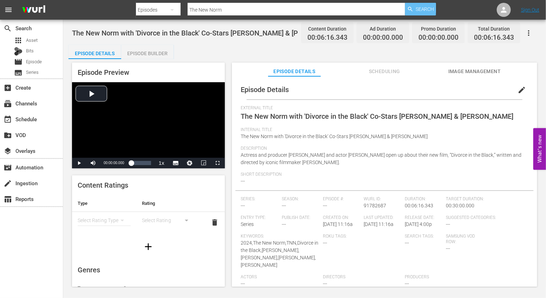
click at [432, 7] on span "Search" at bounding box center [425, 9] width 19 height 13
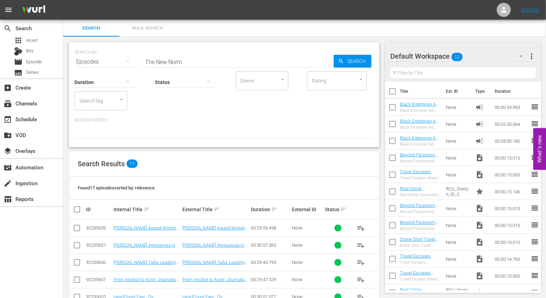
click at [109, 58] on div "Episodes" at bounding box center [105, 62] width 62 height 20
click at [101, 130] on div "Assets" at bounding box center [97, 131] width 28 height 11
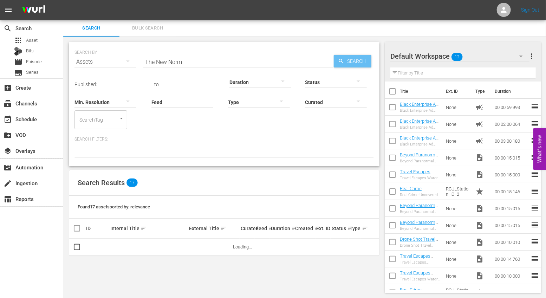
click at [355, 64] on span "Search" at bounding box center [357, 61] width 27 height 13
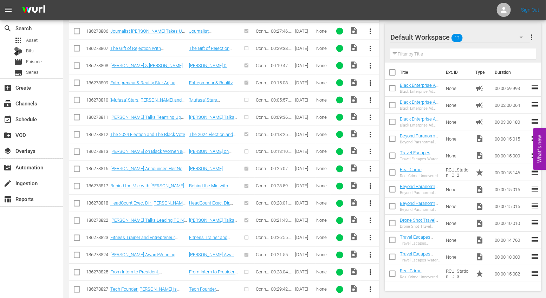
scroll to position [474, 0]
click at [369, 234] on span "more_vert" at bounding box center [370, 237] width 8 height 8
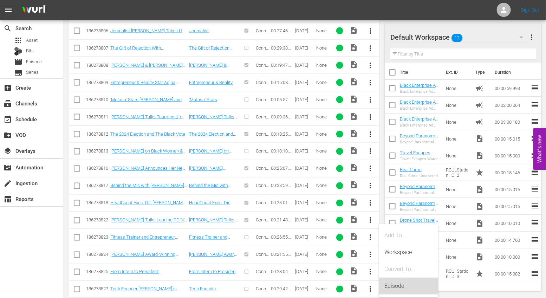
click at [397, 285] on div "Episode" at bounding box center [409, 286] width 48 height 17
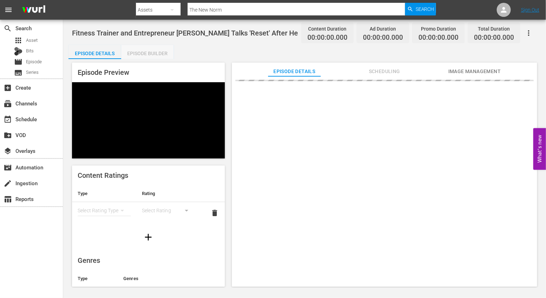
click at [161, 56] on div "Episode Builder" at bounding box center [147, 53] width 53 height 17
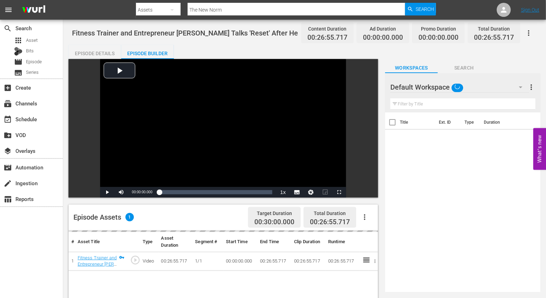
click at [363, 212] on button "button" at bounding box center [364, 217] width 17 height 17
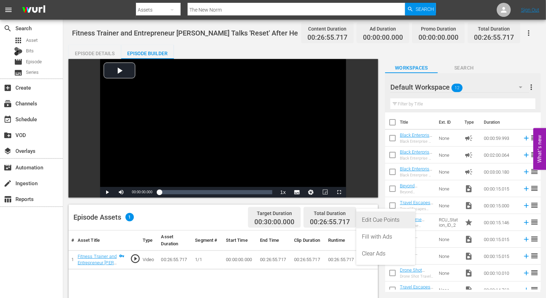
click at [370, 220] on div "Edit Cue Points" at bounding box center [386, 219] width 48 height 17
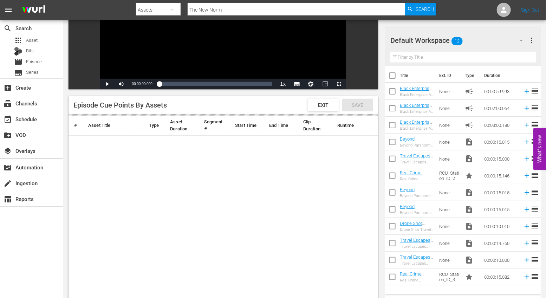
scroll to position [109, 0]
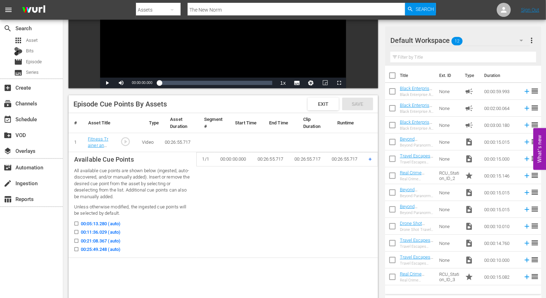
click at [80, 222] on label "00:05:13.280 (auto)" at bounding box center [95, 223] width 50 height 7
click at [79, 222] on input "00:05:13.280 (auto)" at bounding box center [74, 224] width 9 height 5
checkbox input "true"
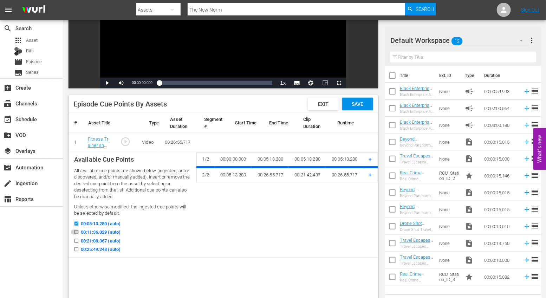
click at [76, 234] on input "00:11:36.029 (auto)" at bounding box center [74, 233] width 9 height 5
checkbox input "true"
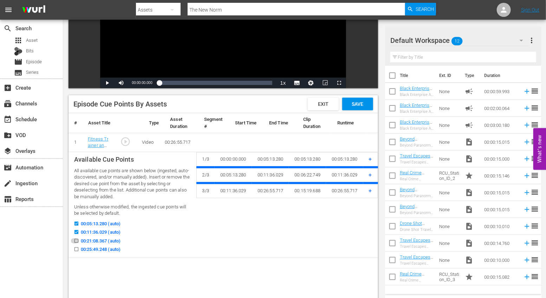
click at [77, 241] on input "00:21:08.367 (auto)" at bounding box center [74, 242] width 9 height 5
checkbox input "true"
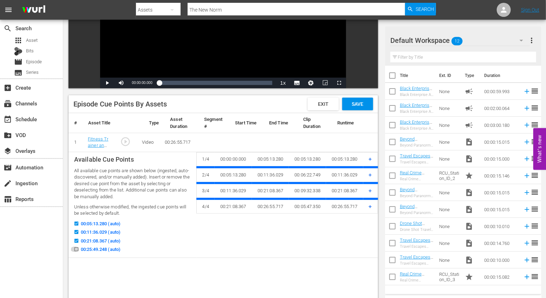
click at [77, 249] on input "00:25:49.248 (auto)" at bounding box center [74, 250] width 9 height 5
checkbox input "true"
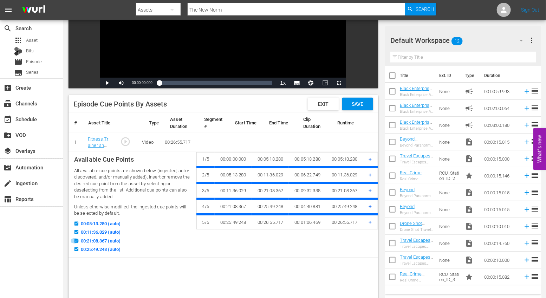
click at [76, 242] on input "00:21:08.367 (auto)" at bounding box center [74, 242] width 9 height 5
checkbox input "false"
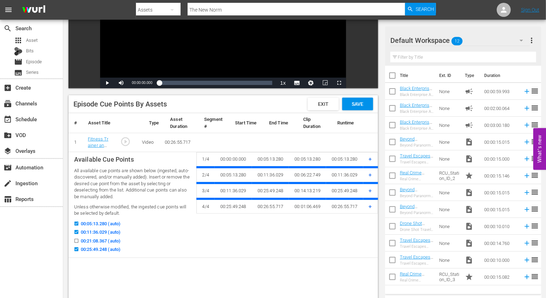
click at [77, 247] on icon at bounding box center [76, 249] width 4 height 4
click at [77, 248] on input "00:25:49.248 (auto)" at bounding box center [74, 250] width 9 height 5
checkbox input "false"
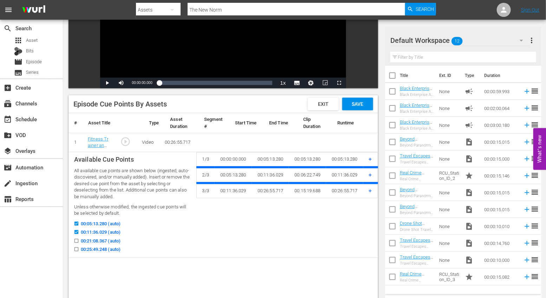
click at [75, 240] on input "00:21:08.367 (auto)" at bounding box center [74, 242] width 9 height 5
checkbox input "true"
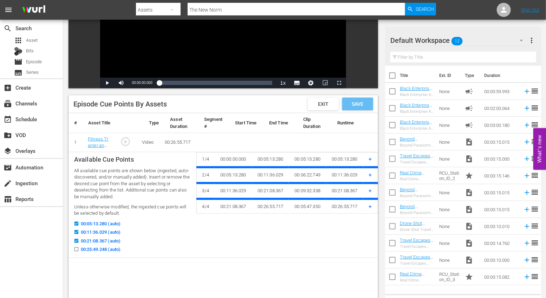
click at [361, 106] on span "Save" at bounding box center [357, 104] width 23 height 6
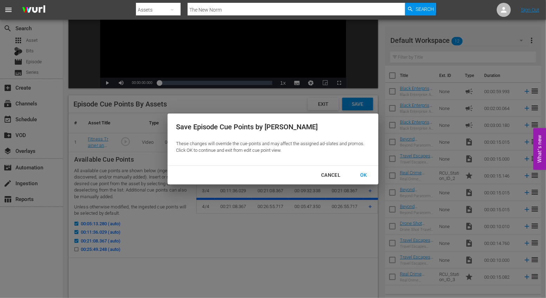
click at [360, 178] on div "OK" at bounding box center [363, 175] width 18 height 9
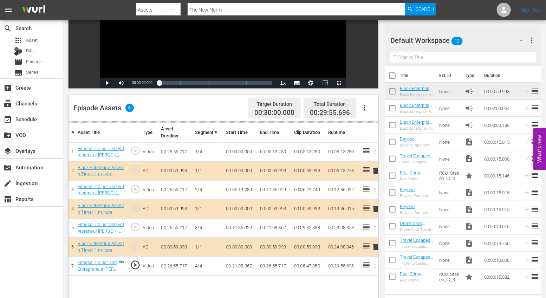
scroll to position [0, 0]
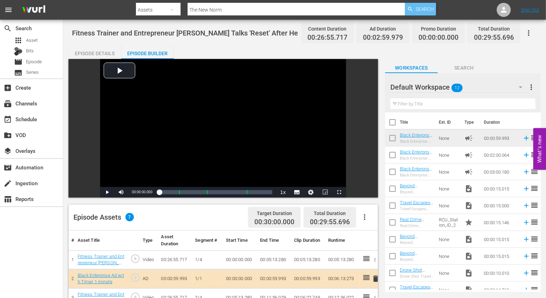
click at [420, 11] on span "Search" at bounding box center [425, 9] width 19 height 13
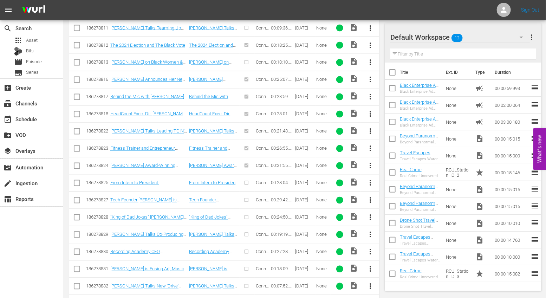
scroll to position [596, 0]
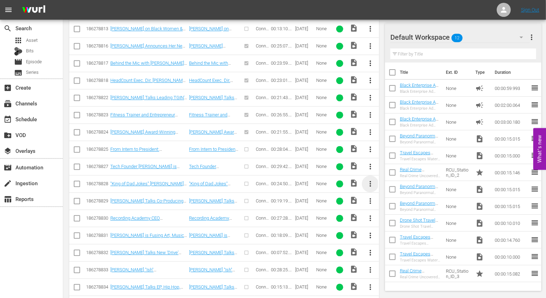
click at [374, 180] on span "more_vert" at bounding box center [370, 184] width 8 height 8
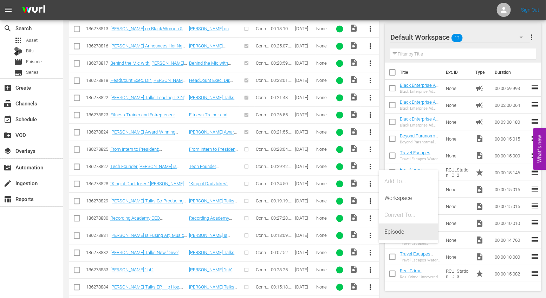
click at [398, 230] on div "Episode" at bounding box center [409, 231] width 48 height 17
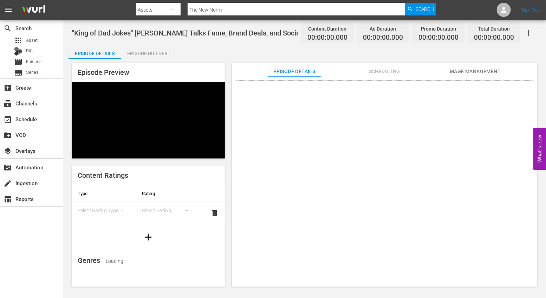
click at [154, 52] on div "Episode Builder" at bounding box center [147, 53] width 53 height 17
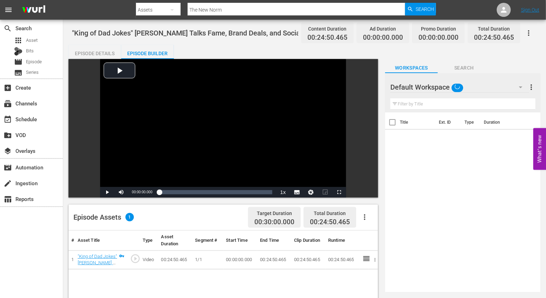
click at [366, 220] on icon "button" at bounding box center [364, 217] width 8 height 8
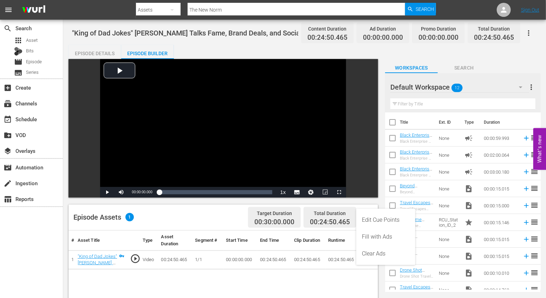
click at [378, 219] on div "Edit Cue Points" at bounding box center [386, 219] width 48 height 17
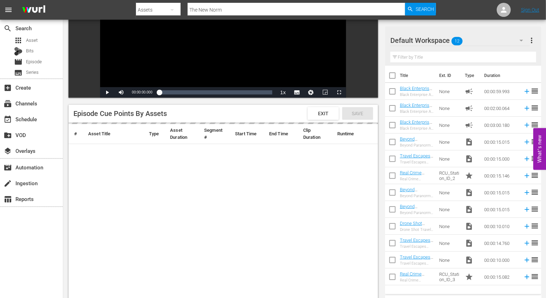
scroll to position [100, 0]
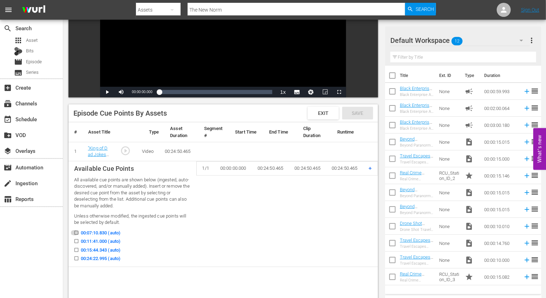
click at [75, 232] on input "00:07:10.830 (auto)" at bounding box center [74, 234] width 9 height 5
checkbox input "true"
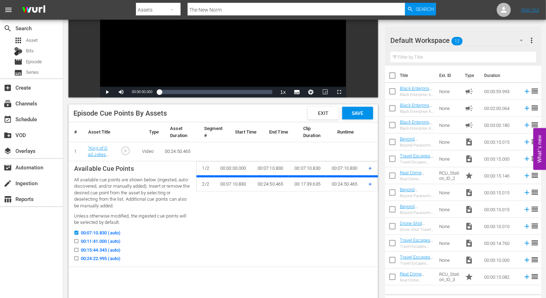
click at [77, 249] on input "00:15:44.343 (auto)" at bounding box center [74, 251] width 9 height 5
checkbox input "true"
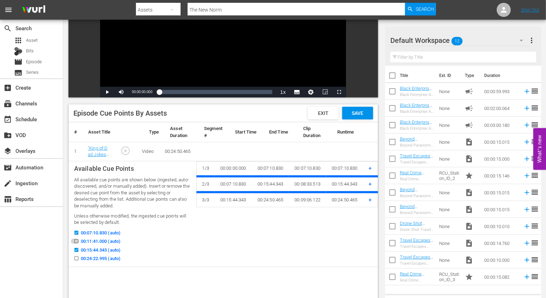
click at [76, 240] on input "00:11:41.000 (auto)" at bounding box center [74, 242] width 9 height 5
checkbox input "true"
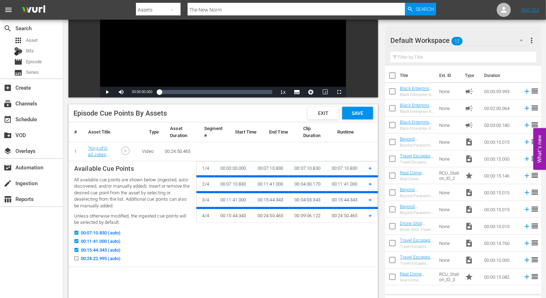
click at [76, 230] on icon at bounding box center [76, 232] width 5 height 5
click at [76, 232] on input "00:07:10.830 (auto)" at bounding box center [74, 234] width 9 height 5
checkbox input "false"
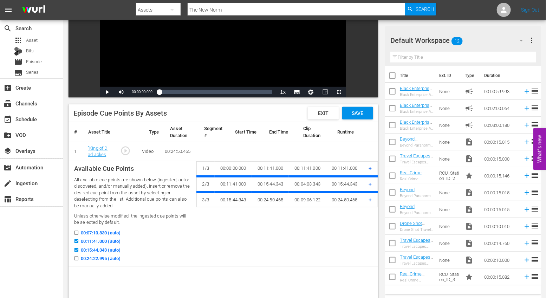
click at [77, 259] on input "00:24:22.995 (auto)" at bounding box center [74, 259] width 9 height 5
checkbox input "true"
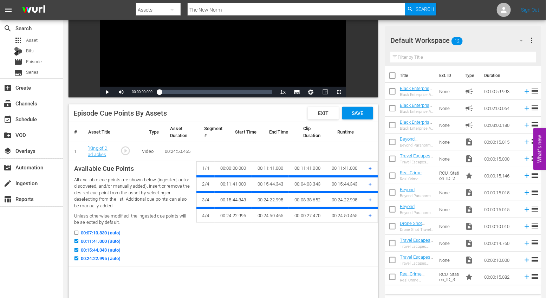
click at [370, 196] on span "+" at bounding box center [370, 199] width 3 height 7
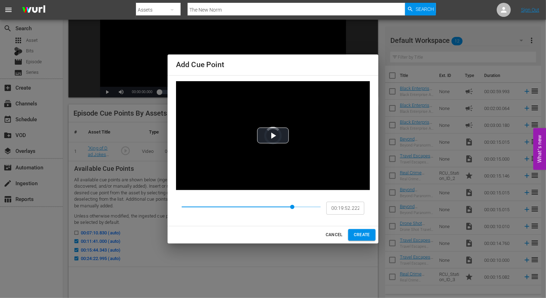
type input "00:19:55.985"
drag, startPoint x: 272, startPoint y: 209, endPoint x: 293, endPoint y: 207, distance: 21.6
click at [293, 207] on span at bounding box center [293, 207] width 4 height 4
click at [363, 234] on span "CREATE" at bounding box center [362, 234] width 16 height 7
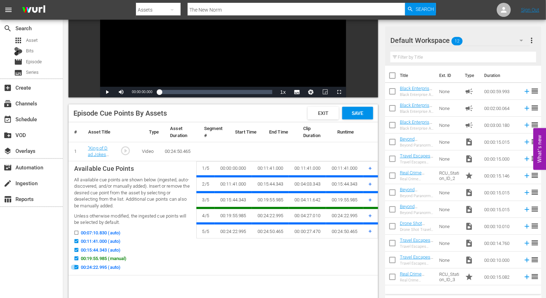
click at [76, 265] on icon at bounding box center [76, 267] width 4 height 4
click at [76, 266] on input "00:24:22.995 (auto)" at bounding box center [74, 268] width 9 height 5
checkbox input "false"
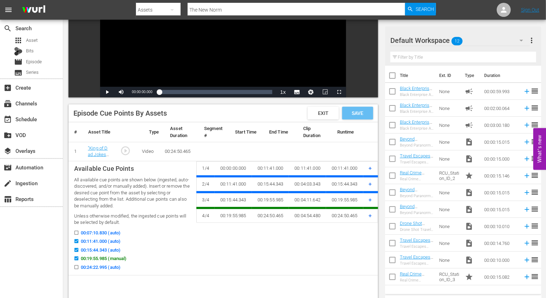
click at [357, 112] on span "Save" at bounding box center [357, 113] width 23 height 6
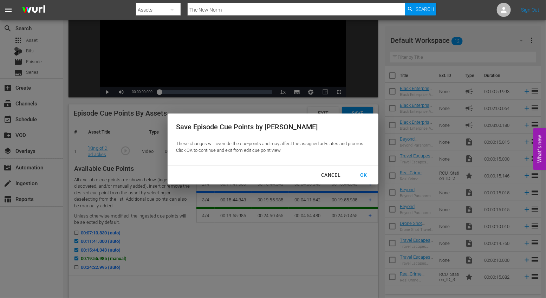
click at [358, 178] on div "OK" at bounding box center [363, 175] width 18 height 9
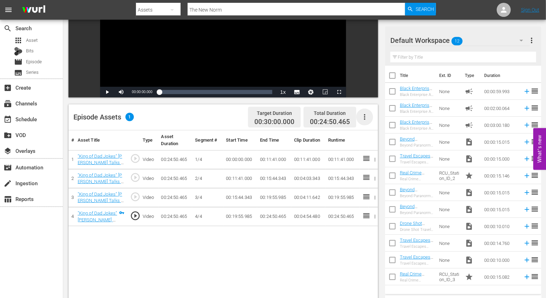
click at [364, 119] on icon "button" at bounding box center [364, 117] width 8 height 8
click at [373, 136] on div "Fill with Ads" at bounding box center [386, 136] width 48 height 17
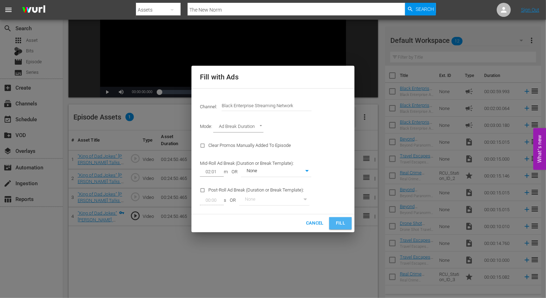
click at [341, 223] on span "Fill" at bounding box center [340, 223] width 11 height 8
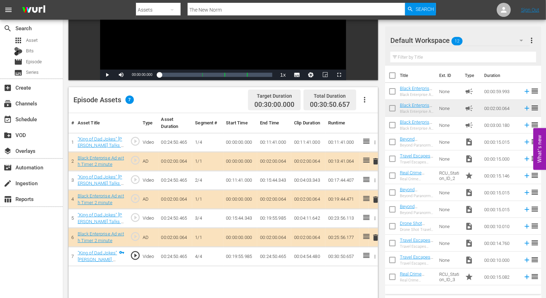
scroll to position [117, 0]
click at [376, 162] on span "delete" at bounding box center [375, 161] width 8 height 8
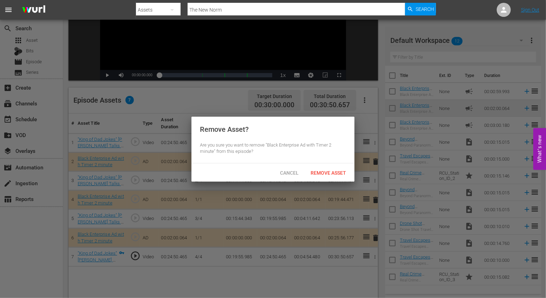
click at [322, 171] on span "Remove Asset" at bounding box center [328, 173] width 47 height 6
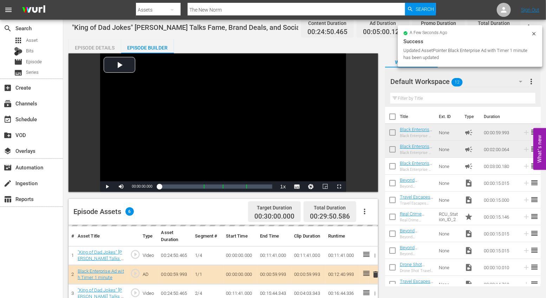
scroll to position [0, 0]
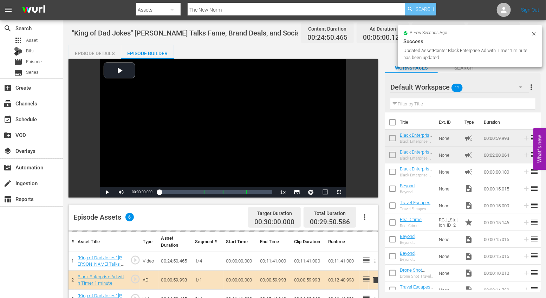
click at [419, 8] on span "Search" at bounding box center [425, 9] width 19 height 13
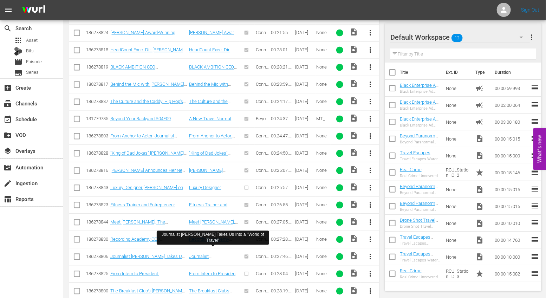
scroll to position [627, 0]
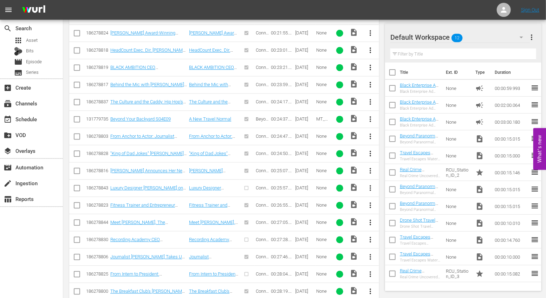
click at [374, 184] on span "more_vert" at bounding box center [370, 188] width 8 height 8
click at [392, 232] on div "Episode" at bounding box center [409, 235] width 48 height 17
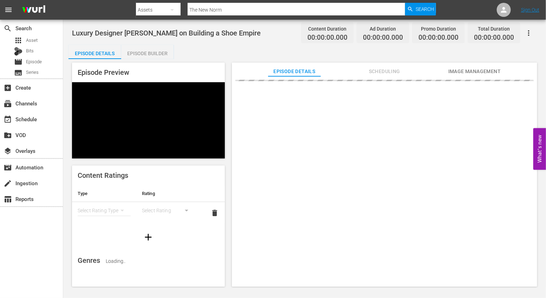
click at [154, 51] on div "Episode Builder" at bounding box center [147, 53] width 53 height 17
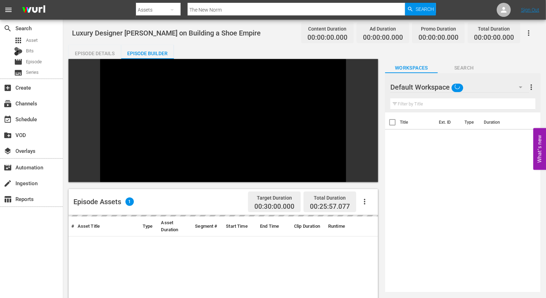
click at [365, 197] on icon "button" at bounding box center [364, 201] width 8 height 8
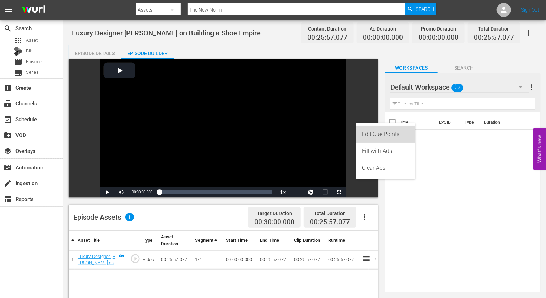
click at [376, 135] on div "Edit Cue Points" at bounding box center [386, 134] width 48 height 17
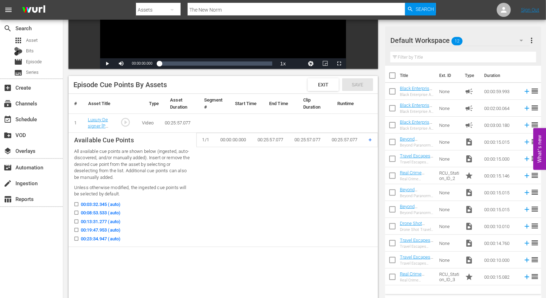
scroll to position [133, 0]
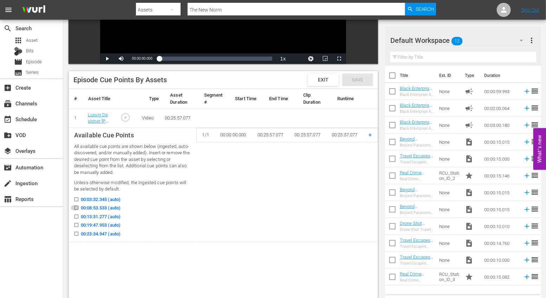
click at [76, 205] on icon at bounding box center [76, 207] width 5 height 5
click at [76, 207] on input "00:08:53.533 (auto)" at bounding box center [74, 209] width 9 height 5
checkbox input "true"
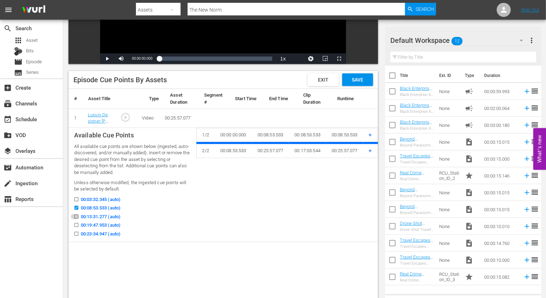
click at [77, 214] on icon at bounding box center [76, 216] width 5 height 5
click at [77, 215] on input "00:13:31.277 (auto)" at bounding box center [74, 217] width 9 height 5
checkbox input "true"
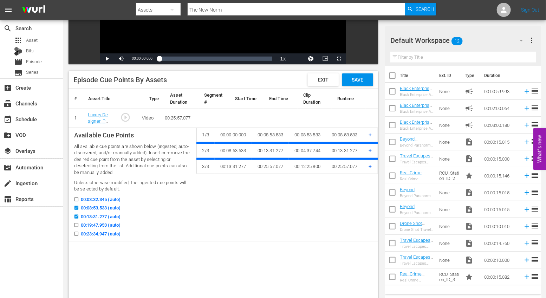
click at [73, 222] on label "00:19:47.953 (auto)" at bounding box center [95, 225] width 50 height 7
click at [73, 224] on input "00:19:47.953 (auto)" at bounding box center [74, 226] width 9 height 5
checkbox input "true"
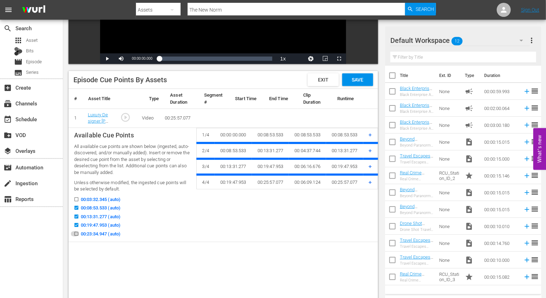
click at [77, 231] on icon at bounding box center [76, 233] width 5 height 5
click at [77, 233] on input "00:23:34.947 (auto)" at bounding box center [74, 235] width 9 height 5
checkbox input "true"
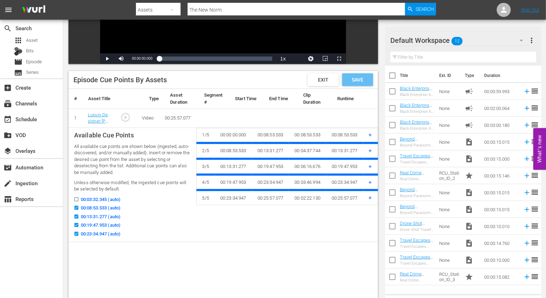
click at [360, 76] on div "Save" at bounding box center [357, 79] width 31 height 13
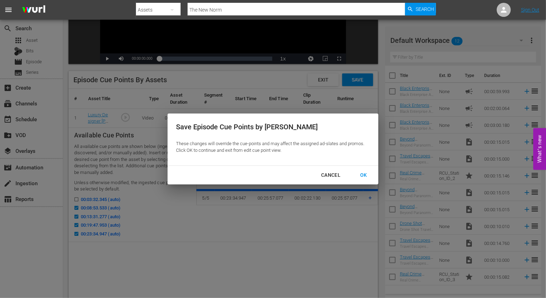
click at [363, 169] on button "OK" at bounding box center [364, 175] width 24 height 13
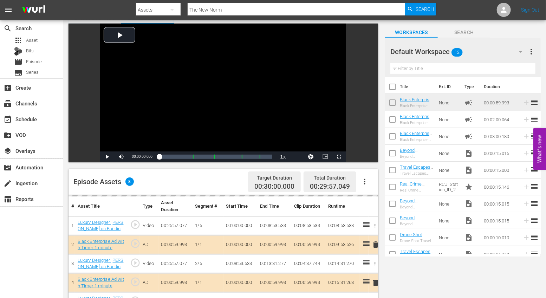
scroll to position [0, 0]
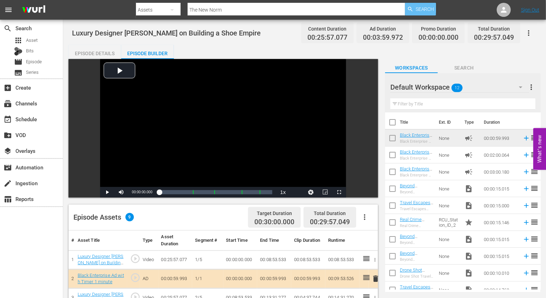
click at [419, 9] on span "Search" at bounding box center [425, 9] width 19 height 13
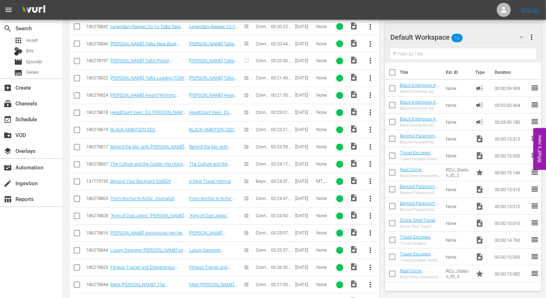
scroll to position [563, 0]
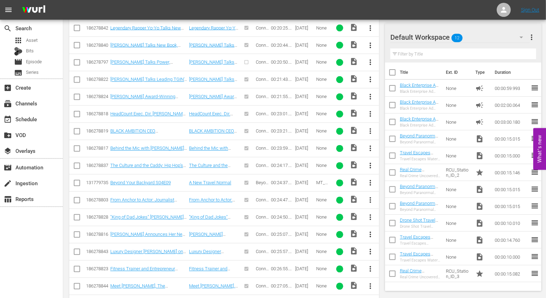
click at [369, 59] on span "more_vert" at bounding box center [370, 62] width 8 height 8
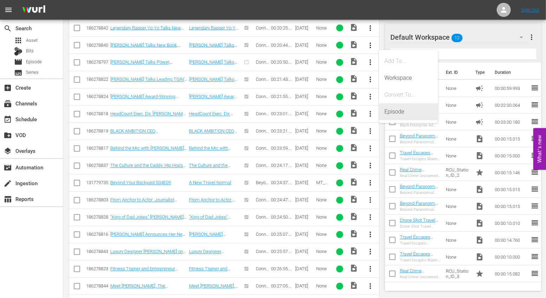
click at [403, 110] on div "Episode" at bounding box center [409, 111] width 48 height 17
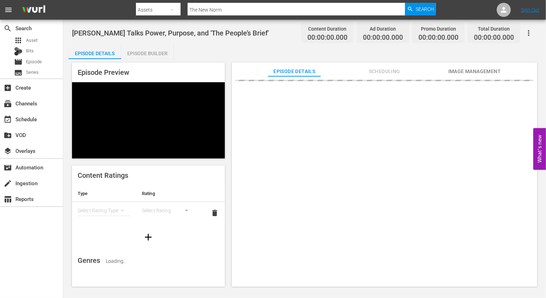
click at [148, 56] on div "Episode Builder" at bounding box center [147, 53] width 53 height 17
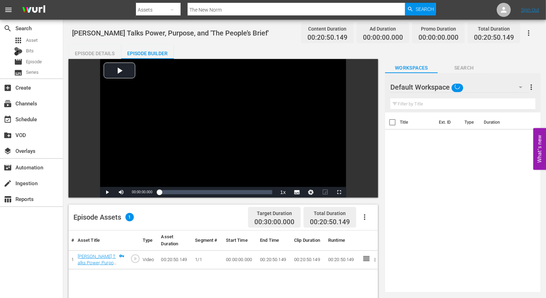
click at [363, 220] on icon "button" at bounding box center [364, 217] width 8 height 8
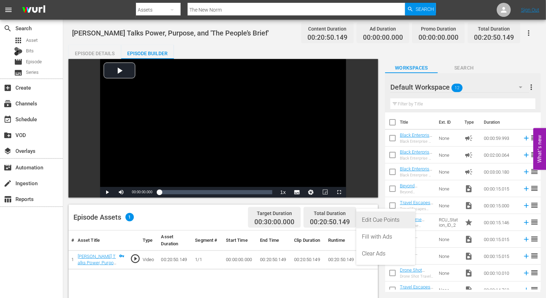
click at [373, 217] on div "Edit Cue Points" at bounding box center [386, 219] width 48 height 17
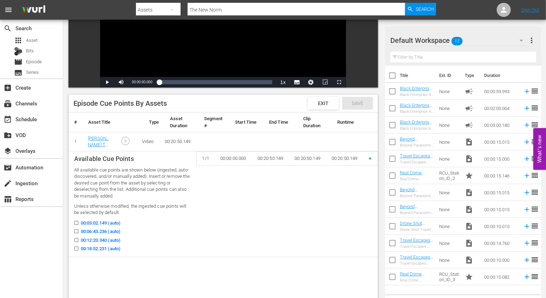
scroll to position [112, 0]
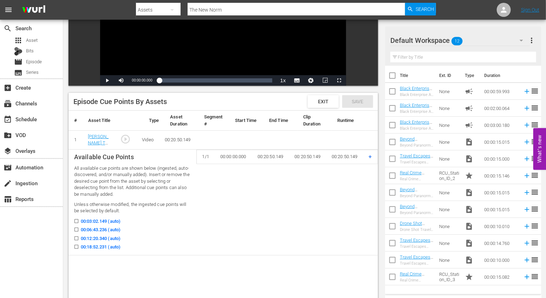
click at [78, 219] on icon at bounding box center [76, 221] width 5 height 5
click at [78, 220] on input "00:03:02.149 (auto)" at bounding box center [74, 222] width 9 height 5
checkbox input "true"
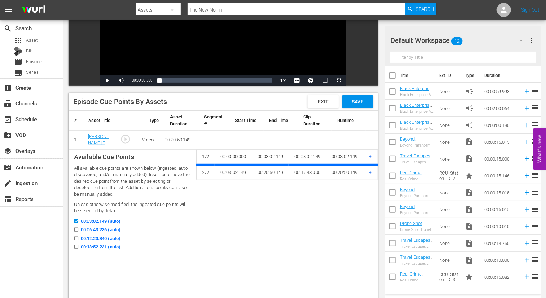
click at [78, 229] on input "00:06:43.236 (auto)" at bounding box center [74, 230] width 9 height 5
checkbox input "true"
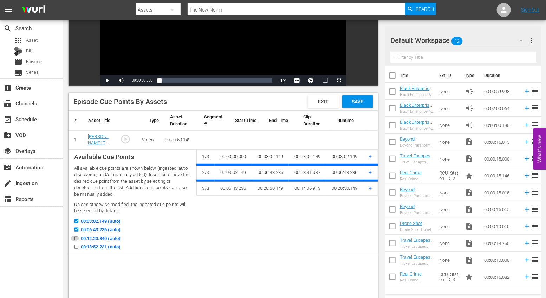
click at [78, 238] on input "00:12:20.340 (auto)" at bounding box center [74, 239] width 9 height 5
checkbox input "true"
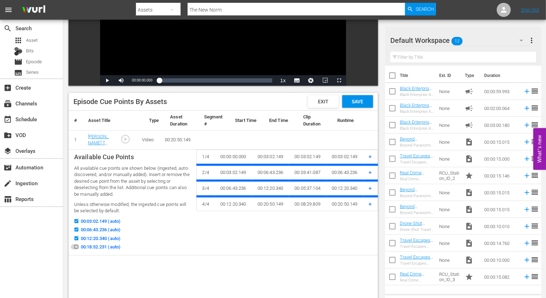
click at [78, 246] on input "00:18:52.231 (auto)" at bounding box center [74, 248] width 9 height 5
checkbox input "true"
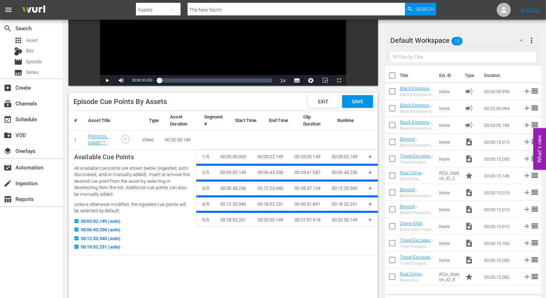
click at [363, 107] on div "Save" at bounding box center [357, 101] width 31 height 13
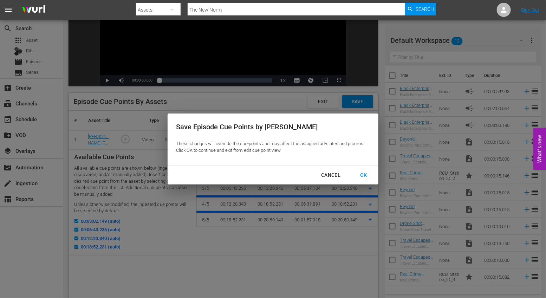
click at [364, 182] on div "Cancel OK" at bounding box center [273, 175] width 211 height 19
click at [364, 179] on div "OK" at bounding box center [363, 175] width 18 height 9
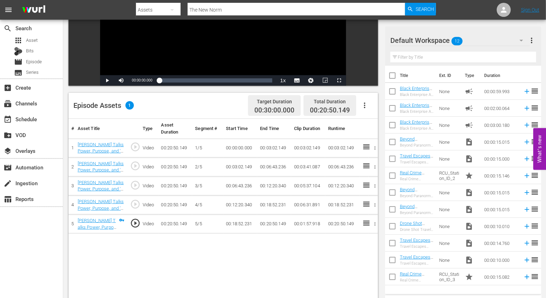
click at [367, 100] on button "button" at bounding box center [364, 105] width 17 height 17
click at [375, 124] on div "Fill with Ads" at bounding box center [386, 124] width 48 height 17
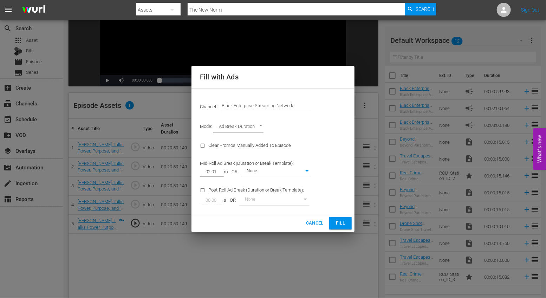
click at [341, 233] on div "Fill with Ads Channel: Channel Title Black Enterprise Streaming Network Mode: A…" at bounding box center [273, 149] width 546 height 298
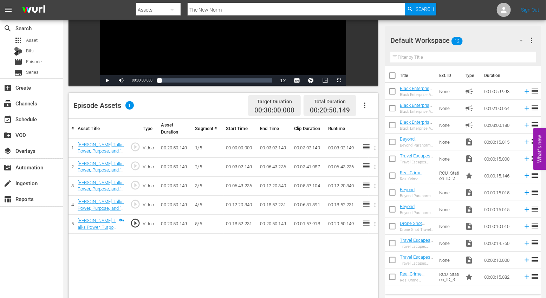
click at [341, 226] on td "00:20:50.149" at bounding box center [342, 224] width 34 height 19
click at [365, 107] on icon "button" at bounding box center [364, 105] width 8 height 8
click at [371, 125] on div "Fill with Ads" at bounding box center [386, 124] width 48 height 17
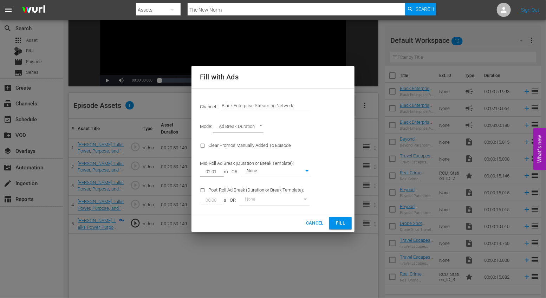
click at [346, 221] on span "Fill" at bounding box center [340, 223] width 11 height 8
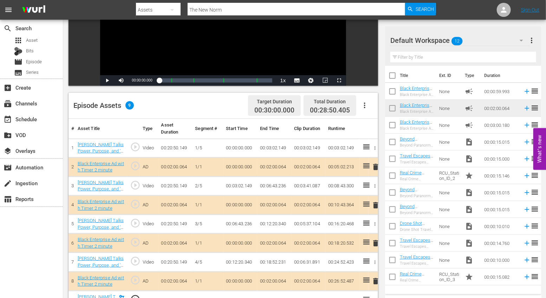
scroll to position [167, 0]
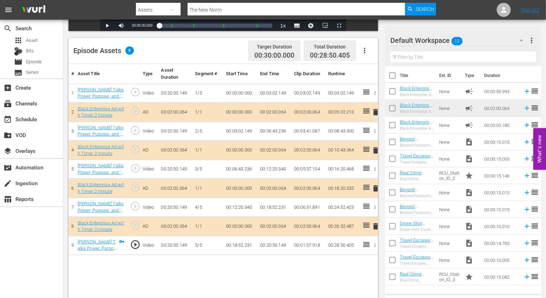
click at [376, 224] on span "delete" at bounding box center [375, 226] width 8 height 8
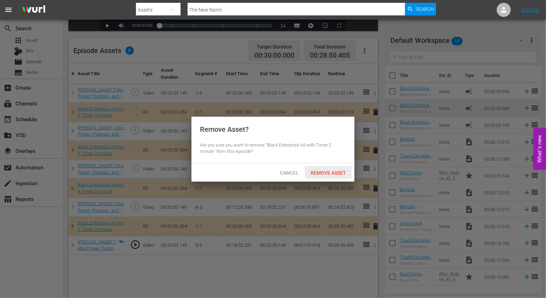
click at [323, 172] on span "Remove Asset" at bounding box center [328, 173] width 47 height 6
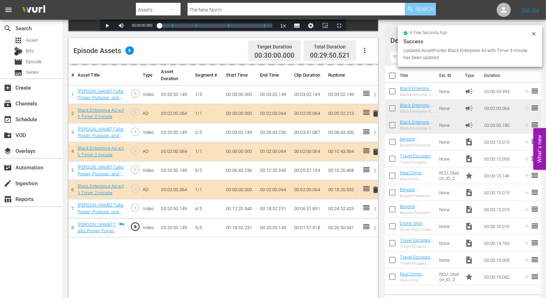
click at [423, 8] on span "Search" at bounding box center [425, 9] width 19 height 13
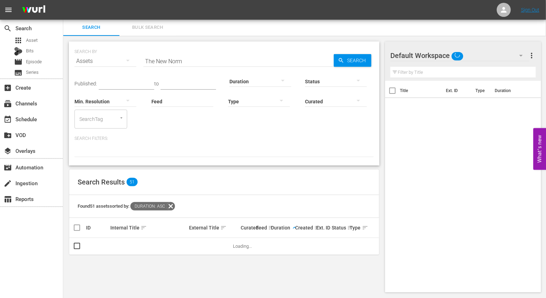
click at [119, 61] on div "Assets" at bounding box center [105, 61] width 62 height 20
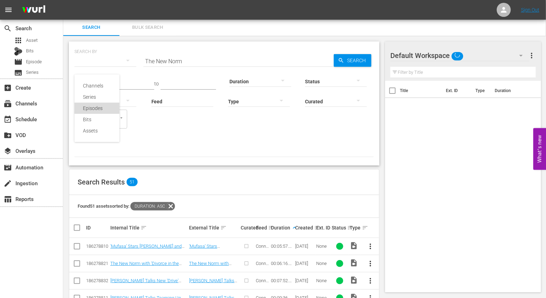
click at [102, 108] on div "Episodes" at bounding box center [97, 108] width 28 height 11
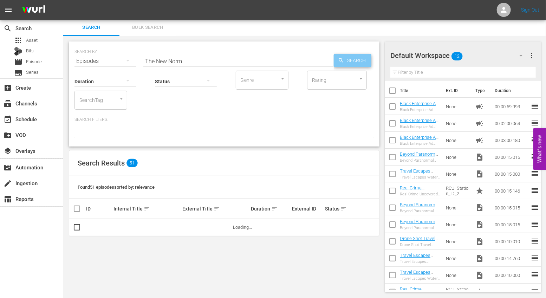
click at [351, 59] on span "Search" at bounding box center [357, 60] width 27 height 13
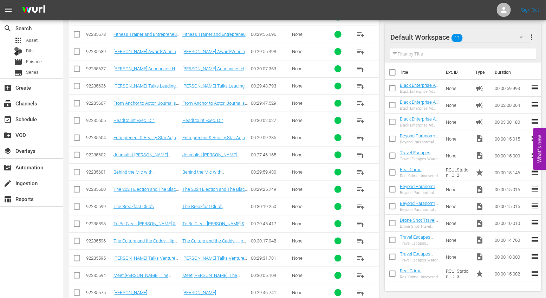
scroll to position [292, 0]
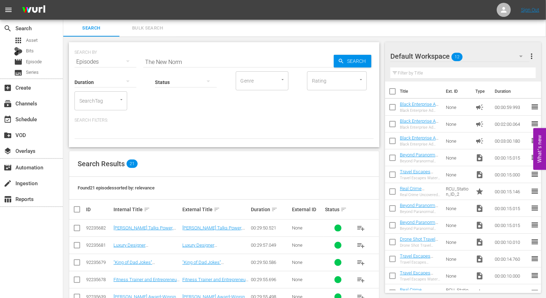
click at [114, 77] on div at bounding box center [105, 82] width 62 height 20
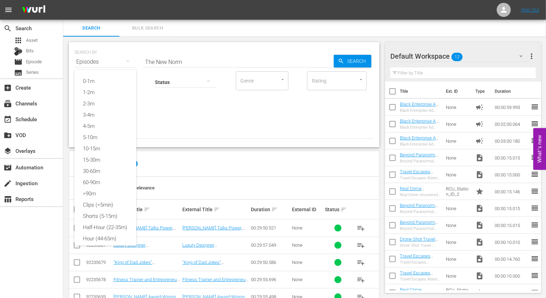
click at [113, 59] on div "0-1m 1-2m 2-3m 3-4m 4-5m 5-10m 10-15m 15-30m 30-60m 60-90m >90m Clips (<5min) S…" at bounding box center [273, 149] width 546 height 298
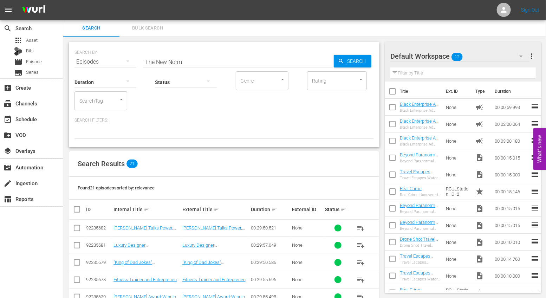
click at [113, 59] on div "0-1m 1-2m 2-3m 3-4m 4-5m 5-10m 10-15m 15-30m 30-60m 60-90m >90m Clips (<5min) S…" at bounding box center [273, 149] width 546 height 298
click at [111, 66] on div "Duration" at bounding box center [105, 77] width 62 height 25
click at [112, 64] on div "Episodes" at bounding box center [105, 62] width 62 height 20
click at [99, 131] on div "Assets" at bounding box center [97, 131] width 28 height 11
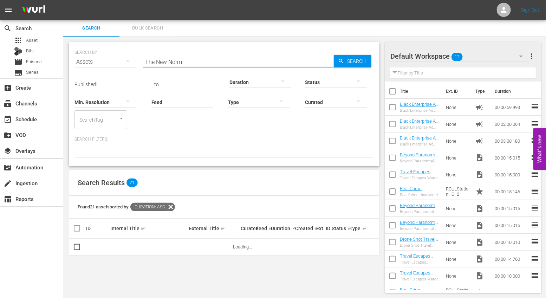
drag, startPoint x: 196, startPoint y: 62, endPoint x: 109, endPoint y: 58, distance: 86.5
click at [109, 58] on div "SEARCH BY Search By Assets Search ID, Title, Description, Keywords, or Category…" at bounding box center [223, 57] width 299 height 25
paste input "Lights Camera Business"
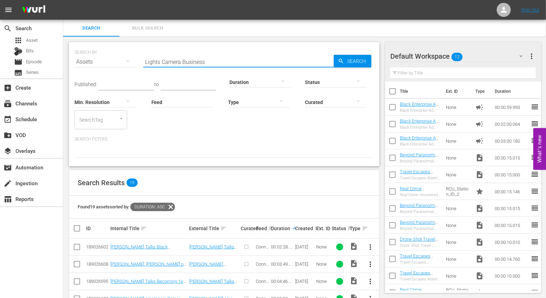
type input "Lights Camera Business"
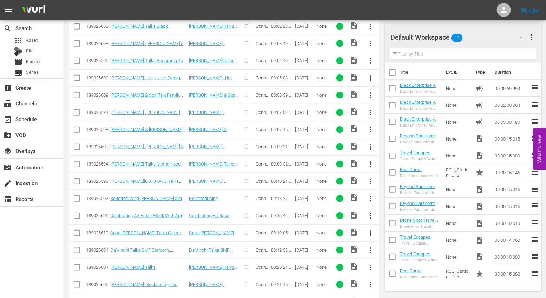
scroll to position [273, 0]
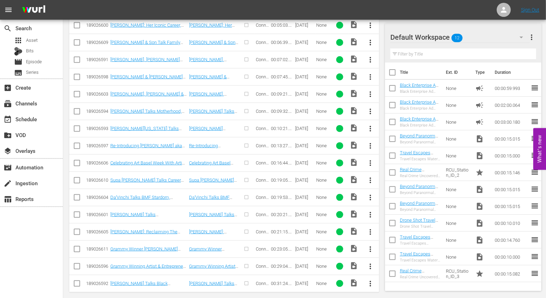
click at [372, 124] on span "more_vert" at bounding box center [370, 128] width 8 height 8
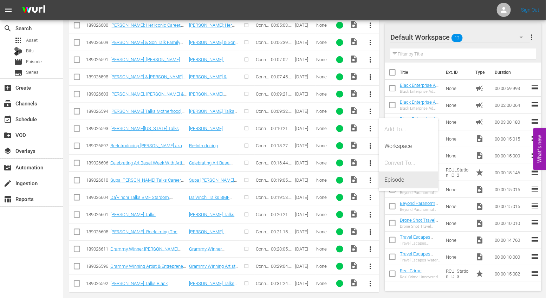
click at [398, 179] on div "Episode" at bounding box center [409, 179] width 48 height 17
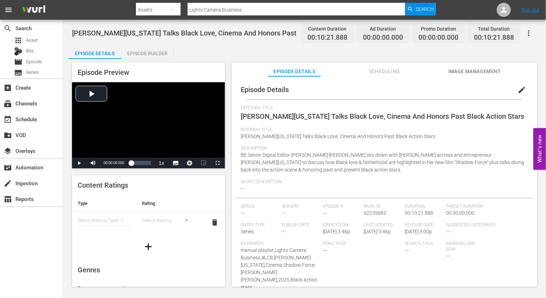
click at [152, 52] on div "Episode Builder" at bounding box center [147, 53] width 53 height 17
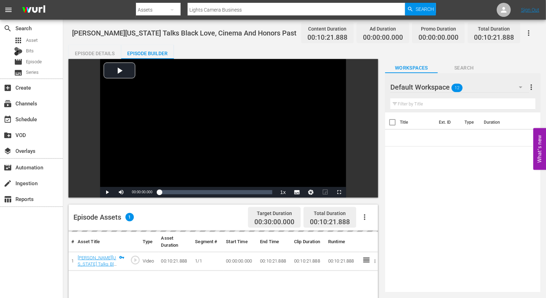
click at [361, 219] on icon "button" at bounding box center [364, 217] width 8 height 8
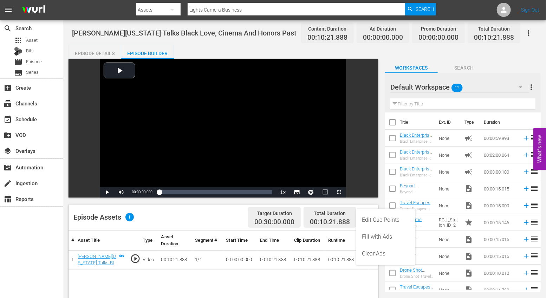
click at [372, 220] on div "Edit Cue Points" at bounding box center [386, 219] width 48 height 17
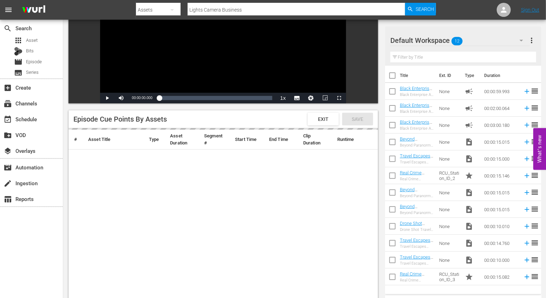
scroll to position [95, 0]
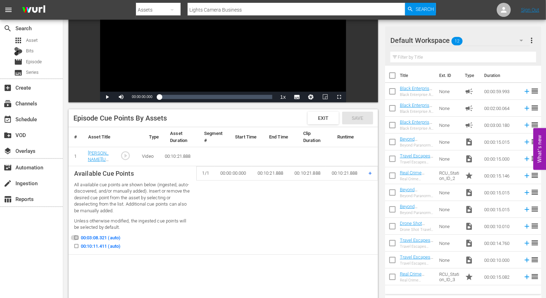
click at [74, 239] on input "00:03:08.321 (auto)" at bounding box center [74, 238] width 9 height 5
checkbox input "true"
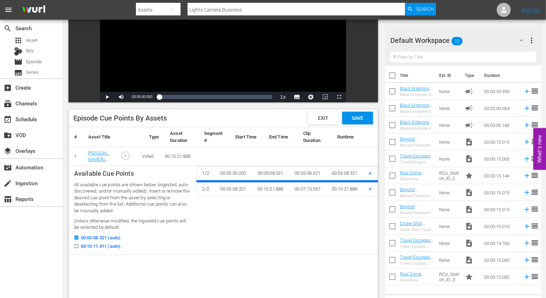
click at [74, 246] on input "00:10:11.411 (auto)" at bounding box center [74, 247] width 9 height 5
checkbox input "true"
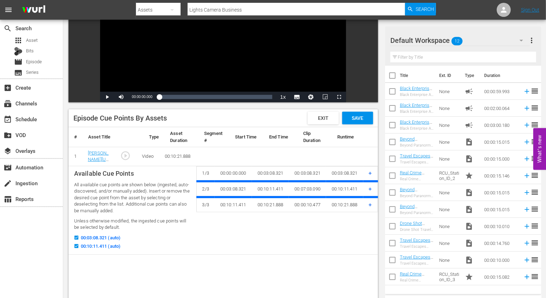
click at [367, 172] on td "+" at bounding box center [370, 173] width 15 height 15
click at [368, 172] on td "+" at bounding box center [370, 173] width 15 height 15
click at [372, 172] on span "+" at bounding box center [370, 173] width 3 height 7
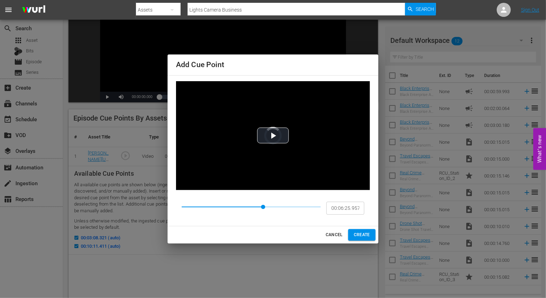
type input "00:06:27.527"
drag, startPoint x: 184, startPoint y: 208, endPoint x: 268, endPoint y: 205, distance: 84.0
click at [268, 205] on span at bounding box center [268, 207] width 4 height 4
click at [358, 231] on span "CREATE" at bounding box center [362, 234] width 16 height 7
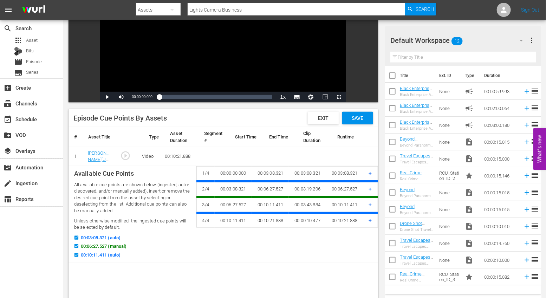
click at [79, 254] on input "00:10:11.411 (auto)" at bounding box center [74, 256] width 9 height 5
checkbox input "false"
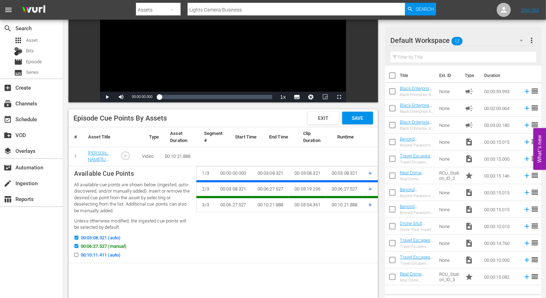
click at [371, 204] on span "+" at bounding box center [370, 204] width 3 height 7
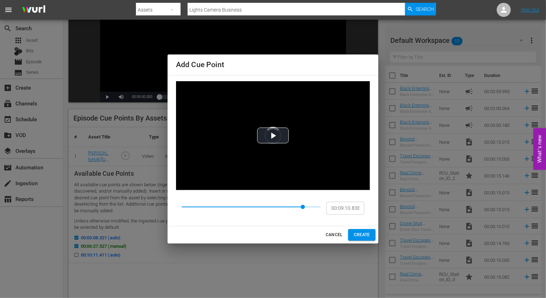
type input "00:09:12.408"
drag, startPoint x: 270, startPoint y: 207, endPoint x: 305, endPoint y: 207, distance: 34.8
click at [305, 207] on span at bounding box center [305, 207] width 4 height 4
click at [366, 235] on span "CREATE" at bounding box center [362, 234] width 16 height 7
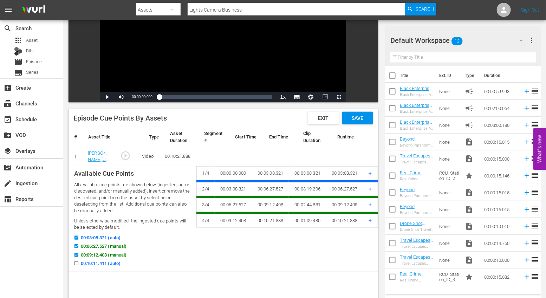
click at [345, 187] on td "00:06:27.527" at bounding box center [344, 189] width 37 height 16
click at [370, 187] on span "+" at bounding box center [370, 188] width 3 height 7
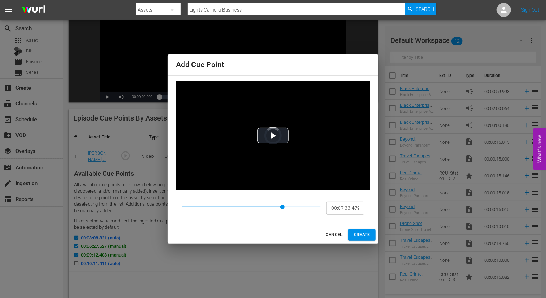
type input "00:07:35.050"
drag, startPoint x: 226, startPoint y: 206, endPoint x: 283, endPoint y: 200, distance: 58.3
click at [283, 205] on span at bounding box center [283, 207] width 4 height 4
click at [358, 234] on span "CREATE" at bounding box center [362, 234] width 16 height 7
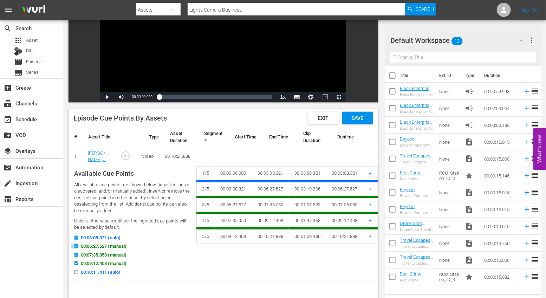
click at [78, 244] on icon at bounding box center [76, 246] width 4 height 4
click at [78, 245] on input "00:06:27.527 (manual)" at bounding box center [74, 247] width 9 height 5
checkbox input "false"
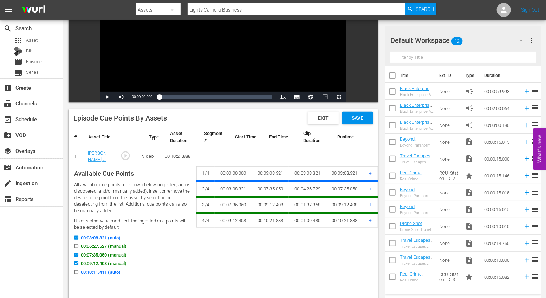
click at [369, 175] on span "+" at bounding box center [370, 173] width 3 height 7
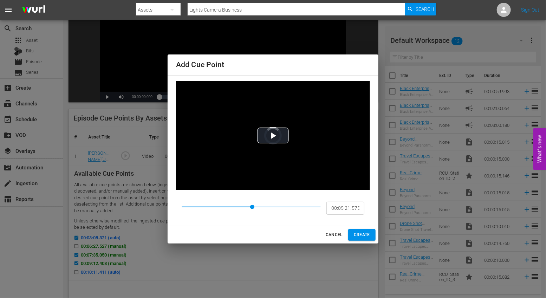
type input "00:05:23.145"
drag, startPoint x: 183, startPoint y: 205, endPoint x: 254, endPoint y: 203, distance: 70.6
click at [254, 205] on span at bounding box center [254, 207] width 4 height 4
click at [364, 230] on button "CREATE" at bounding box center [361, 235] width 27 height 12
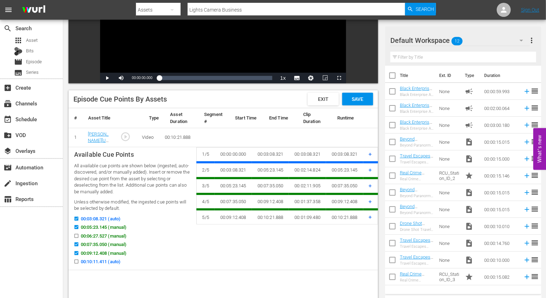
scroll to position [115, 0]
click at [371, 153] on span "+" at bounding box center [370, 153] width 3 height 7
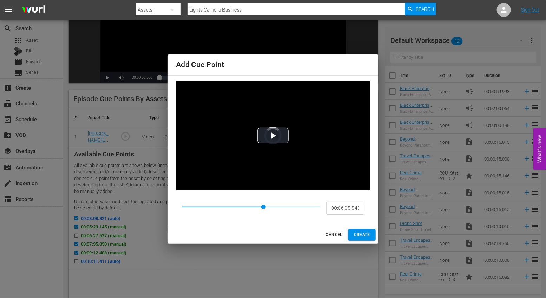
type input "00:06:03.973"
drag, startPoint x: 185, startPoint y: 208, endPoint x: 263, endPoint y: 204, distance: 78.4
click at [263, 205] on span at bounding box center [263, 207] width 4 height 4
click at [361, 234] on span "CREATE" at bounding box center [362, 234] width 16 height 7
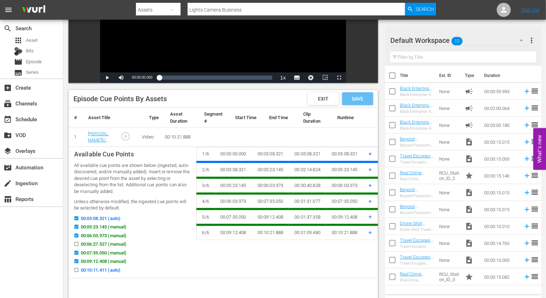
click at [352, 102] on div "Save" at bounding box center [357, 98] width 31 height 13
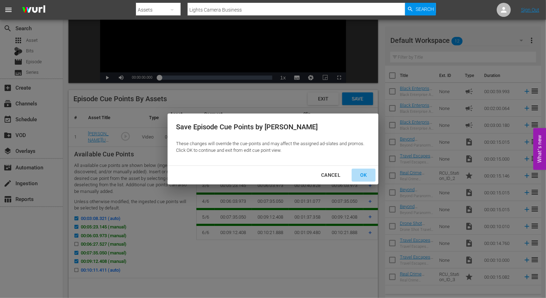
click at [365, 171] on div "OK" at bounding box center [363, 175] width 18 height 9
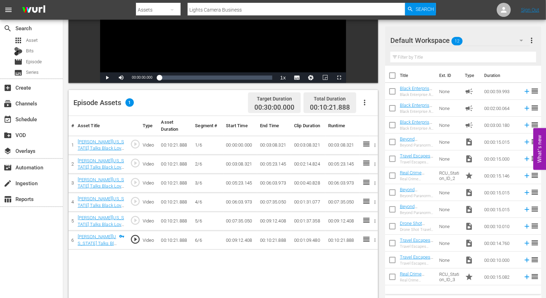
click at [366, 100] on icon "button" at bounding box center [364, 102] width 8 height 8
click at [371, 118] on div "Fill with Ads" at bounding box center [386, 121] width 48 height 17
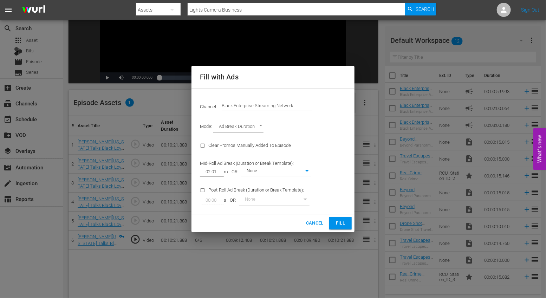
click at [342, 227] on button "Fill" at bounding box center [340, 223] width 22 height 12
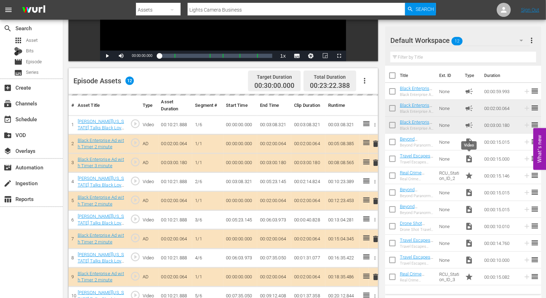
scroll to position [185, 0]
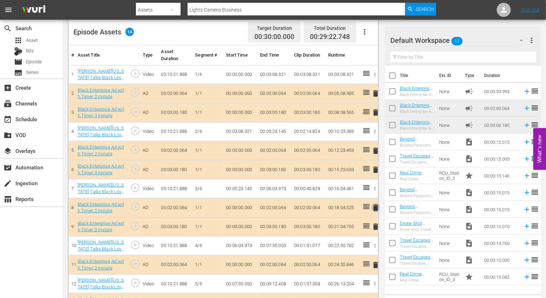
click at [375, 207] on span "delete" at bounding box center [375, 207] width 8 height 8
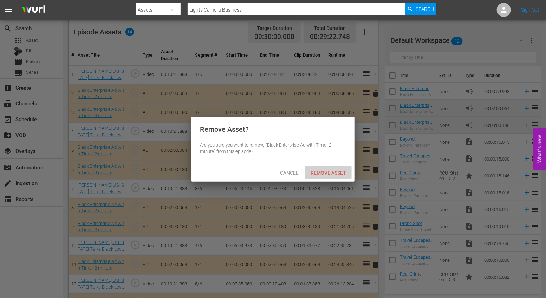
click at [335, 173] on span "Remove Asset" at bounding box center [328, 173] width 47 height 6
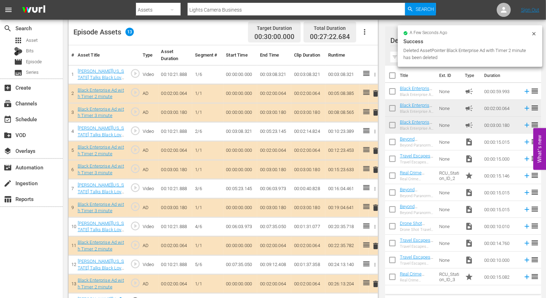
click at [376, 147] on span "delete" at bounding box center [375, 150] width 8 height 8
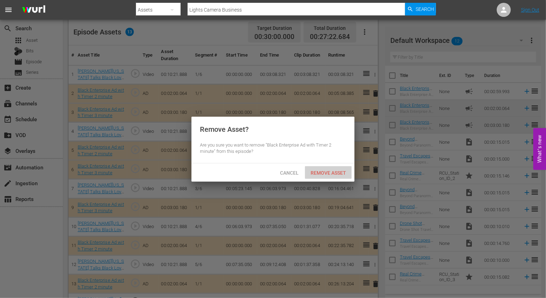
click at [317, 170] on span "Remove Asset" at bounding box center [328, 173] width 47 height 6
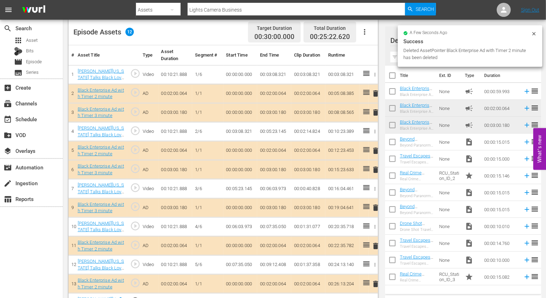
scroll to position [184, 0]
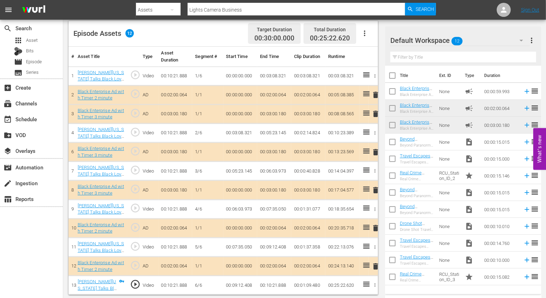
click at [375, 94] on span "delete" at bounding box center [375, 95] width 8 height 8
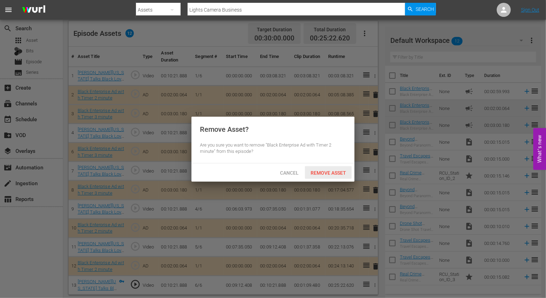
click at [326, 172] on span "Remove Asset" at bounding box center [328, 173] width 47 height 6
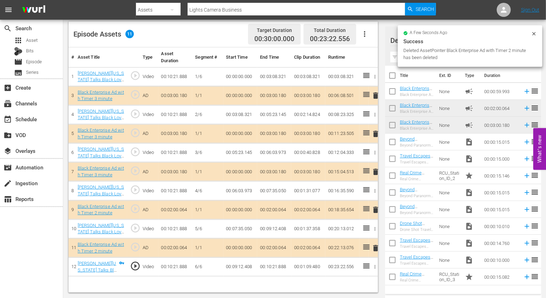
scroll to position [183, 0]
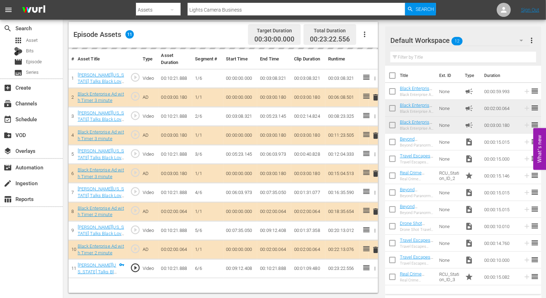
click at [374, 247] on div "delete" at bounding box center [373, 250] width 4 height 10
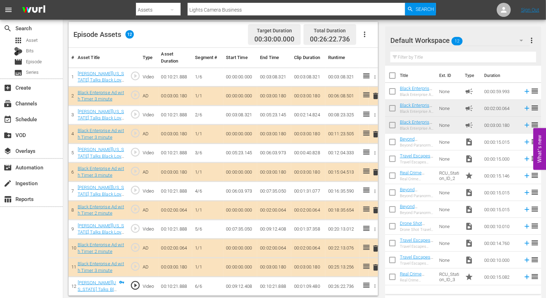
scroll to position [184, 0]
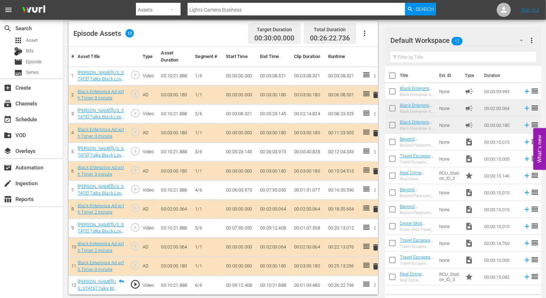
click at [375, 245] on span "delete" at bounding box center [375, 247] width 8 height 8
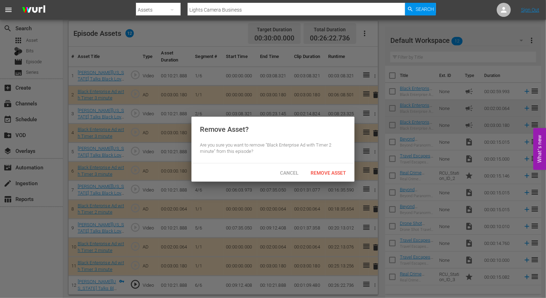
click at [321, 165] on div "Cancel Remove Asset" at bounding box center [272, 172] width 163 height 18
click at [323, 174] on span "Remove Asset" at bounding box center [328, 173] width 47 height 6
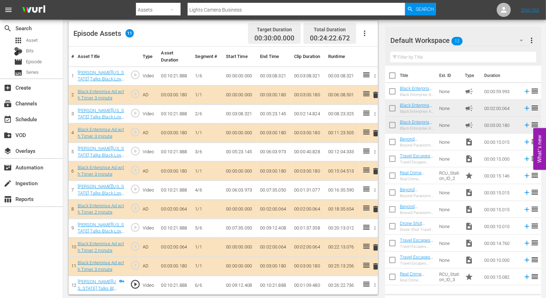
scroll to position [183, 0]
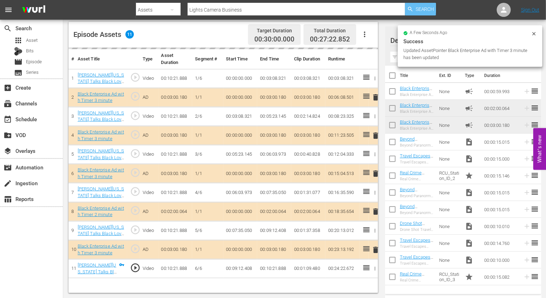
click at [424, 13] on span "Search" at bounding box center [425, 9] width 19 height 13
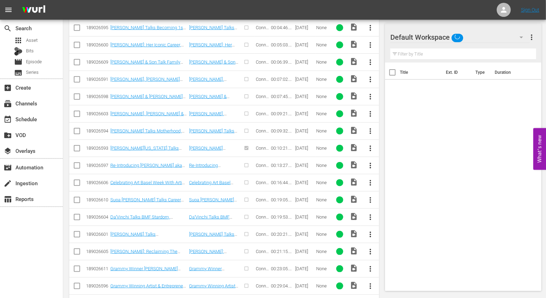
scroll to position [277, 0]
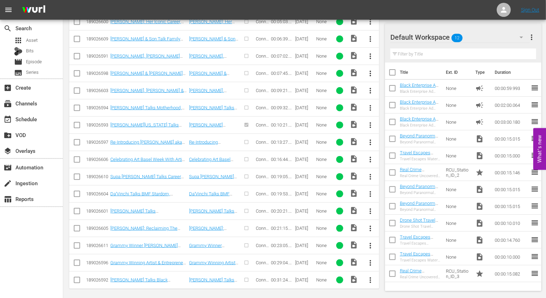
click at [372, 174] on span "more_vert" at bounding box center [370, 176] width 8 height 8
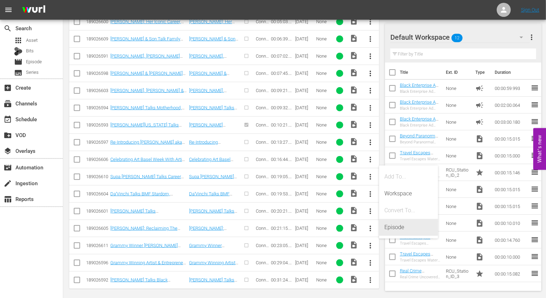
click at [401, 224] on div "Episode" at bounding box center [409, 227] width 48 height 17
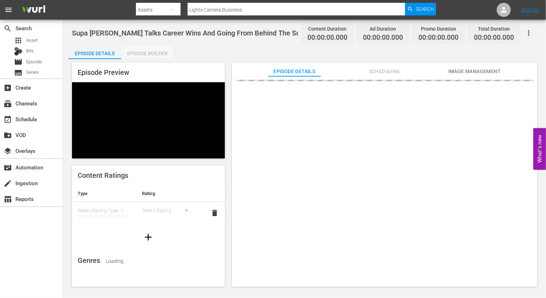
click at [147, 57] on div "Episode Builder" at bounding box center [147, 53] width 53 height 17
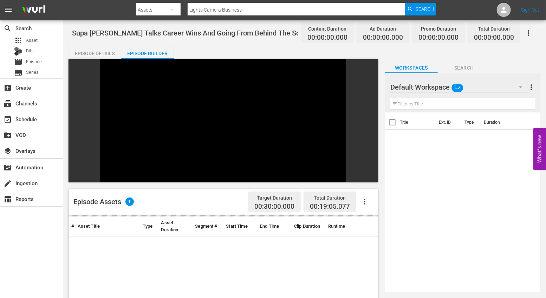
click at [363, 197] on icon "button" at bounding box center [364, 201] width 8 height 8
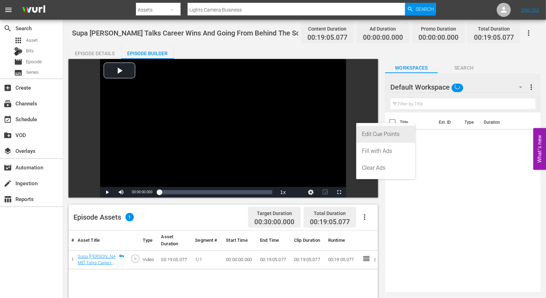
click at [380, 133] on div "Edit Cue Points" at bounding box center [386, 134] width 48 height 17
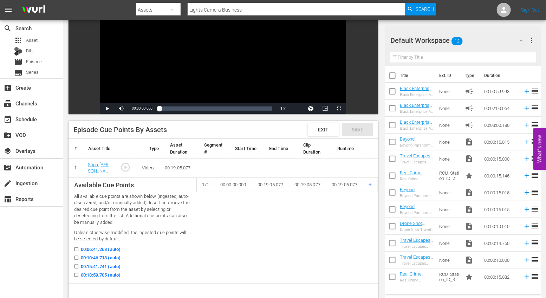
scroll to position [85, 0]
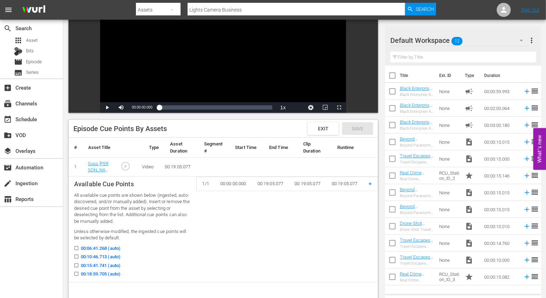
click at [76, 249] on input "00:06:41.268 (auto)" at bounding box center [74, 249] width 9 height 5
checkbox input "true"
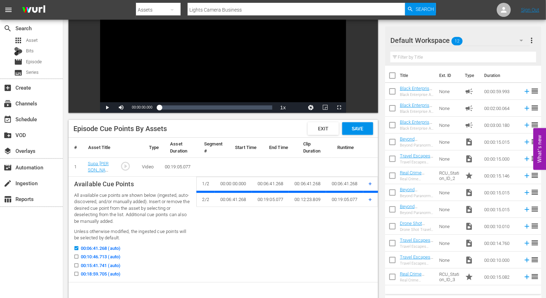
click at [76, 256] on input "00:10:46.713 (auto)" at bounding box center [74, 257] width 9 height 5
checkbox input "true"
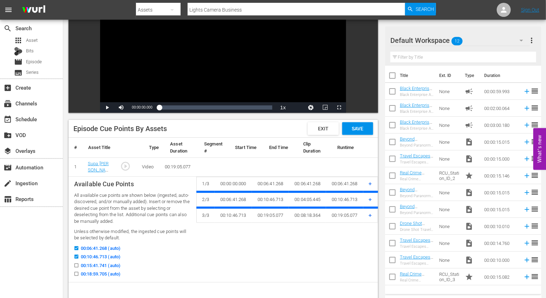
click at [76, 266] on input "00:15:41.741 (auto)" at bounding box center [74, 266] width 9 height 5
checkbox input "true"
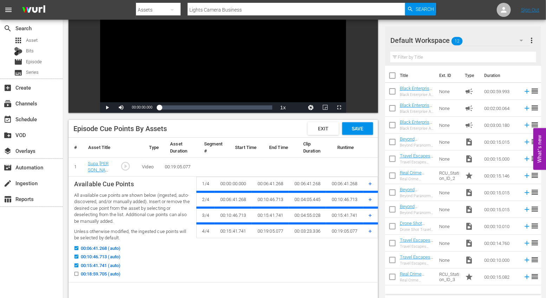
click at [76, 280] on td "Available Cue Points All available cue points are shown below (ingested, auto-d…" at bounding box center [133, 229] width 128 height 106
click at [76, 270] on label "00:18:59.705 (auto)" at bounding box center [95, 273] width 50 height 7
click at [76, 273] on input "00:18:59.705 (auto)" at bounding box center [74, 275] width 9 height 5
checkbox input "true"
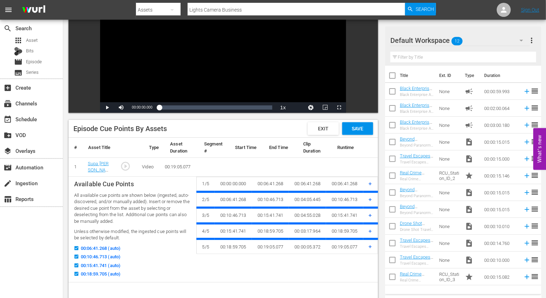
click at [370, 183] on span "+" at bounding box center [370, 183] width 3 height 7
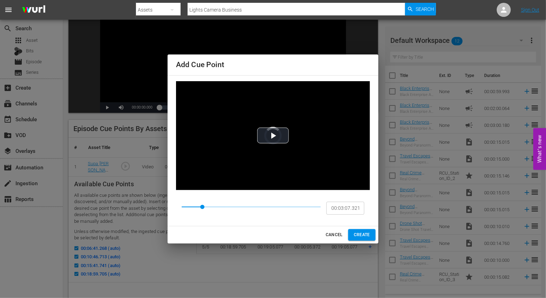
type input "00:03:10.213"
drag, startPoint x: 182, startPoint y: 206, endPoint x: 205, endPoint y: 204, distance: 22.6
click at [205, 205] on span at bounding box center [205, 207] width 4 height 4
click at [363, 233] on span "CREATE" at bounding box center [362, 234] width 16 height 7
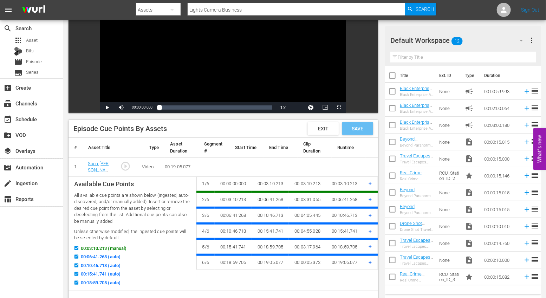
click at [361, 127] on span "Save" at bounding box center [357, 129] width 23 height 6
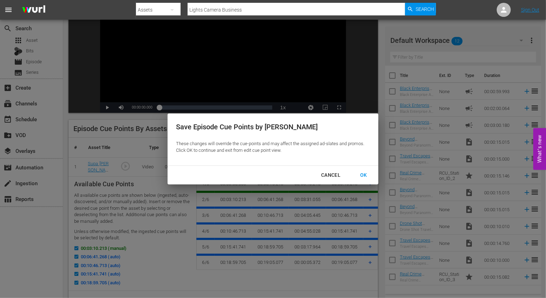
click at [361, 174] on div "OK" at bounding box center [363, 175] width 18 height 9
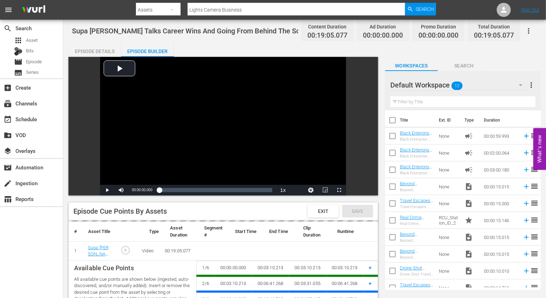
scroll to position [0, 0]
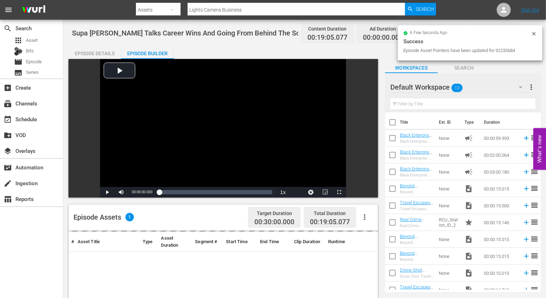
click at [366, 219] on icon "button" at bounding box center [364, 217] width 8 height 8
click at [375, 237] on div "Fill with Ads" at bounding box center [386, 236] width 48 height 17
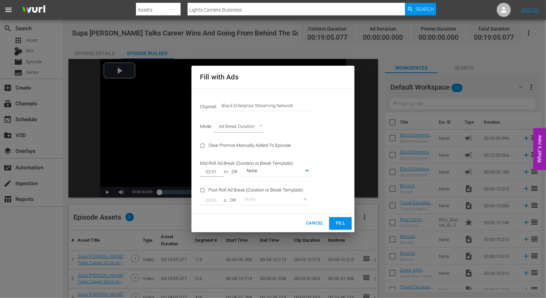
click at [339, 227] on span "Fill" at bounding box center [340, 223] width 11 height 8
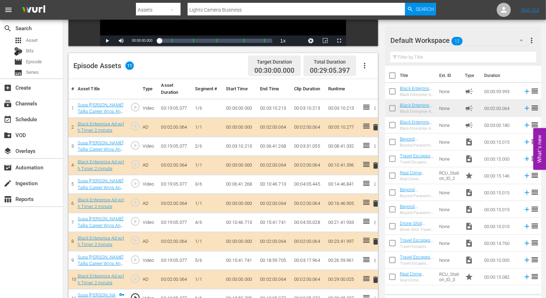
scroll to position [183, 0]
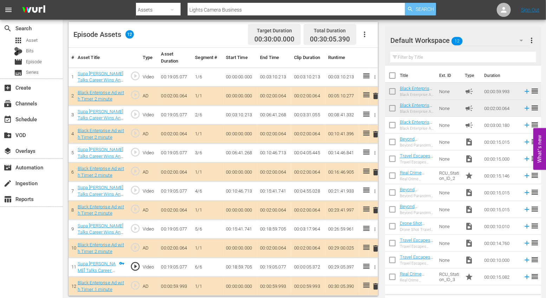
click at [419, 13] on span "Search" at bounding box center [425, 9] width 19 height 13
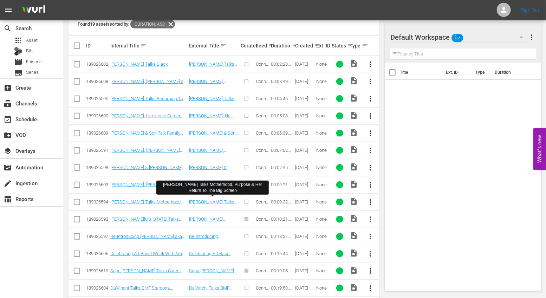
scroll to position [277, 0]
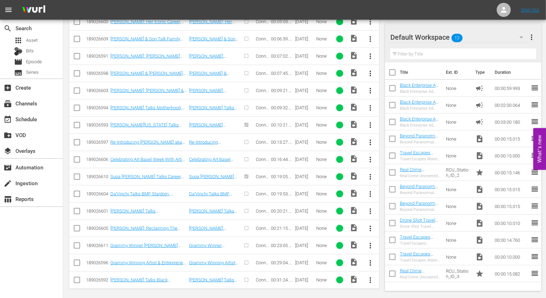
click at [372, 193] on span "more_vert" at bounding box center [370, 194] width 8 height 8
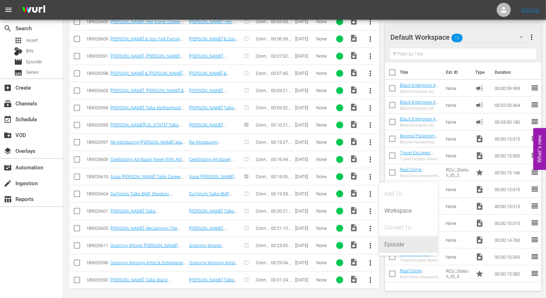
click at [400, 242] on div "Episode" at bounding box center [409, 244] width 48 height 17
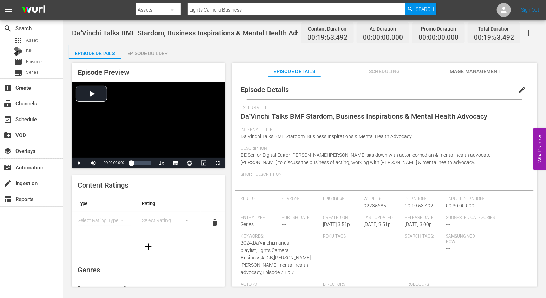
click at [149, 57] on div "Episode Builder" at bounding box center [147, 53] width 53 height 17
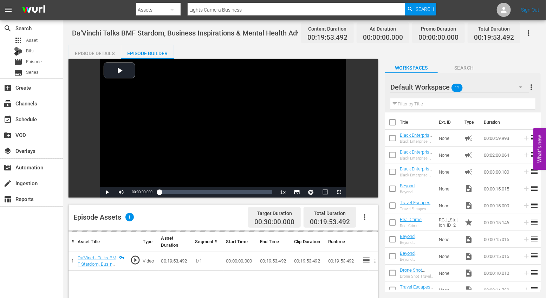
click at [365, 217] on icon "button" at bounding box center [364, 217] width 8 height 8
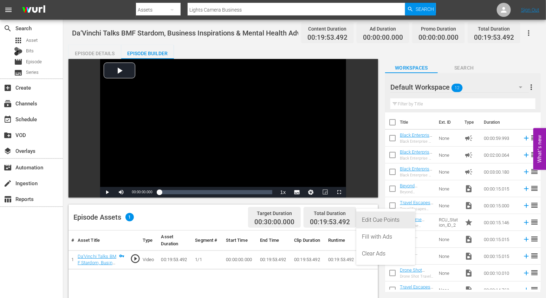
click at [376, 222] on div "Edit Cue Points" at bounding box center [386, 219] width 48 height 17
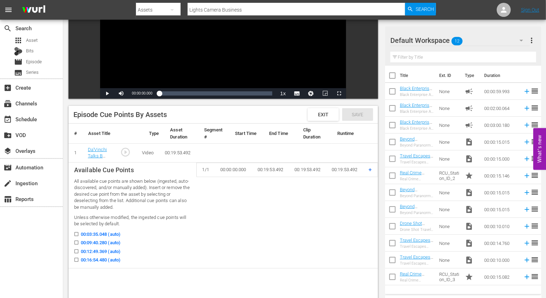
scroll to position [106, 0]
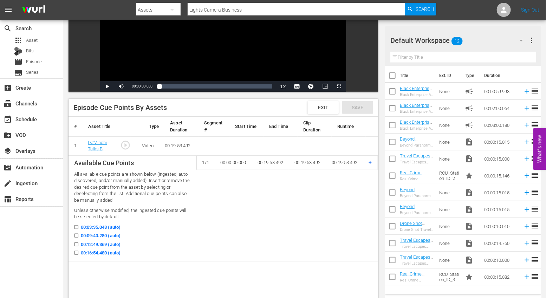
click at [78, 226] on input "00:03:35.048 (auto)" at bounding box center [74, 228] width 9 height 5
checkbox input "true"
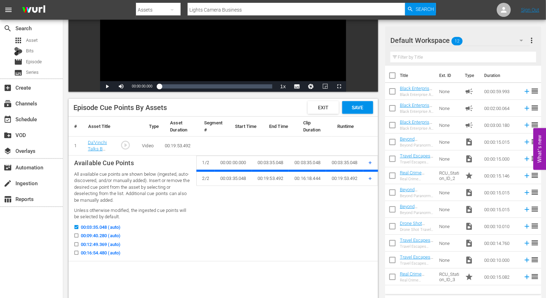
click at [77, 235] on input "00:09:40.280 (auto)" at bounding box center [74, 236] width 9 height 5
checkbox input "true"
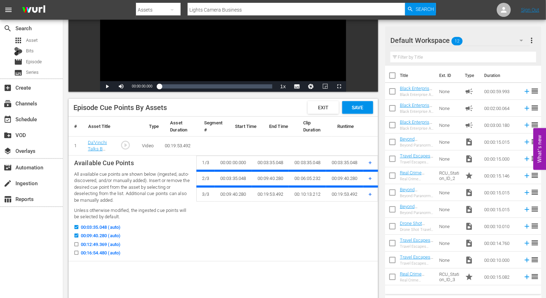
click at [76, 247] on input "00:12:49.369 (auto)" at bounding box center [74, 245] width 9 height 5
checkbox input "true"
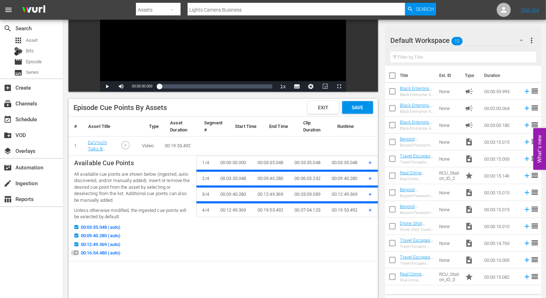
click at [76, 253] on input "00:16:54.480 (auto)" at bounding box center [74, 254] width 9 height 5
checkbox input "true"
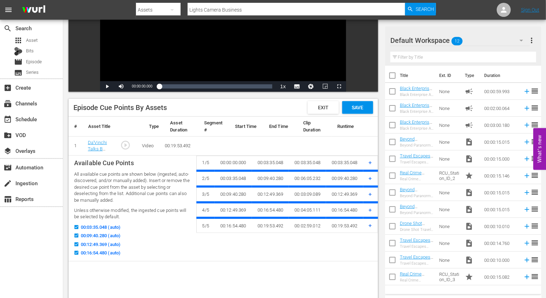
click at [375, 162] on td "+" at bounding box center [370, 163] width 15 height 15
click at [371, 159] on span "+" at bounding box center [370, 162] width 3 height 7
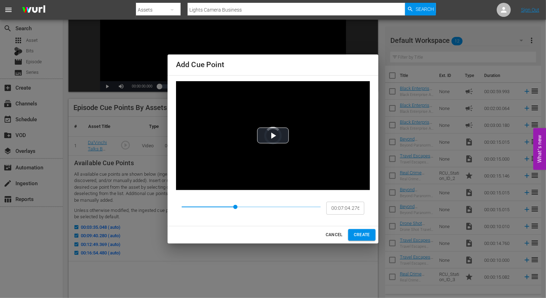
type input "00:06:58.249"
drag, startPoint x: 183, startPoint y: 207, endPoint x: 230, endPoint y: 206, distance: 47.4
click at [230, 206] on span at bounding box center [230, 207] width 4 height 4
click at [360, 233] on span "CREATE" at bounding box center [362, 234] width 16 height 7
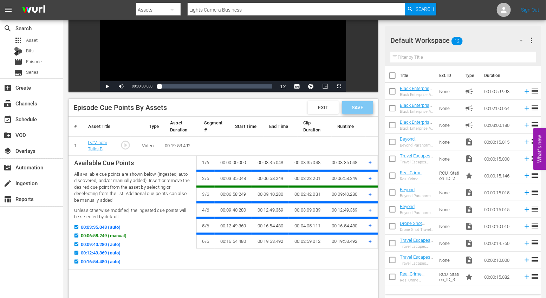
click at [358, 111] on div "Save" at bounding box center [357, 107] width 31 height 13
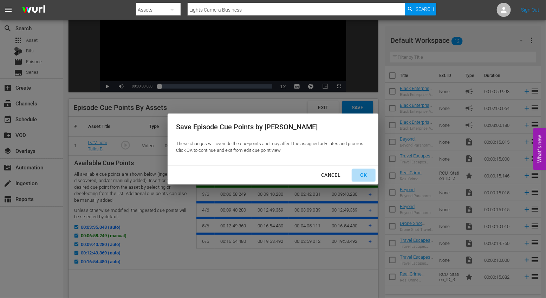
click at [362, 175] on div "OK" at bounding box center [363, 175] width 18 height 9
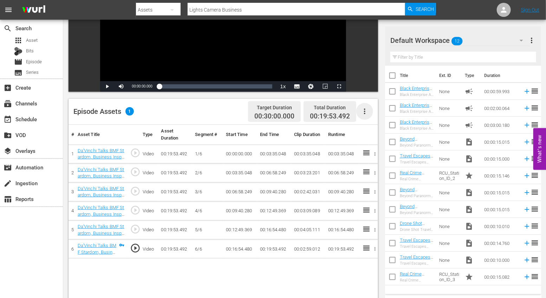
click at [366, 115] on icon "button" at bounding box center [364, 111] width 8 height 8
click at [370, 128] on div "Fill with Ads" at bounding box center [386, 131] width 48 height 17
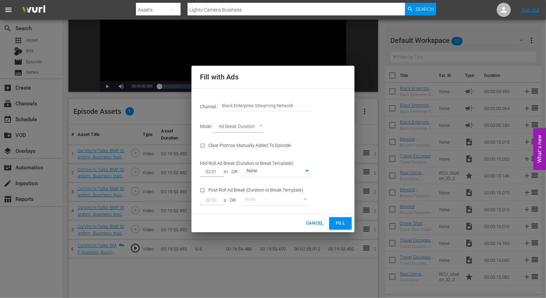
click at [340, 222] on span "Fill" at bounding box center [340, 223] width 11 height 8
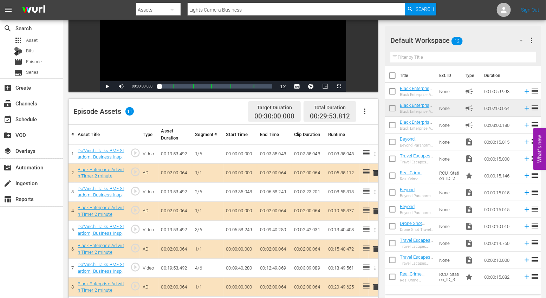
scroll to position [0, 0]
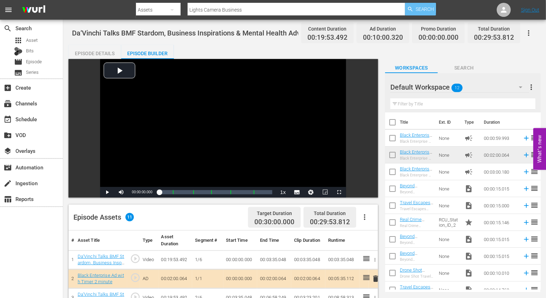
click at [426, 9] on span "Search" at bounding box center [425, 9] width 19 height 13
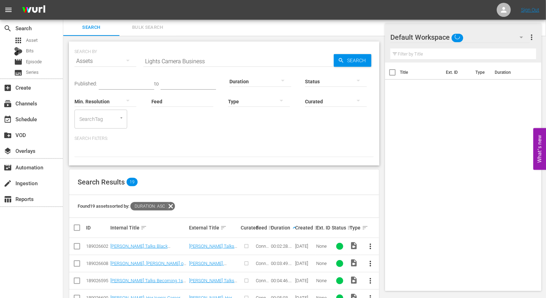
scroll to position [277, 0]
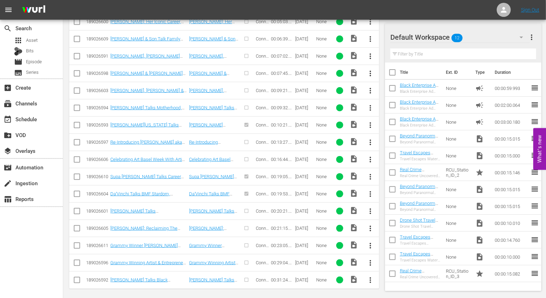
click at [370, 209] on span "more_vert" at bounding box center [370, 211] width 8 height 8
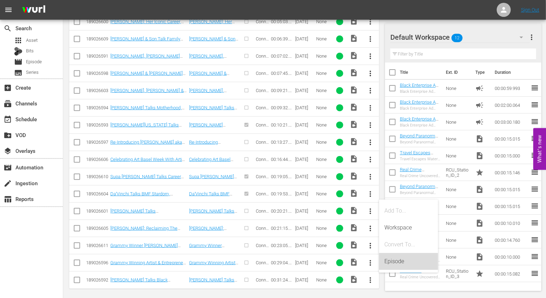
click at [417, 261] on div "Episode" at bounding box center [409, 261] width 48 height 17
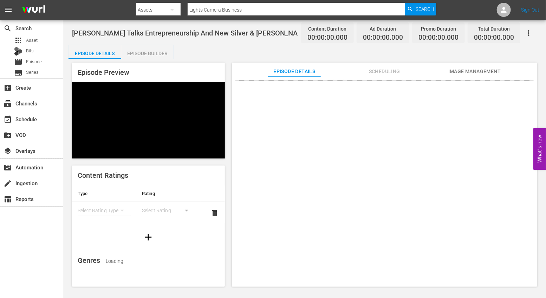
click at [152, 53] on div "Episode Builder" at bounding box center [147, 53] width 53 height 17
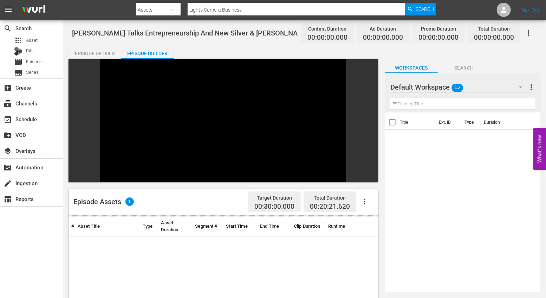
click at [366, 197] on icon "button" at bounding box center [364, 201] width 8 height 8
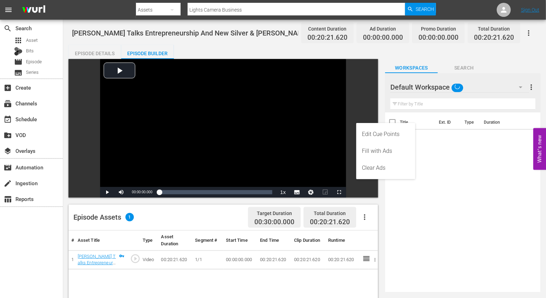
click at [373, 134] on div "Edit Cue Points" at bounding box center [386, 134] width 48 height 17
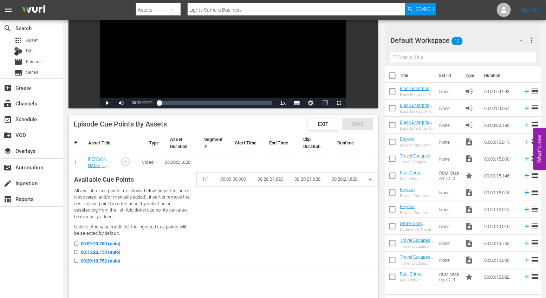
scroll to position [90, 0]
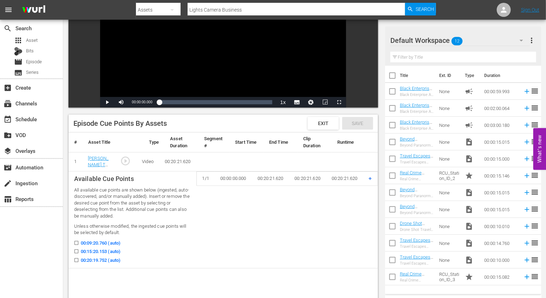
click at [79, 242] on input "00:09:20.760 (auto)" at bounding box center [74, 244] width 9 height 5
checkbox input "true"
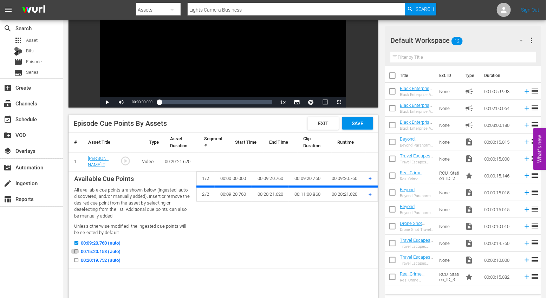
click at [78, 249] on icon at bounding box center [76, 251] width 5 height 5
click at [78, 250] on input "00:15:20.153 (auto)" at bounding box center [74, 252] width 9 height 5
checkbox input "true"
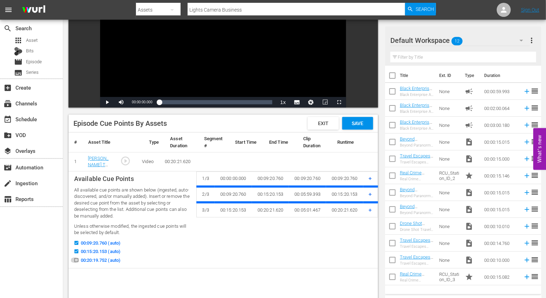
click at [78, 262] on input "00:20:19.752 (auto)" at bounding box center [74, 261] width 9 height 5
checkbox input "true"
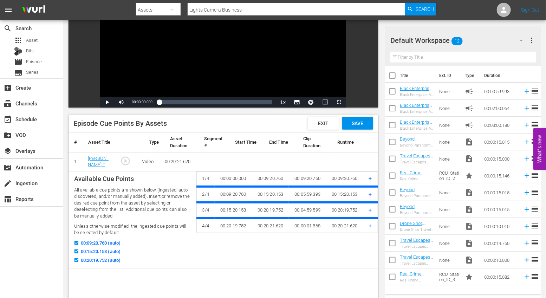
click at [371, 177] on span "+" at bounding box center [370, 178] width 3 height 7
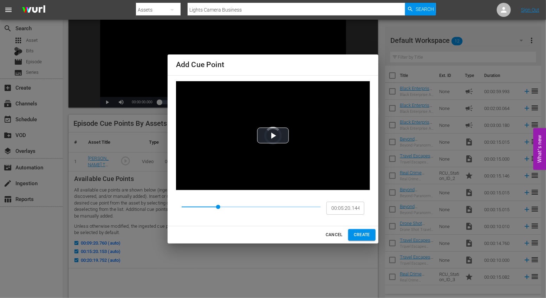
type input "00:05:17.059"
drag, startPoint x: 182, startPoint y: 206, endPoint x: 218, endPoint y: 201, distance: 35.9
click at [218, 205] on span at bounding box center [218, 207] width 4 height 4
click at [363, 234] on span "CREATE" at bounding box center [362, 234] width 16 height 7
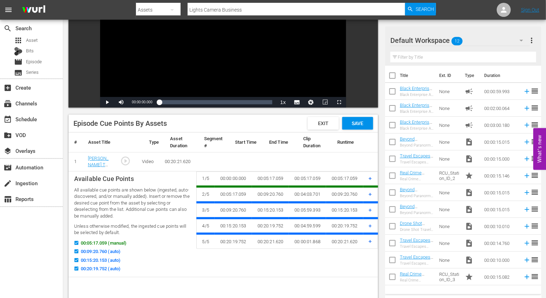
click at [78, 268] on input "00:20:19.752 (auto)" at bounding box center [74, 269] width 9 height 5
checkbox input "false"
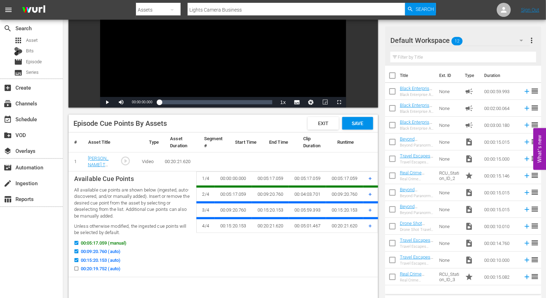
click at [373, 211] on td "+" at bounding box center [370, 210] width 15 height 16
click at [372, 209] on td "+" at bounding box center [370, 210] width 15 height 16
click at [369, 209] on span "+" at bounding box center [370, 210] width 3 height 7
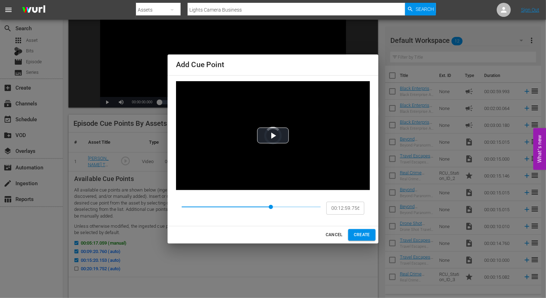
type input "00:12:56.671"
drag, startPoint x: 246, startPoint y: 204, endPoint x: 270, endPoint y: 204, distance: 24.2
click at [270, 205] on span at bounding box center [270, 207] width 4 height 4
click at [378, 238] on div "Add Cue Point Video Player is loading. Play Video Play Mute Current Time 00:00:…" at bounding box center [273, 149] width 546 height 298
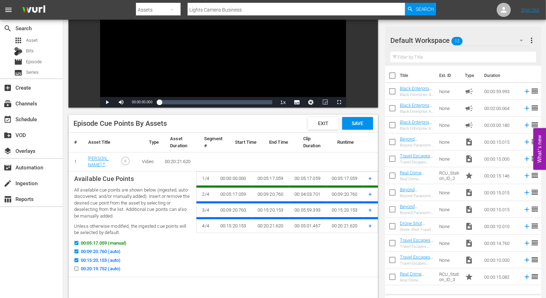
click at [366, 234] on td "1 / 4 00:00:00.000 00:05:17.059 00:05:17.059 00:05:17.059 + 2 / 4 00:05:17.059 …" at bounding box center [287, 224] width 182 height 106
click at [369, 210] on span "+" at bounding box center [370, 210] width 3 height 7
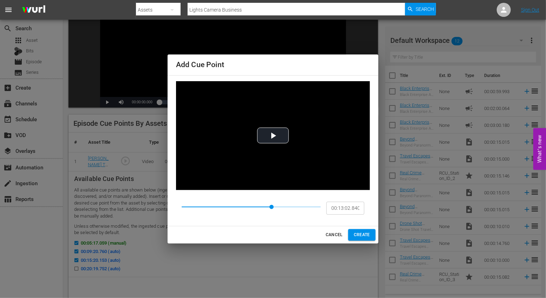
type input "00:12:59.756"
drag, startPoint x: 246, startPoint y: 208, endPoint x: 270, endPoint y: 208, distance: 24.6
click at [270, 208] on span at bounding box center [270, 207] width 4 height 4
click at [360, 234] on span "CREATE" at bounding box center [362, 234] width 16 height 7
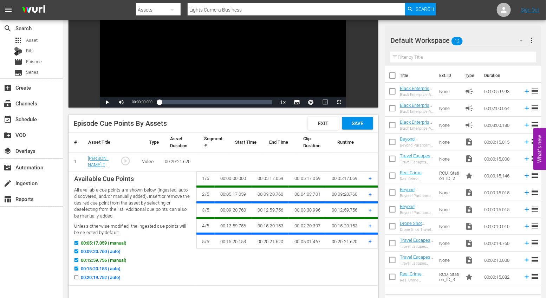
click at [371, 210] on span "+" at bounding box center [370, 210] width 3 height 7
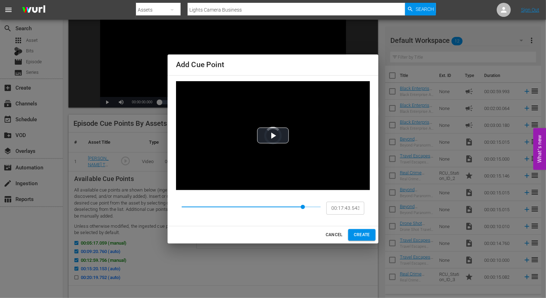
drag, startPoint x: 246, startPoint y: 208, endPoint x: 303, endPoint y: 205, distance: 57.0
click at [303, 205] on span at bounding box center [303, 207] width 4 height 4
type input "00:17:43.542"
click at [360, 236] on span "CREATE" at bounding box center [362, 234] width 16 height 7
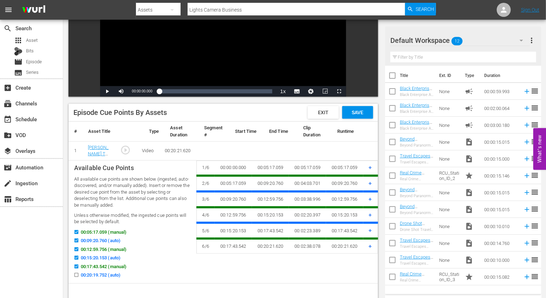
scroll to position [103, 0]
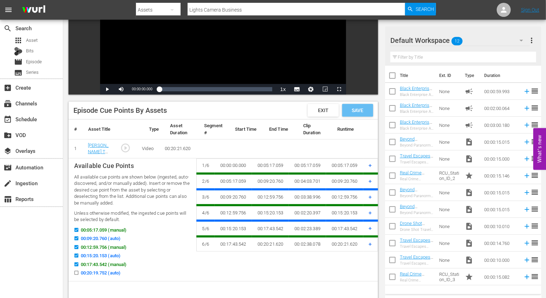
click at [357, 108] on span "Save" at bounding box center [357, 110] width 23 height 6
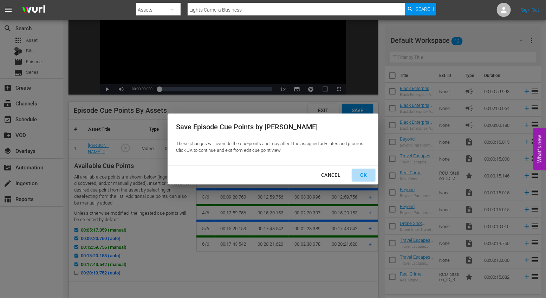
click at [369, 174] on div "OK" at bounding box center [363, 175] width 18 height 9
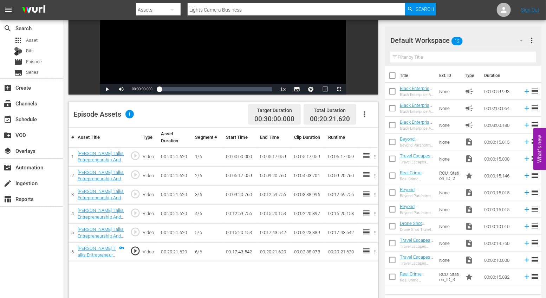
click at [363, 120] on button "button" at bounding box center [364, 114] width 17 height 17
click at [374, 135] on div "Fill with Ads" at bounding box center [386, 133] width 48 height 17
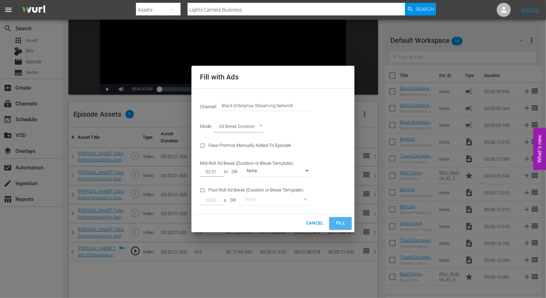
click at [339, 227] on button "Fill" at bounding box center [340, 223] width 22 height 12
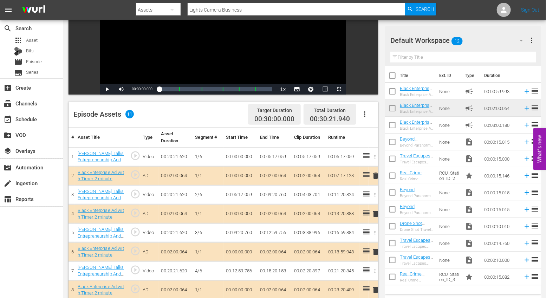
scroll to position [0, 0]
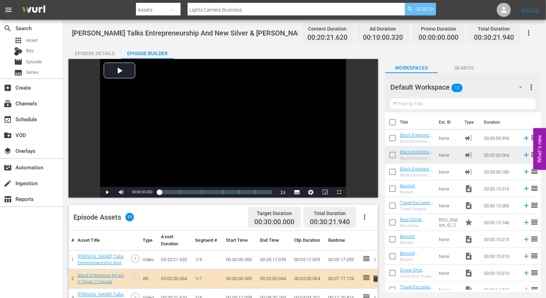
click at [425, 12] on span "Search" at bounding box center [425, 9] width 19 height 13
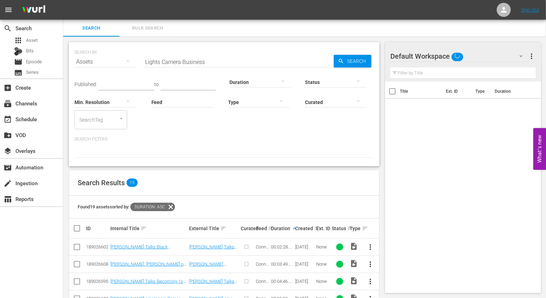
scroll to position [277, 0]
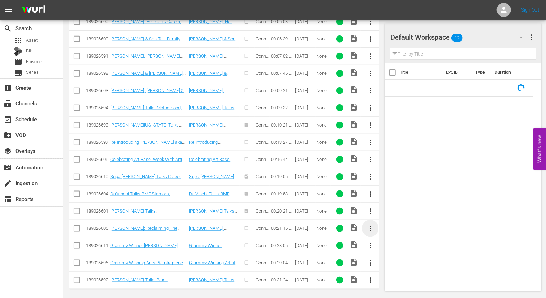
click at [372, 226] on span "more_vert" at bounding box center [370, 228] width 8 height 8
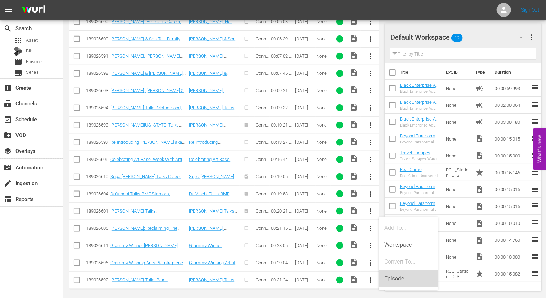
click at [395, 272] on div "Episode" at bounding box center [409, 278] width 48 height 17
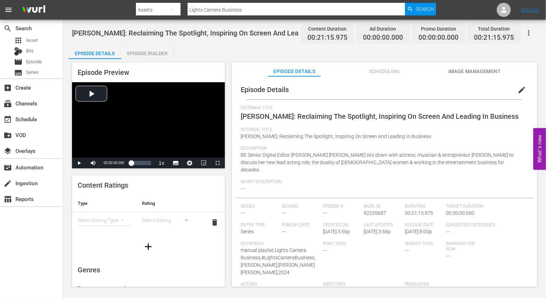
click at [143, 51] on div "Episode Builder" at bounding box center [147, 53] width 53 height 17
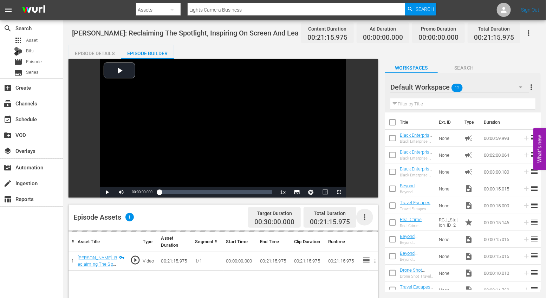
click at [366, 219] on icon "button" at bounding box center [364, 217] width 8 height 8
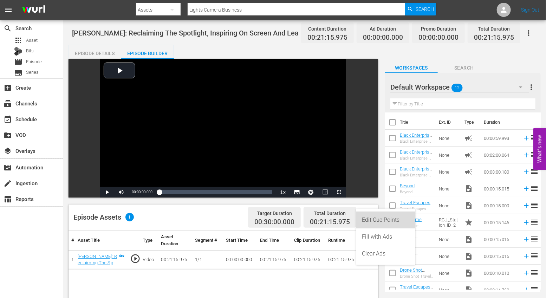
click at [374, 213] on div "Edit Cue Points" at bounding box center [386, 219] width 48 height 17
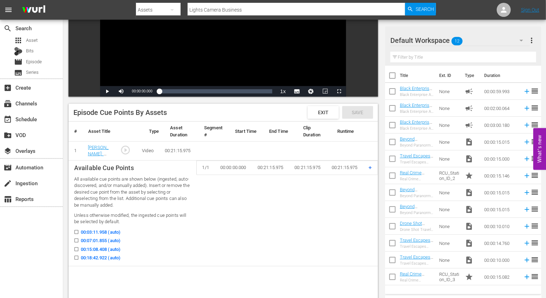
scroll to position [116, 0]
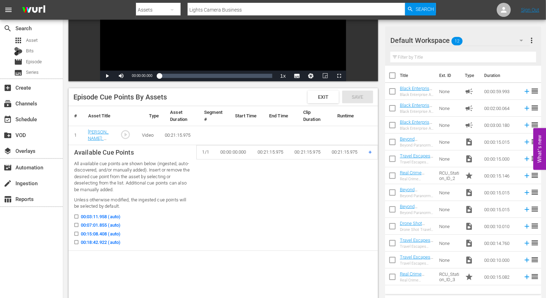
click at [78, 216] on input "00:03:11.958 (auto)" at bounding box center [74, 217] width 9 height 5
checkbox input "true"
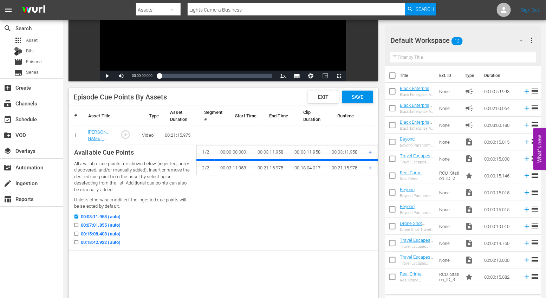
click at [78, 228] on input "00:07:01.855 (auto)" at bounding box center [74, 226] width 9 height 5
checkbox input "true"
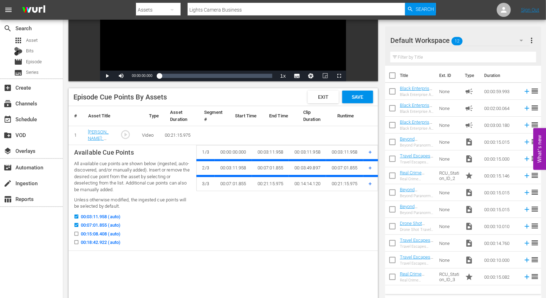
click at [78, 232] on icon at bounding box center [76, 233] width 5 height 5
click at [78, 233] on input "00:15:08.408 (auto)" at bounding box center [74, 235] width 9 height 5
checkbox input "true"
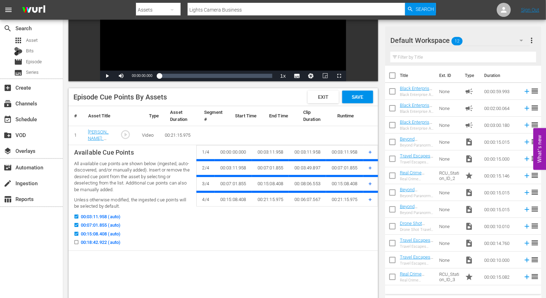
click at [78, 239] on label "00:18:42.922 (auto)" at bounding box center [95, 242] width 50 height 7
click at [78, 241] on input "00:18:42.922 (auto)" at bounding box center [74, 243] width 9 height 5
checkbox input "true"
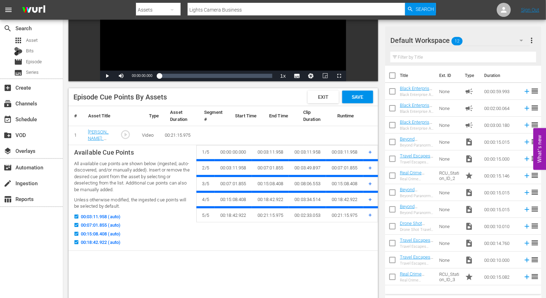
click at [372, 168] on span "+" at bounding box center [370, 167] width 3 height 7
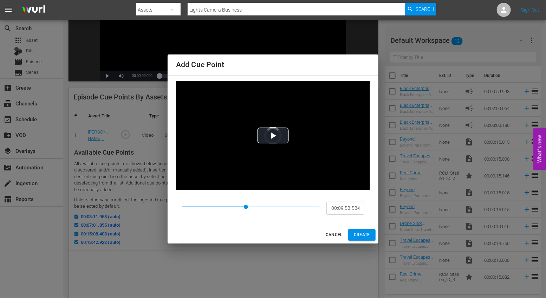
type input "00:10:01.805"
drag, startPoint x: 204, startPoint y: 206, endPoint x: 247, endPoint y: 206, distance: 43.6
click at [247, 206] on span at bounding box center [247, 207] width 4 height 4
click at [358, 234] on span "CREATE" at bounding box center [362, 234] width 16 height 7
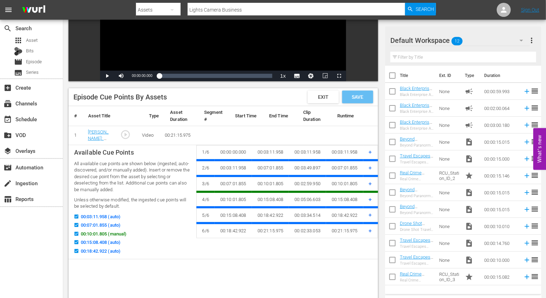
click at [360, 98] on span "Save" at bounding box center [357, 97] width 23 height 6
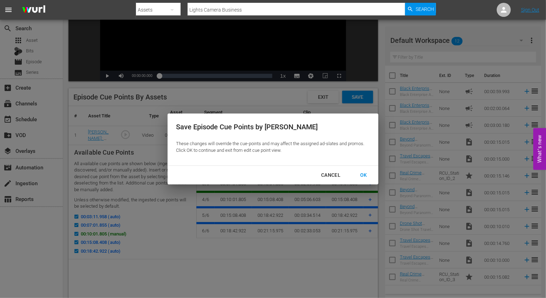
click at [365, 175] on div "OK" at bounding box center [363, 175] width 18 height 9
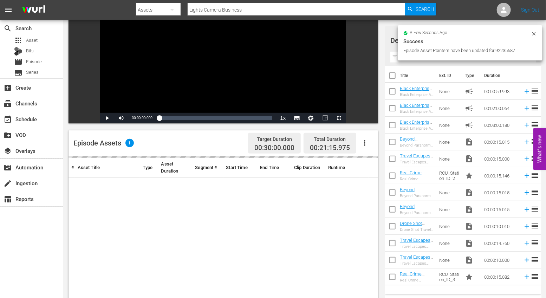
scroll to position [109, 0]
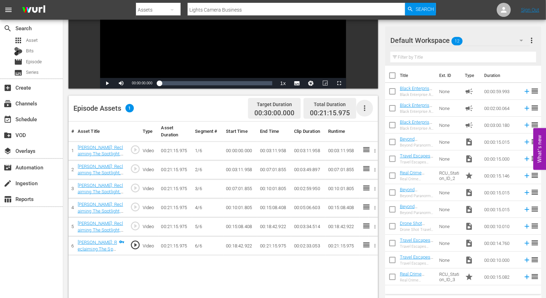
click at [364, 111] on icon "button" at bounding box center [364, 108] width 8 height 8
click at [369, 123] on div "Fill with Ads" at bounding box center [386, 127] width 48 height 17
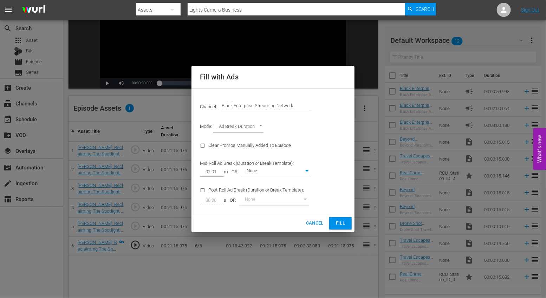
click at [344, 225] on span "Fill" at bounding box center [340, 223] width 11 height 8
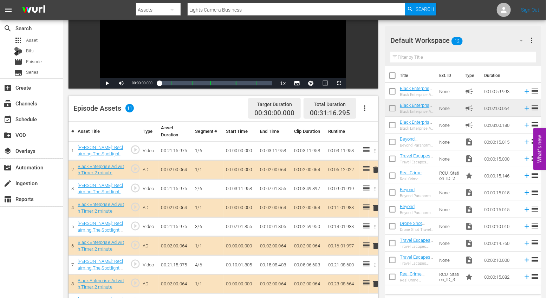
click at [376, 170] on span "delete" at bounding box center [375, 169] width 8 height 8
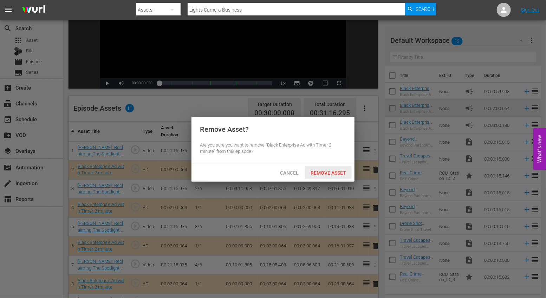
click at [332, 178] on div "Remove Asset" at bounding box center [328, 172] width 47 height 13
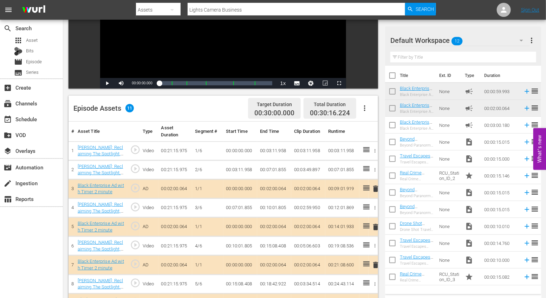
drag, startPoint x: 501, startPoint y: 89, endPoint x: 96, endPoint y: 5, distance: 413.3
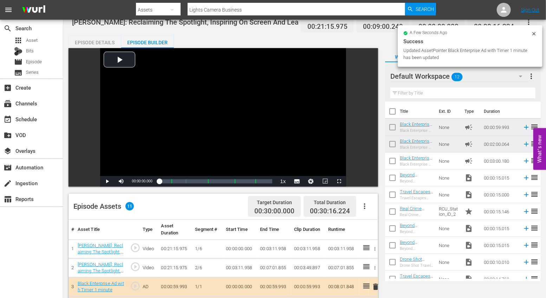
scroll to position [0, 0]
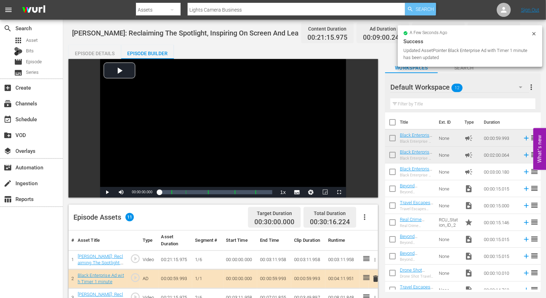
click at [418, 9] on span "Search" at bounding box center [425, 9] width 19 height 13
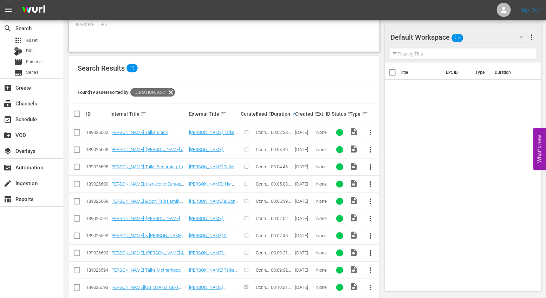
scroll to position [277, 0]
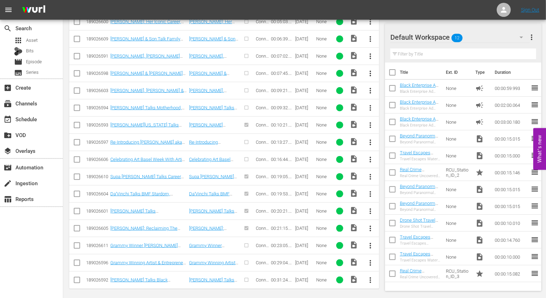
click at [370, 244] on span "more_vert" at bounding box center [370, 245] width 8 height 8
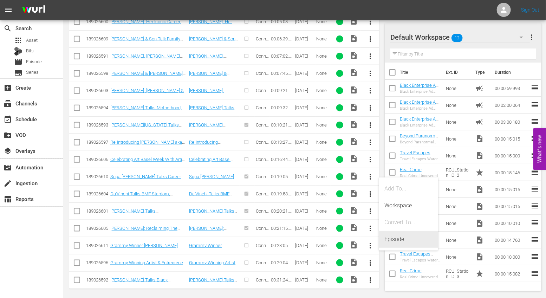
click at [392, 237] on div "Episode" at bounding box center [409, 239] width 48 height 17
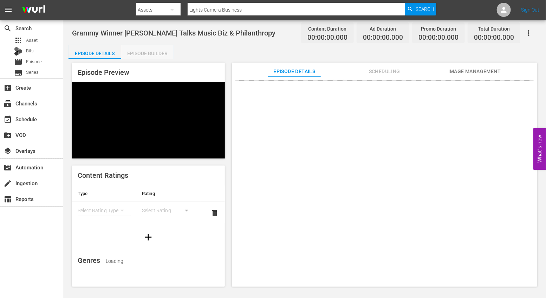
click at [142, 54] on div "Episode Builder" at bounding box center [147, 53] width 53 height 17
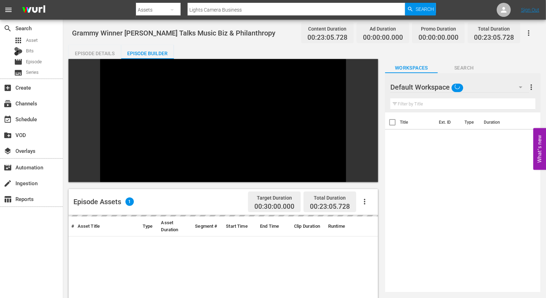
click at [367, 197] on icon "button" at bounding box center [364, 201] width 8 height 8
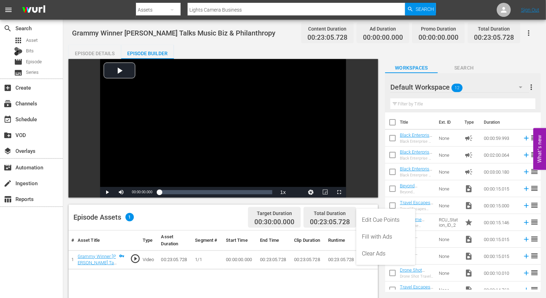
click at [374, 221] on div "Edit Cue Points" at bounding box center [386, 219] width 48 height 17
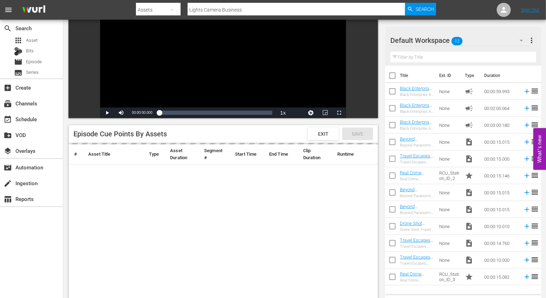
scroll to position [80, 0]
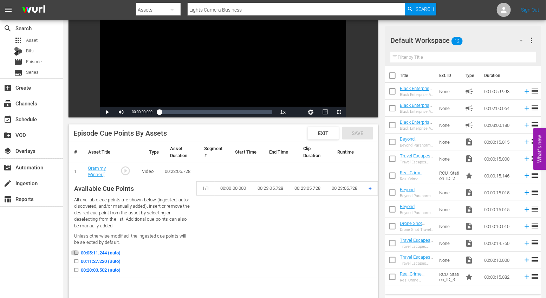
click at [75, 252] on input "00:05:11.244 (auto)" at bounding box center [74, 254] width 9 height 5
checkbox input "true"
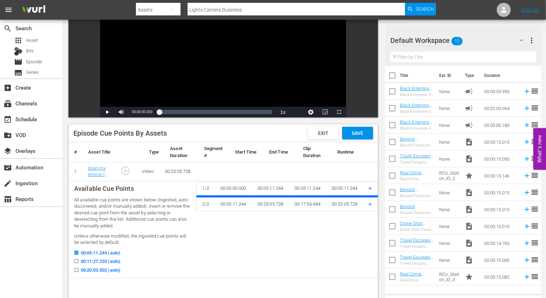
click at [77, 258] on label "00:11:27.220 (auto)" at bounding box center [95, 261] width 50 height 7
click at [77, 260] on input "00:11:27.220 (auto)" at bounding box center [74, 262] width 9 height 5
checkbox input "true"
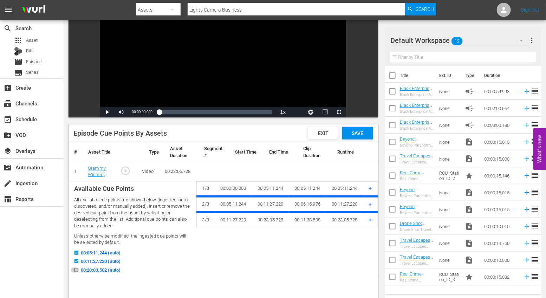
click at [79, 269] on input "00:20:03.502 (auto)" at bounding box center [74, 271] width 9 height 5
checkbox input "true"
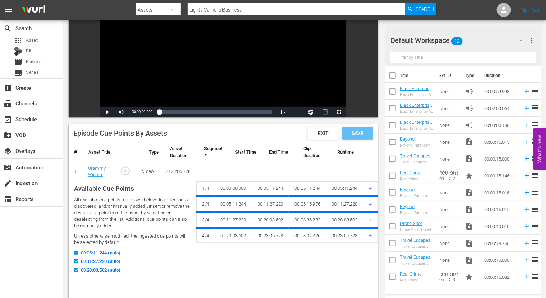
click at [363, 130] on span "Save" at bounding box center [357, 133] width 23 height 6
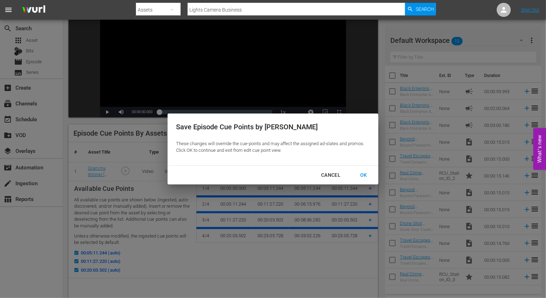
click at [360, 174] on div "OK" at bounding box center [363, 175] width 18 height 9
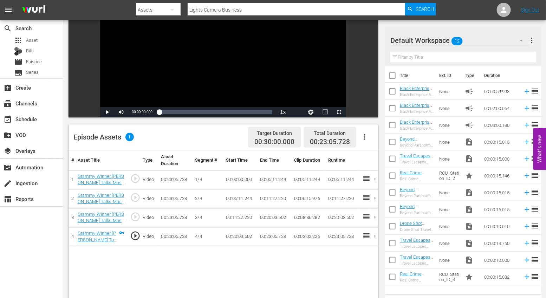
click at [365, 136] on icon "button" at bounding box center [364, 137] width 1 height 6
click at [368, 153] on div "Fill with Ads" at bounding box center [386, 156] width 48 height 17
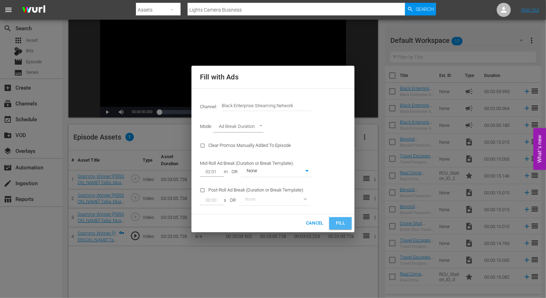
click at [339, 221] on span "Fill" at bounding box center [340, 223] width 11 height 8
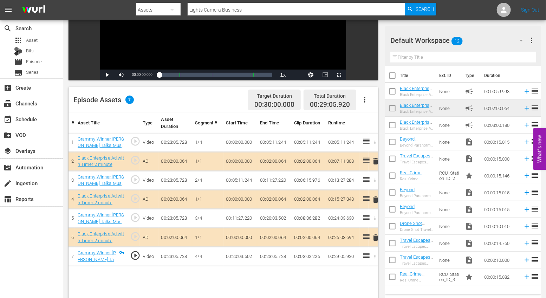
scroll to position [120, 0]
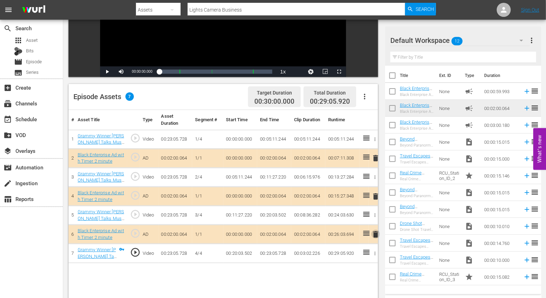
click at [376, 236] on span "delete" at bounding box center [375, 234] width 8 height 8
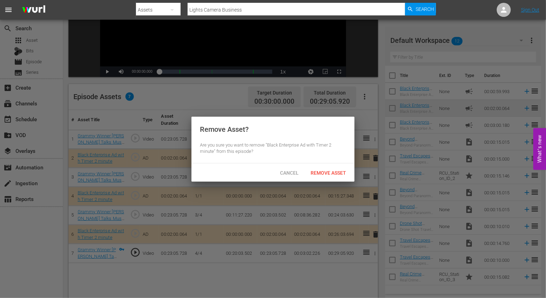
click at [327, 181] on div "Cancel Remove Asset" at bounding box center [272, 172] width 163 height 18
click at [327, 172] on span "Remove Asset" at bounding box center [328, 173] width 47 height 6
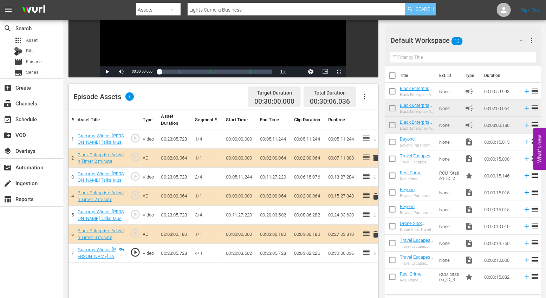
click at [415, 12] on div "Search" at bounding box center [420, 9] width 31 height 13
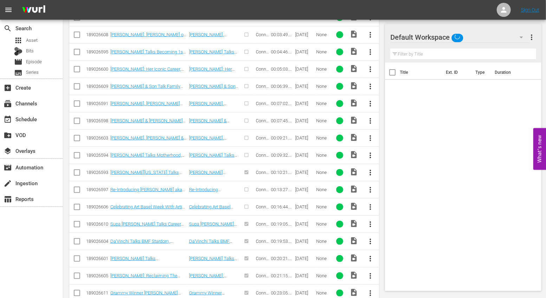
scroll to position [277, 0]
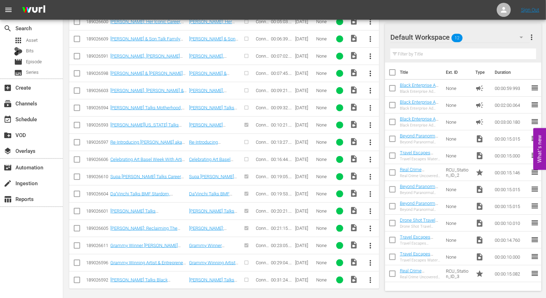
click at [373, 260] on span "more_vert" at bounding box center [370, 263] width 8 height 8
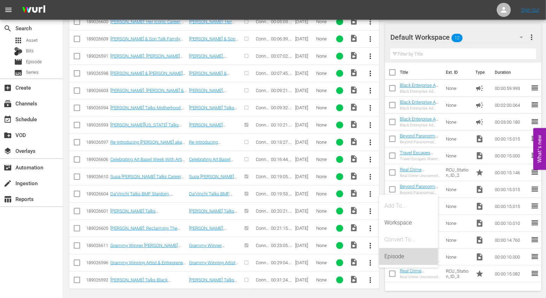
click at [399, 255] on div "Episode" at bounding box center [409, 256] width 48 height 17
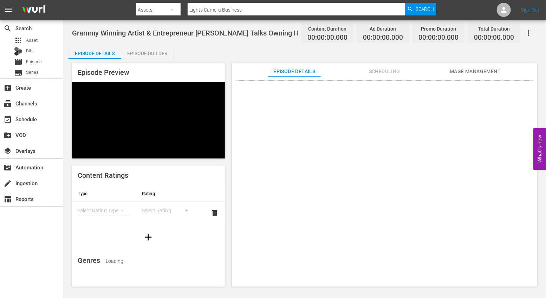
click at [133, 48] on div "Episode Builder" at bounding box center [147, 53] width 53 height 17
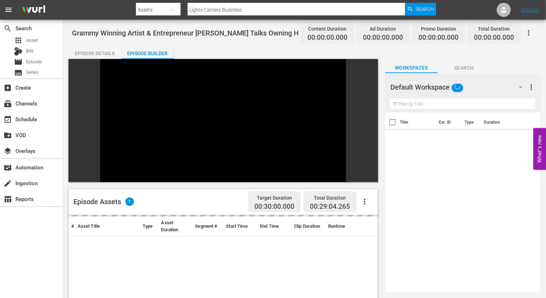
click at [363, 197] on icon "button" at bounding box center [364, 201] width 8 height 8
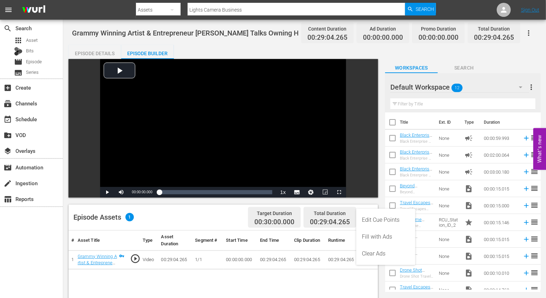
click at [371, 219] on div "Edit Cue Points" at bounding box center [386, 219] width 48 height 17
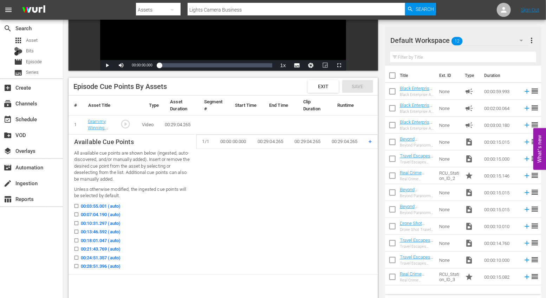
scroll to position [127, 0]
click at [76, 221] on icon at bounding box center [76, 223] width 4 height 4
click at [76, 222] on input "00:10:31.297 (auto)" at bounding box center [74, 224] width 9 height 5
checkbox input "true"
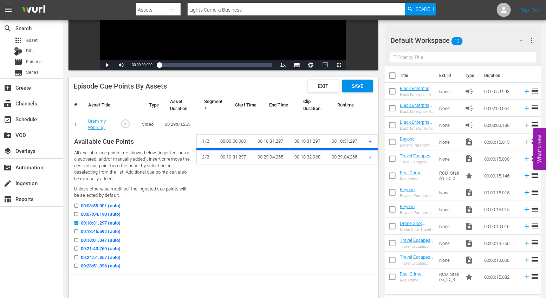
click at [76, 247] on input "00:21:43.769 (auto)" at bounding box center [74, 249] width 9 height 5
checkbox input "true"
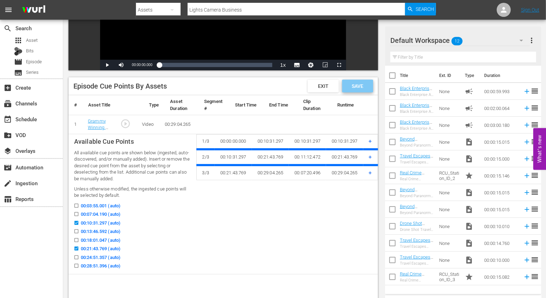
click at [358, 87] on span "Save" at bounding box center [357, 86] width 23 height 6
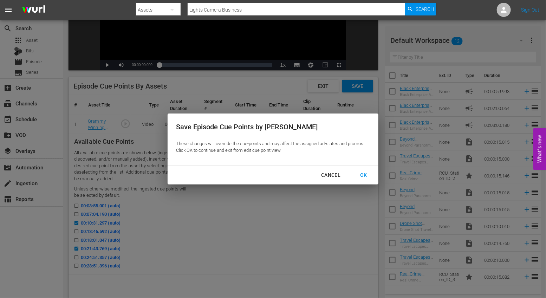
click at [362, 176] on div "OK" at bounding box center [363, 175] width 18 height 9
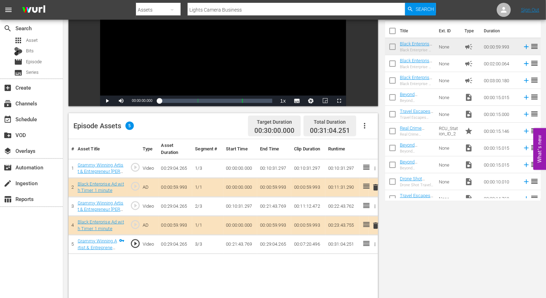
scroll to position [0, 0]
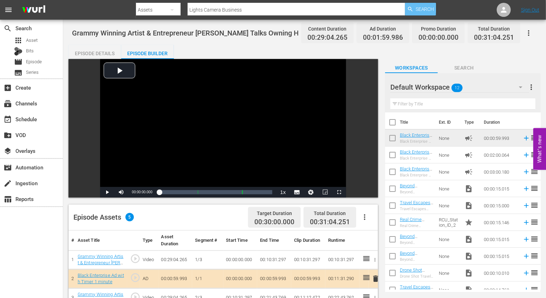
click at [425, 8] on span "Search" at bounding box center [425, 9] width 19 height 13
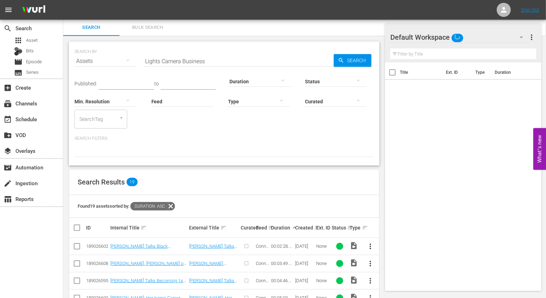
scroll to position [277, 0]
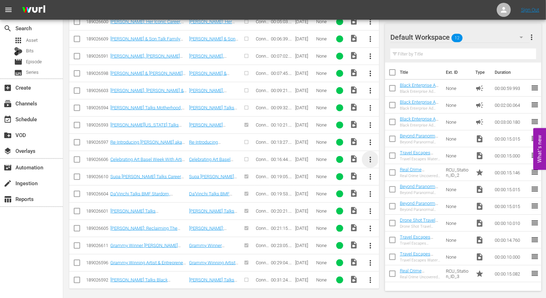
click at [371, 157] on span "more_vert" at bounding box center [370, 159] width 8 height 8
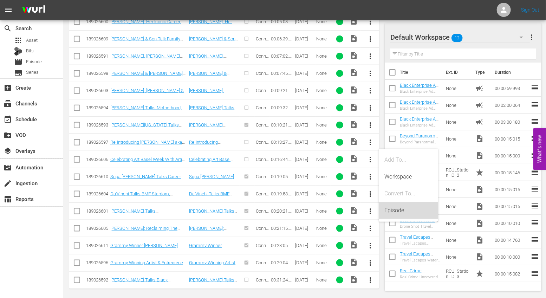
click at [398, 213] on div "Episode" at bounding box center [409, 210] width 48 height 17
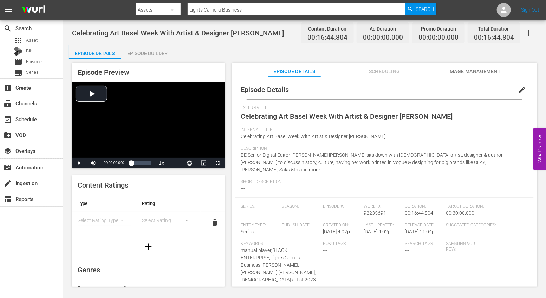
click at [146, 53] on div "Episode Builder" at bounding box center [147, 53] width 53 height 17
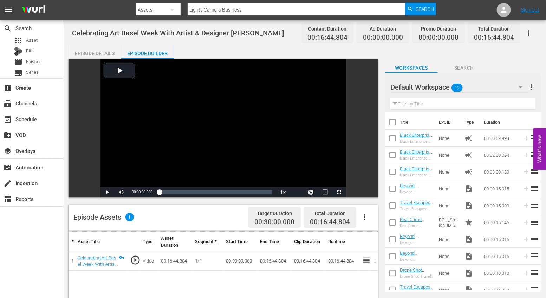
click at [367, 215] on icon "button" at bounding box center [364, 217] width 8 height 8
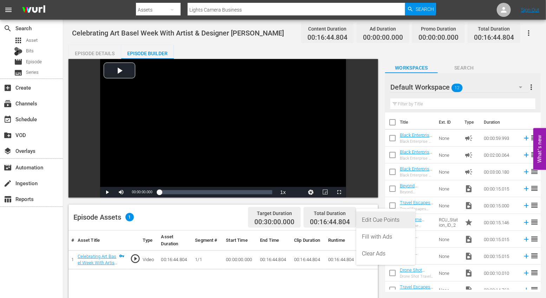
click at [374, 222] on div "Edit Cue Points" at bounding box center [386, 219] width 48 height 17
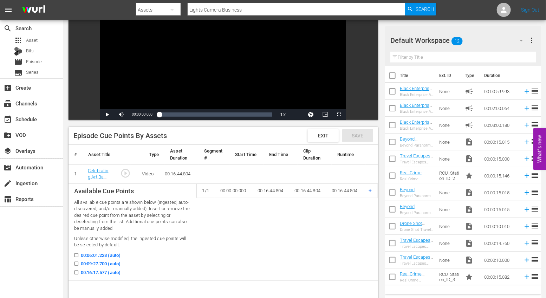
scroll to position [78, 0]
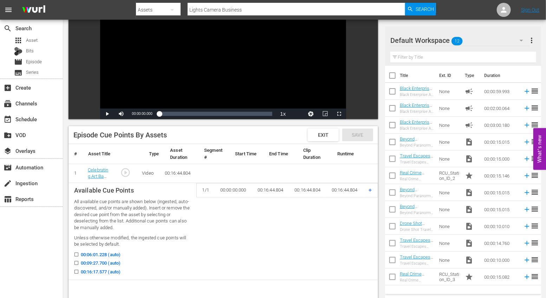
click at [77, 255] on input "00:06:01.228 (auto)" at bounding box center [74, 255] width 9 height 5
checkbox input "true"
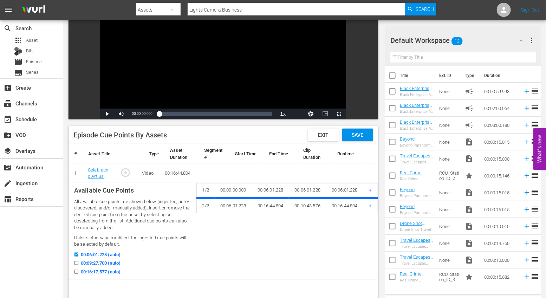
click at [76, 263] on input "00:09:27.700 (auto)" at bounding box center [74, 264] width 9 height 5
checkbox input "true"
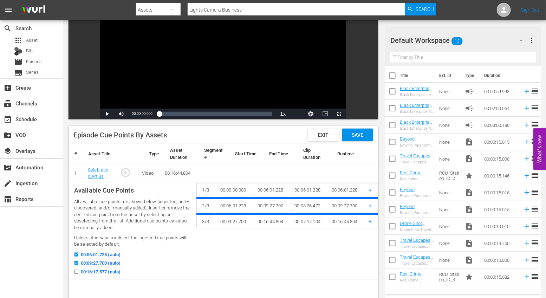
click at [76, 274] on input "00:16:17.577 (auto)" at bounding box center [74, 272] width 9 height 5
checkbox input "true"
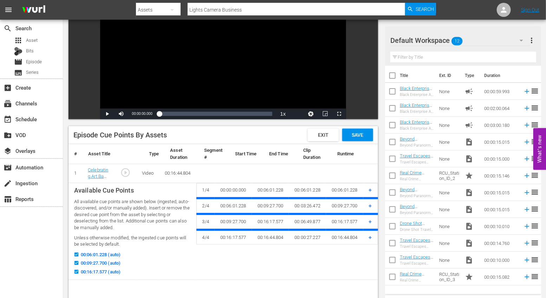
click at [370, 191] on span "+" at bounding box center [370, 190] width 3 height 7
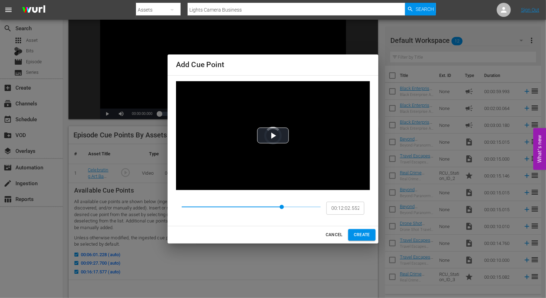
drag, startPoint x: 182, startPoint y: 206, endPoint x: 282, endPoint y: 210, distance: 99.8
click at [282, 209] on span at bounding box center [282, 207] width 4 height 4
type input "00:12:30.461"
click at [286, 208] on span at bounding box center [285, 207] width 4 height 4
click at [362, 236] on span "CREATE" at bounding box center [362, 234] width 16 height 7
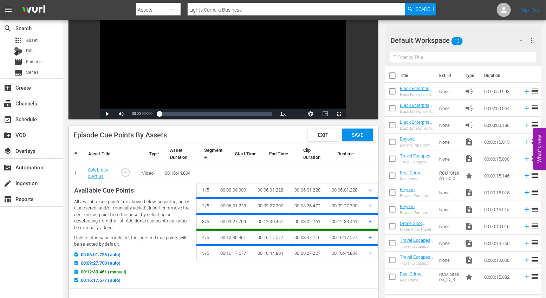
click at [370, 188] on span "+" at bounding box center [370, 190] width 3 height 7
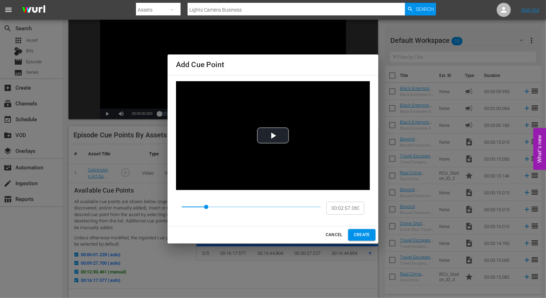
type input "00:02:54.523"
drag, startPoint x: 181, startPoint y: 208, endPoint x: 206, endPoint y: 209, distance: 24.6
click at [206, 209] on span at bounding box center [206, 207] width 4 height 4
click at [355, 232] on span "CREATE" at bounding box center [362, 234] width 16 height 7
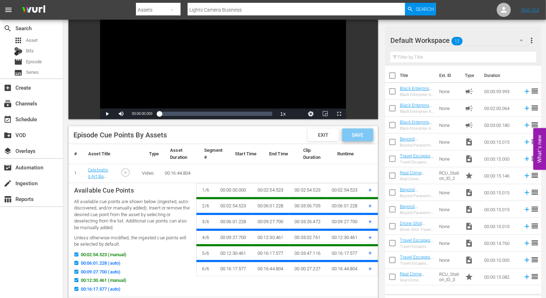
click at [356, 133] on span "Save" at bounding box center [357, 135] width 23 height 6
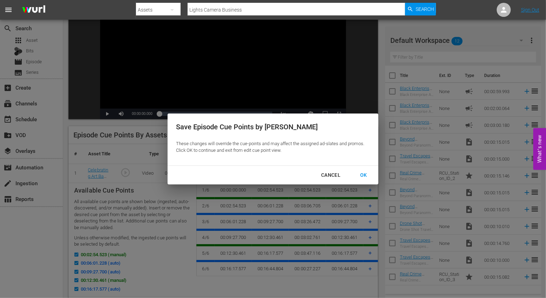
click at [366, 175] on div "OK" at bounding box center [363, 175] width 18 height 9
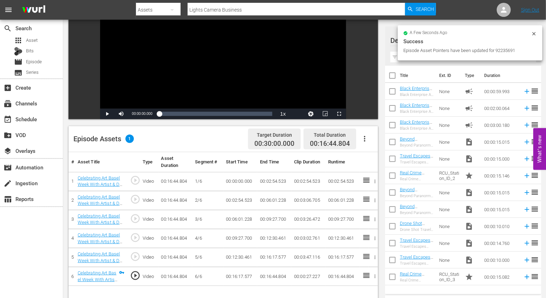
click at [361, 138] on icon "button" at bounding box center [364, 139] width 8 height 8
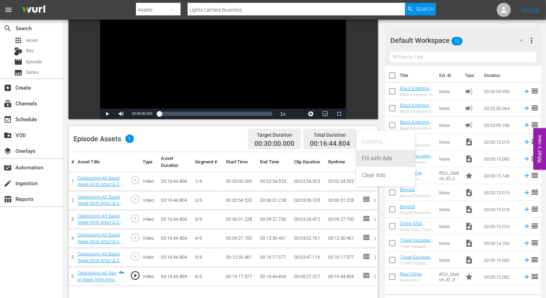
click at [370, 157] on div "Fill with Ads" at bounding box center [386, 158] width 48 height 17
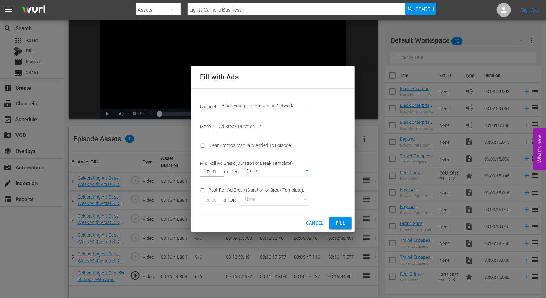
click at [344, 223] on span "Fill" at bounding box center [340, 223] width 11 height 8
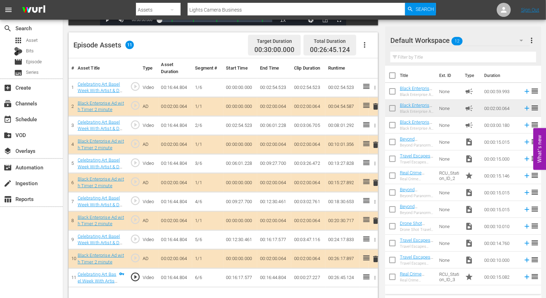
scroll to position [183, 0]
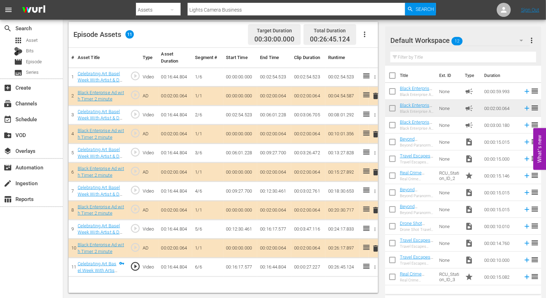
click at [376, 245] on span "delete" at bounding box center [375, 248] width 8 height 8
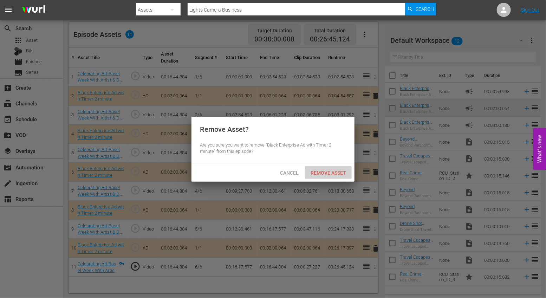
click at [336, 172] on span "Remove Asset" at bounding box center [328, 173] width 47 height 6
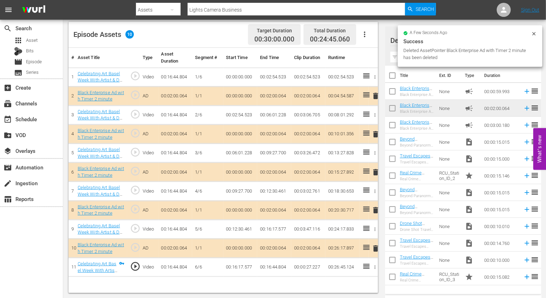
click at [376, 208] on span "delete" at bounding box center [375, 210] width 8 height 8
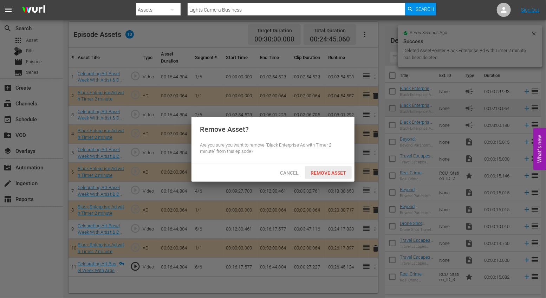
click at [337, 170] on span "Remove Asset" at bounding box center [328, 173] width 47 height 6
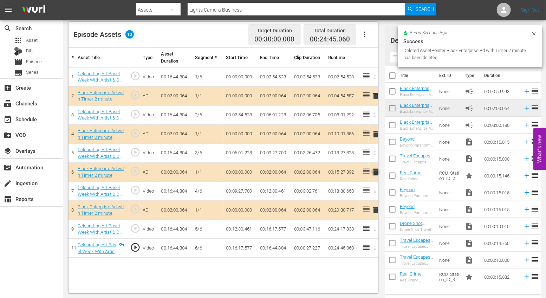
click at [374, 170] on span "delete" at bounding box center [375, 172] width 8 height 8
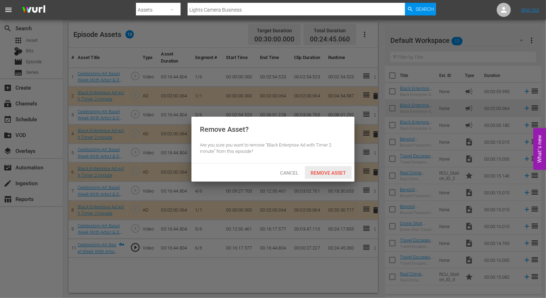
click at [336, 171] on span "Remove Asset" at bounding box center [328, 173] width 47 height 6
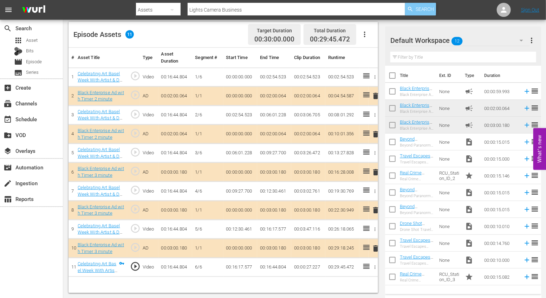
click at [412, 12] on div "Search" at bounding box center [420, 9] width 31 height 13
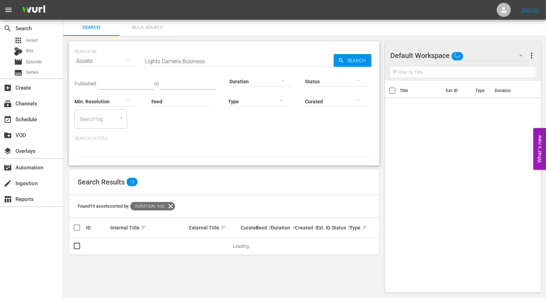
scroll to position [1, 0]
click at [106, 64] on div "Assets" at bounding box center [105, 61] width 62 height 20
click at [105, 107] on div "Episodes" at bounding box center [97, 108] width 28 height 11
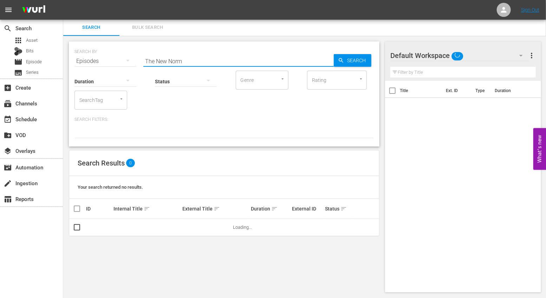
drag, startPoint x: 200, startPoint y: 59, endPoint x: 89, endPoint y: 58, distance: 111.0
click at [89, 58] on div "SEARCH BY Search By Episodes Search ID, Title, Description, Keywords, or Catego…" at bounding box center [223, 56] width 299 height 25
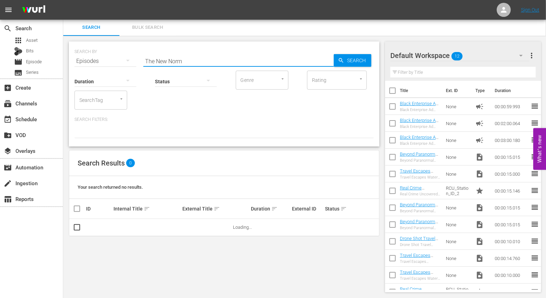
paste input "Lights Camera Business"
click at [358, 62] on span "Search" at bounding box center [357, 60] width 27 height 13
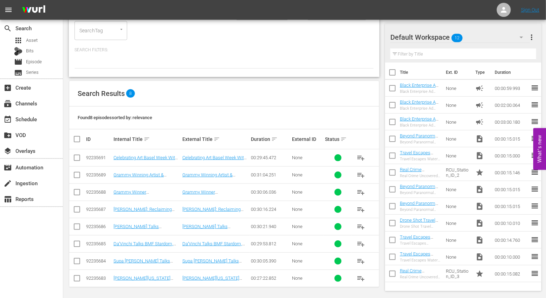
scroll to position [0, 0]
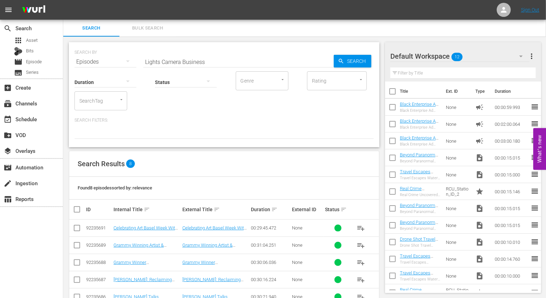
click at [115, 65] on div "Duration" at bounding box center [105, 77] width 62 height 25
click at [115, 55] on div "Episodes" at bounding box center [105, 62] width 62 height 20
click at [103, 130] on div "Assets" at bounding box center [97, 131] width 28 height 11
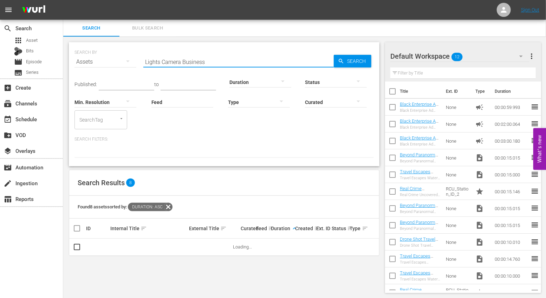
drag, startPoint x: 215, startPoint y: 61, endPoint x: 132, endPoint y: 61, distance: 82.6
click at [132, 61] on div "SEARCH BY Search By Assets Search ID, Title, Description, Keywords, or Category…" at bounding box center [223, 57] width 299 height 25
paste input "The Culture Shift"
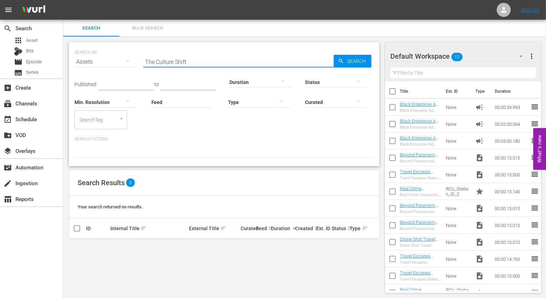
scroll to position [1, 0]
click at [210, 58] on input "The Culture Shift" at bounding box center [238, 61] width 190 height 17
click at [354, 59] on span "Search" at bounding box center [357, 60] width 27 height 13
click at [203, 65] on input "The Culture Shift" at bounding box center [238, 61] width 190 height 17
drag, startPoint x: 201, startPoint y: 61, endPoint x: 120, endPoint y: 61, distance: 80.1
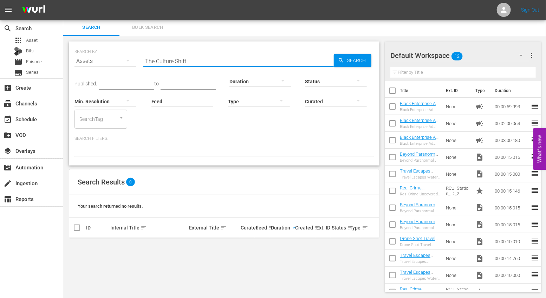
click at [120, 61] on div "SEARCH BY Search By Assets Search ID, Title, Description, Keywords, or Category…" at bounding box center [223, 56] width 299 height 25
paste input "Beyond The Hype"
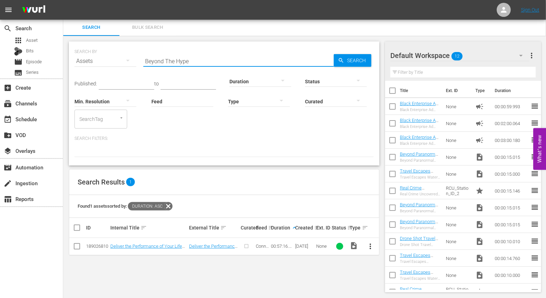
drag, startPoint x: 198, startPoint y: 59, endPoint x: 125, endPoint y: 59, distance: 73.1
click at [125, 59] on div "SEARCH BY Search By Assets Search ID, Title, Description, Keywords, or Category…" at bounding box center [223, 56] width 299 height 25
paste input "The Culture Shift"
type input "The Culture Shift"
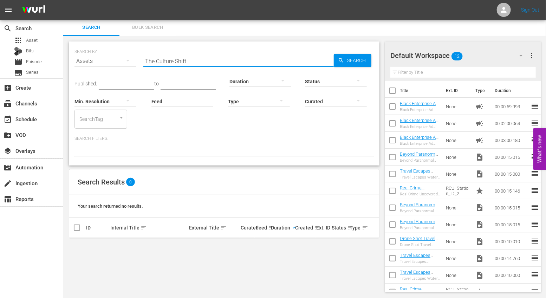
scroll to position [0, 0]
drag, startPoint x: 201, startPoint y: 60, endPoint x: 92, endPoint y: 60, distance: 108.2
click at [92, 60] on div "SEARCH BY Search By Assets Search ID, Title, Description, Keywords, or Category…" at bounding box center [223, 57] width 299 height 25
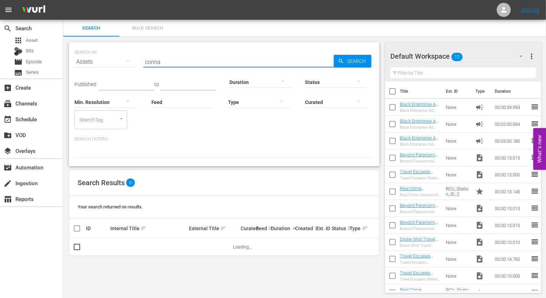
type input "conna"
click at [167, 103] on input "Feed" at bounding box center [182, 102] width 62 height 25
paste input "The Culture Shift"
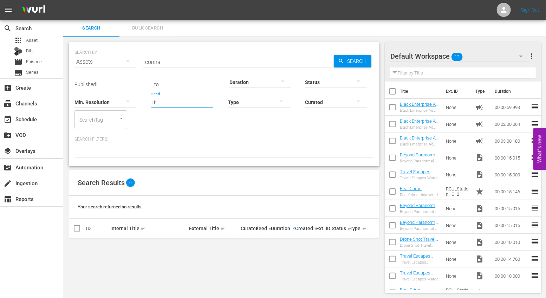
type input "T"
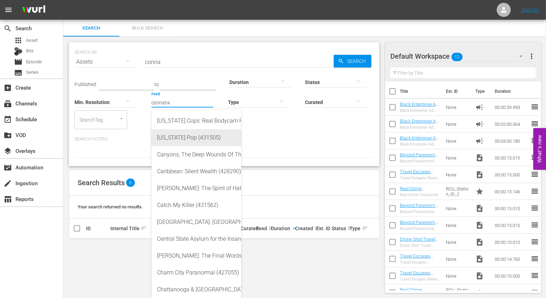
scroll to position [1, 0]
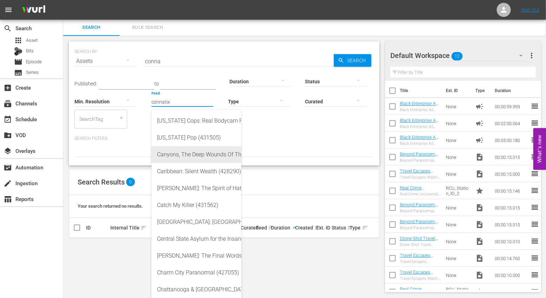
type input "connatix"
click at [178, 77] on div "Published: to Duration Status Min. Resolution Feed Feed Title connatix Type Cur…" at bounding box center [223, 99] width 299 height 59
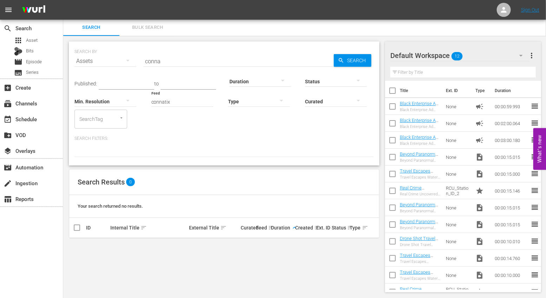
drag, startPoint x: 180, startPoint y: 101, endPoint x: 117, endPoint y: 101, distance: 62.9
click at [117, 101] on div "Published: to Duration Status Min. Resolution Feed Feed Title connatix Type Cur…" at bounding box center [223, 99] width 299 height 59
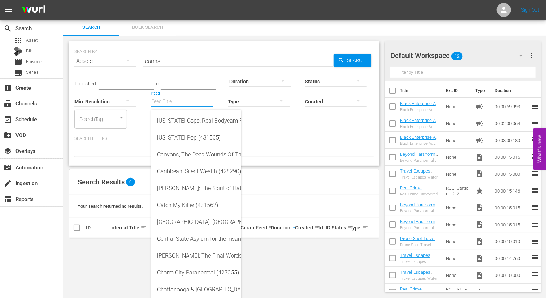
click at [174, 56] on input "conna" at bounding box center [238, 61] width 190 height 17
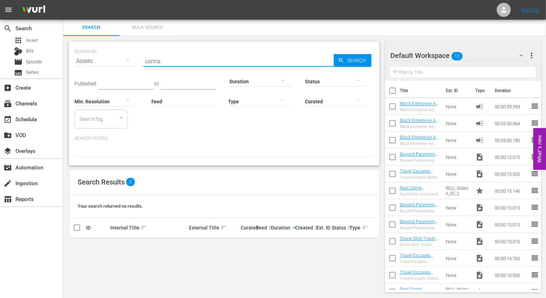
click at [174, 59] on input "conna" at bounding box center [238, 61] width 190 height 17
type input "connatix"
click at [191, 58] on input "connatix" at bounding box center [238, 61] width 190 height 17
click at [174, 99] on input "Feed" at bounding box center [182, 101] width 62 height 25
type input "t"
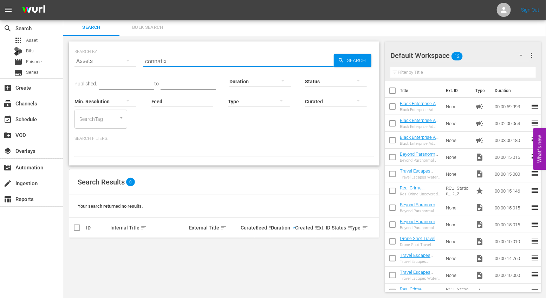
click at [173, 57] on input "connatix" at bounding box center [238, 61] width 190 height 17
drag, startPoint x: 175, startPoint y: 60, endPoint x: 118, endPoint y: 60, distance: 57.3
click at [118, 60] on div "SEARCH BY Search By Assets Search ID, Title, Description, Keywords, or Category…" at bounding box center [223, 56] width 299 height 25
paste input "Sisters Inc."
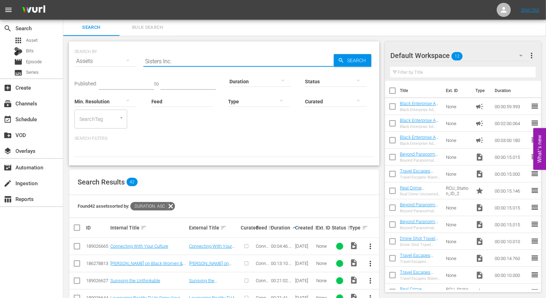
drag, startPoint x: 180, startPoint y: 63, endPoint x: 135, endPoint y: 63, distance: 45.0
click at [135, 63] on div "SEARCH BY Search By Assets Search ID, Title, Description, Keywords, or Category…" at bounding box center [223, 56] width 299 height 25
paste input "Beyond The Hype"
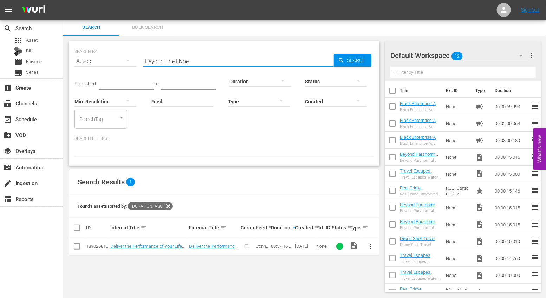
drag, startPoint x: 193, startPoint y: 61, endPoint x: 112, endPoint y: 61, distance: 80.8
click at [112, 61] on div "SEARCH BY Search By Assets Search ID, Title, Description, Keywords, or Category…" at bounding box center [223, 56] width 299 height 25
paste input "The Culture Shift"
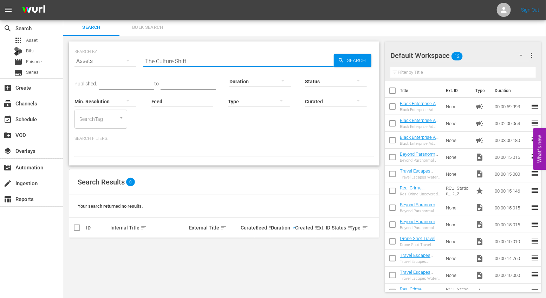
drag, startPoint x: 198, startPoint y: 60, endPoint x: 109, endPoint y: 60, distance: 89.2
click at [109, 60] on div "SEARCH BY Search By Assets Search ID, Title, Description, Keywords, or Category…" at bounding box center [223, 56] width 299 height 25
paste input "On The Clock"
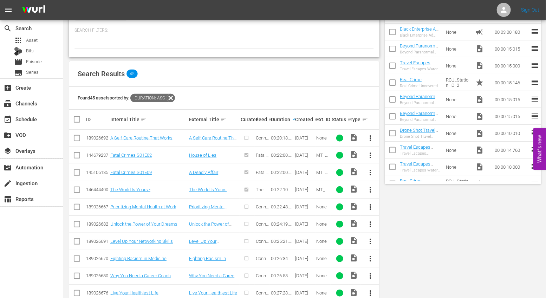
scroll to position [0, 0]
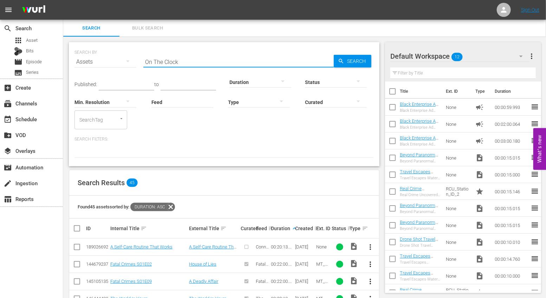
drag, startPoint x: 181, startPoint y: 60, endPoint x: 118, endPoint y: 60, distance: 62.5
click at [118, 60] on div "SEARCH BY Search By Assets Search ID, Title, Description, Keywords, or Category…" at bounding box center [223, 57] width 299 height 25
paste input "Boardroom Chats"
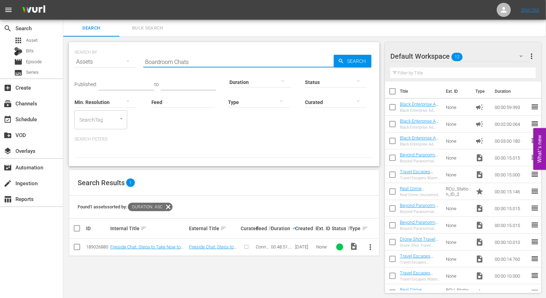
drag, startPoint x: 197, startPoint y: 61, endPoint x: 120, endPoint y: 61, distance: 77.3
click at [120, 61] on div "SEARCH BY Search By Assets Search ID, Title, Description, Keywords, or Category…" at bounding box center [223, 57] width 299 height 25
paste input "The Rundown with Ramon Ray"
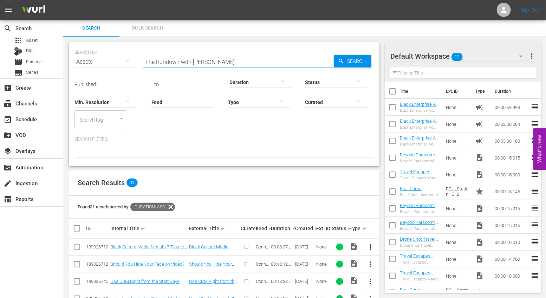
drag, startPoint x: 229, startPoint y: 61, endPoint x: 126, endPoint y: 61, distance: 102.9
click at [126, 61] on div "SEARCH BY Search By Assets Search ID, Title, Description, Keywords, or Category…" at bounding box center [223, 57] width 299 height 25
paste input "Boardroom Chats"
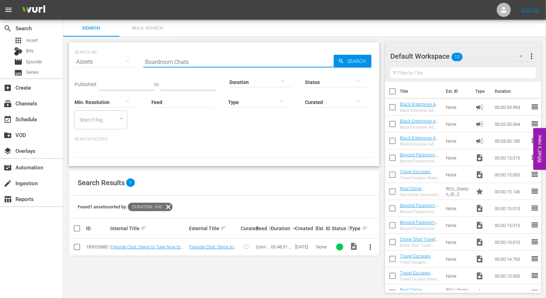
drag, startPoint x: 193, startPoint y: 62, endPoint x: 126, endPoint y: 62, distance: 66.7
click at [126, 62] on div "SEARCH BY Search By Assets Search ID, Title, Description, Keywords, or Category…" at bounding box center [223, 57] width 299 height 25
paste input "On The Clock"
click at [343, 60] on icon "button" at bounding box center [341, 61] width 6 height 6
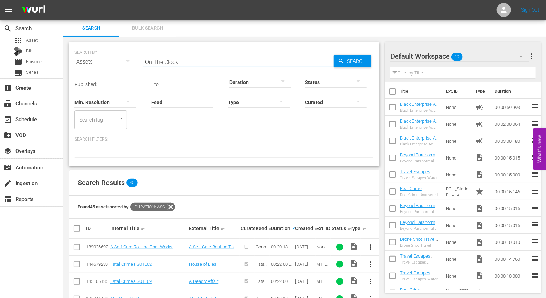
drag, startPoint x: 184, startPoint y: 61, endPoint x: 134, endPoint y: 61, distance: 49.5
click at [134, 61] on div "SEARCH BY Search By Assets Search ID, Title, Description, Keywords, or Category…" at bounding box center [223, 57] width 299 height 25
paste input "Sisters Inc."
type input "Sisters Inc."
drag, startPoint x: 183, startPoint y: 61, endPoint x: 130, endPoint y: 67, distance: 53.4
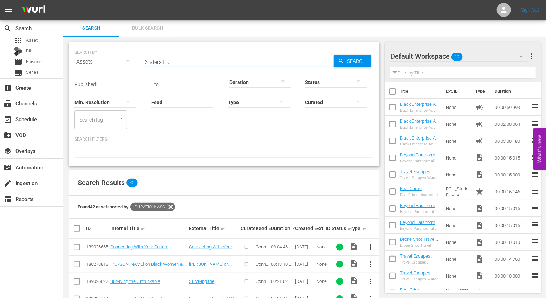
click at [130, 67] on div "SEARCH BY Search By Assets Search ID, Title, Description, Keywords, or Category…" at bounding box center [223, 57] width 299 height 25
drag, startPoint x: 179, startPoint y: 59, endPoint x: 138, endPoint y: 59, distance: 40.4
click at [138, 59] on div "SEARCH BY Search By Assets Search ID, Title, Description, Keywords, or Category…" at bounding box center [223, 57] width 299 height 25
paste input "Sisters Inc."
drag, startPoint x: 176, startPoint y: 63, endPoint x: 120, endPoint y: 62, distance: 56.6
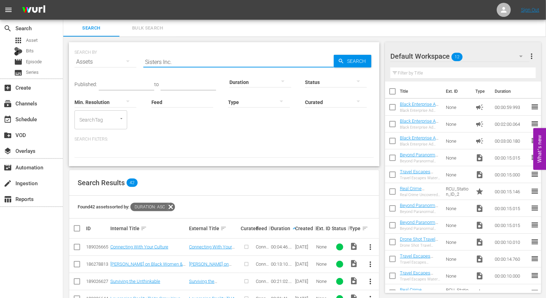
click at [120, 62] on div "SEARCH BY Search By Assets Search ID, Title, Description, Keywords, or Category…" at bounding box center [223, 57] width 299 height 25
paste input "Beyond The Hype"
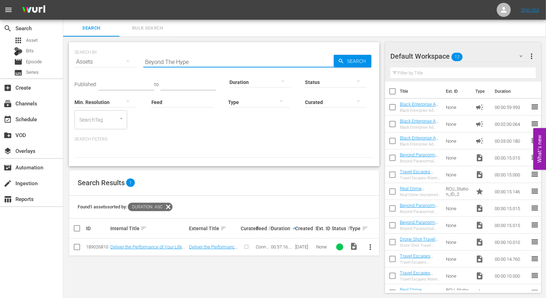
drag, startPoint x: 196, startPoint y: 61, endPoint x: 122, endPoint y: 60, distance: 73.8
click at [122, 60] on div "SEARCH BY Search By Assets Search ID, Title, Description, Keywords, or Category…" at bounding box center [223, 57] width 299 height 25
paste input "The Culture Shift"
type input "The Culture Shift"
